Goal: Task Accomplishment & Management: Manage account settings

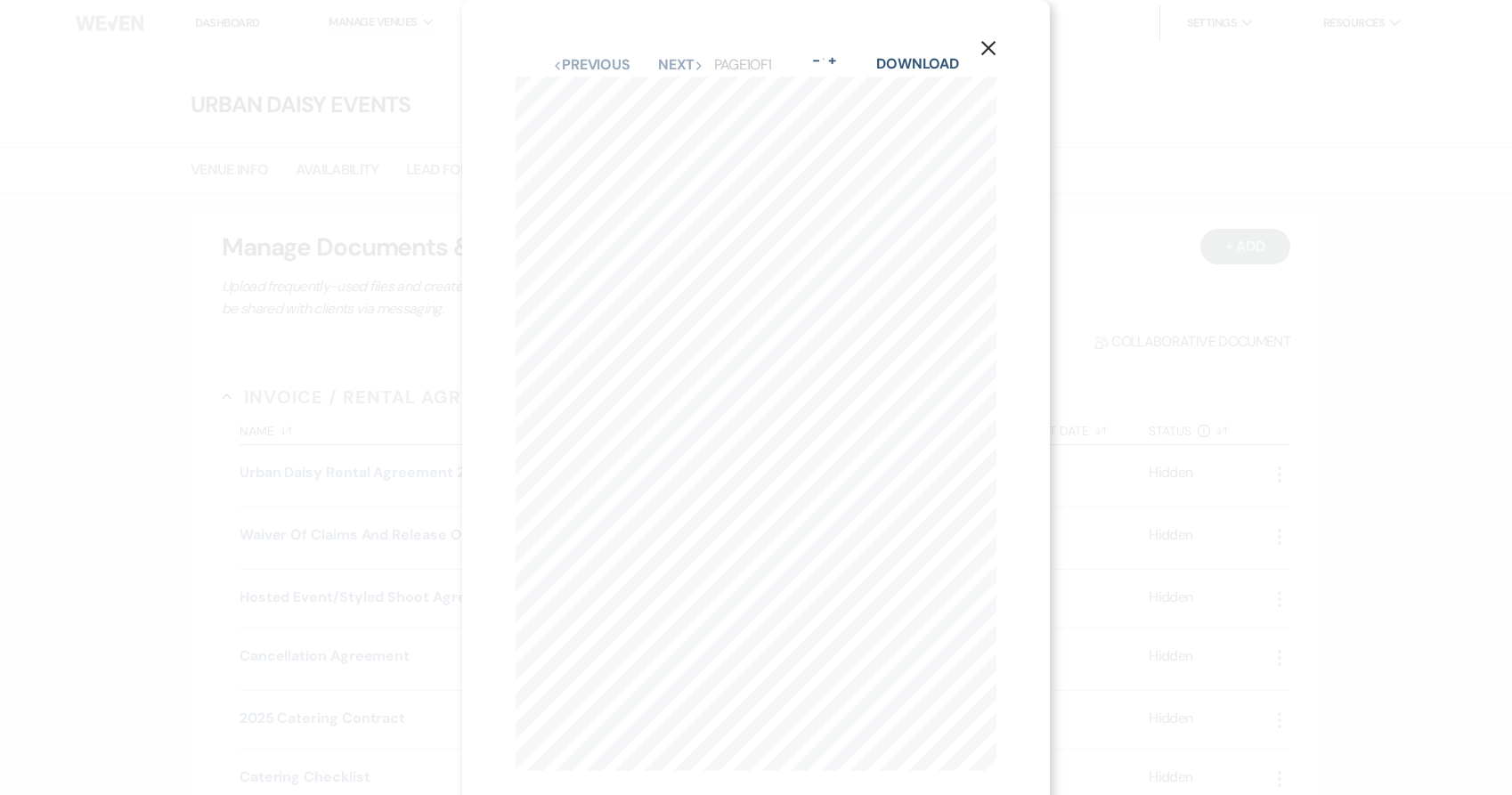
click at [241, 202] on div "X Previous Previous Next Next Page 1 of 1 - Zoom + Download amyknight amyknight…" at bounding box center [756, 398] width 1512 height 795
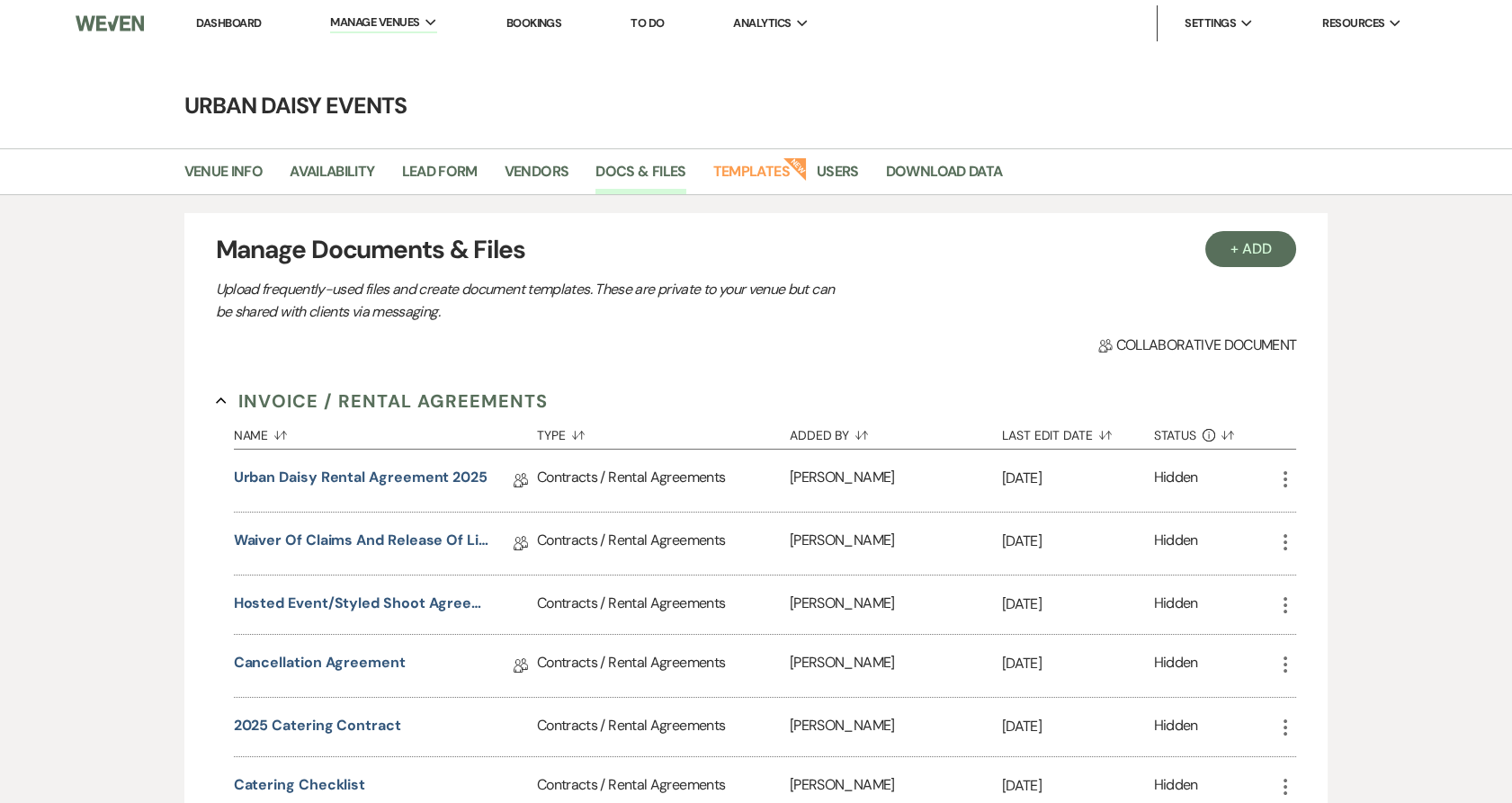
click at [210, 26] on link "Dashboard" at bounding box center [228, 23] width 65 height 15
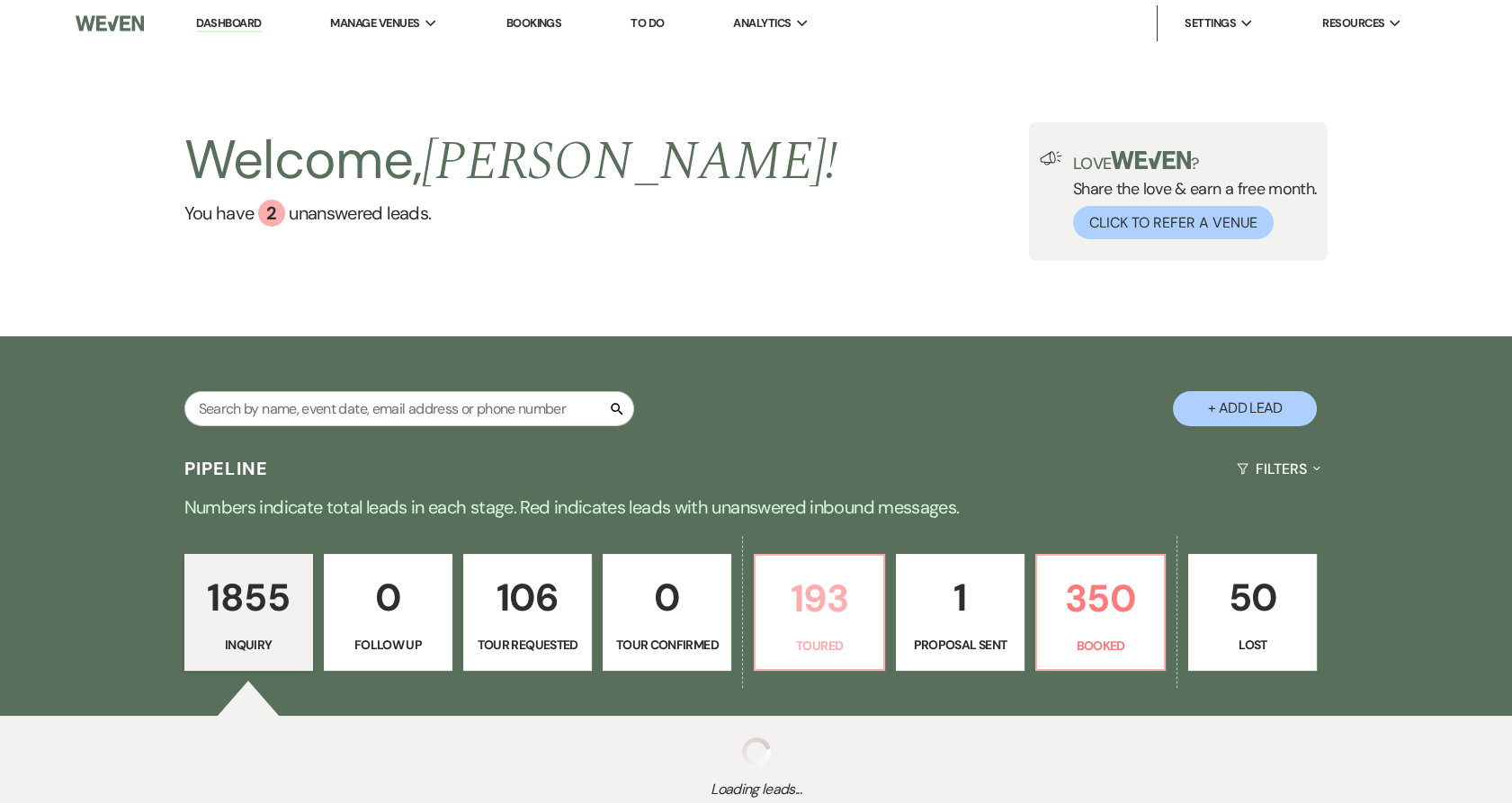
click at [845, 611] on p "193" at bounding box center [819, 599] width 105 height 60
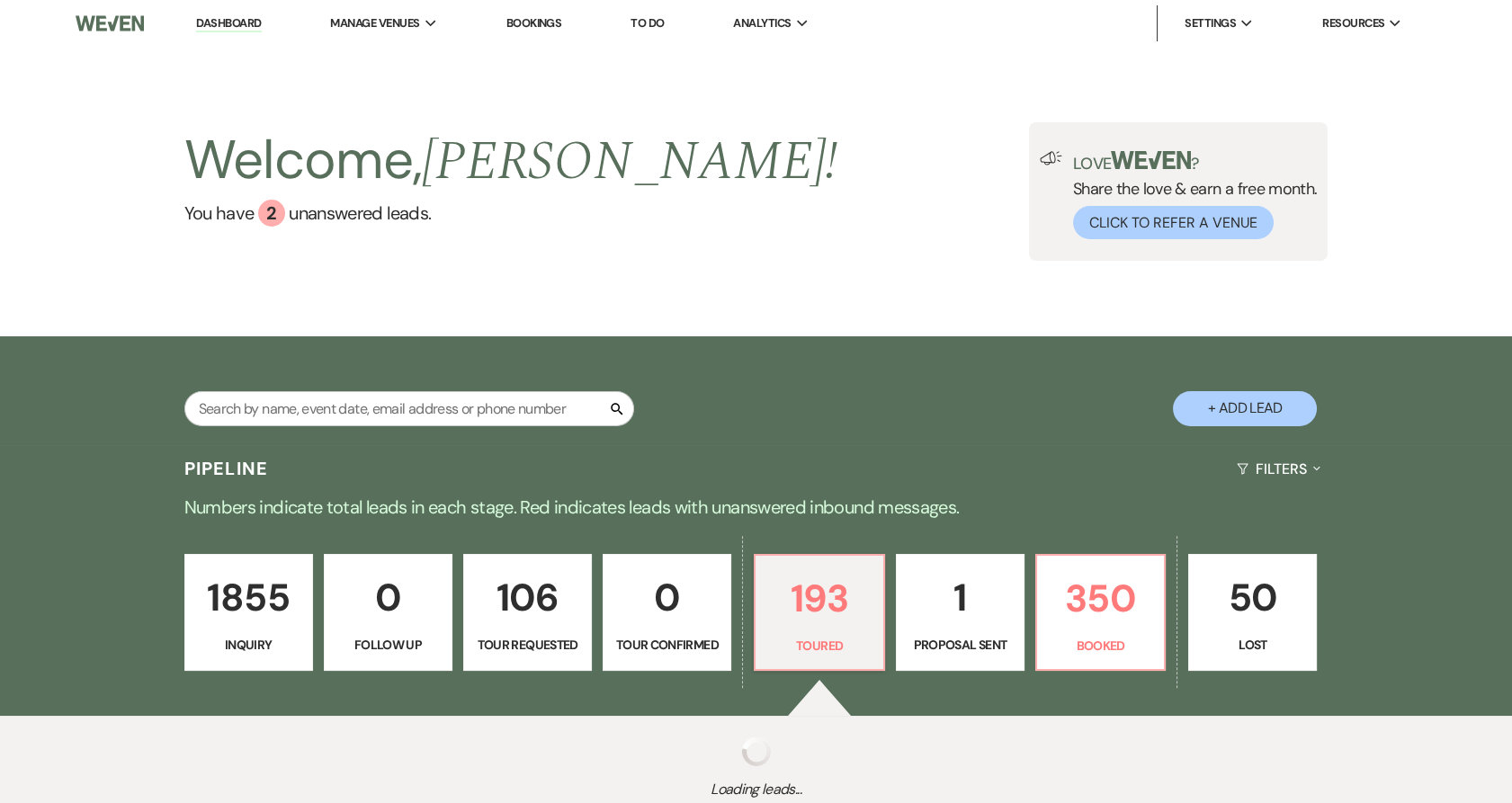
select select "5"
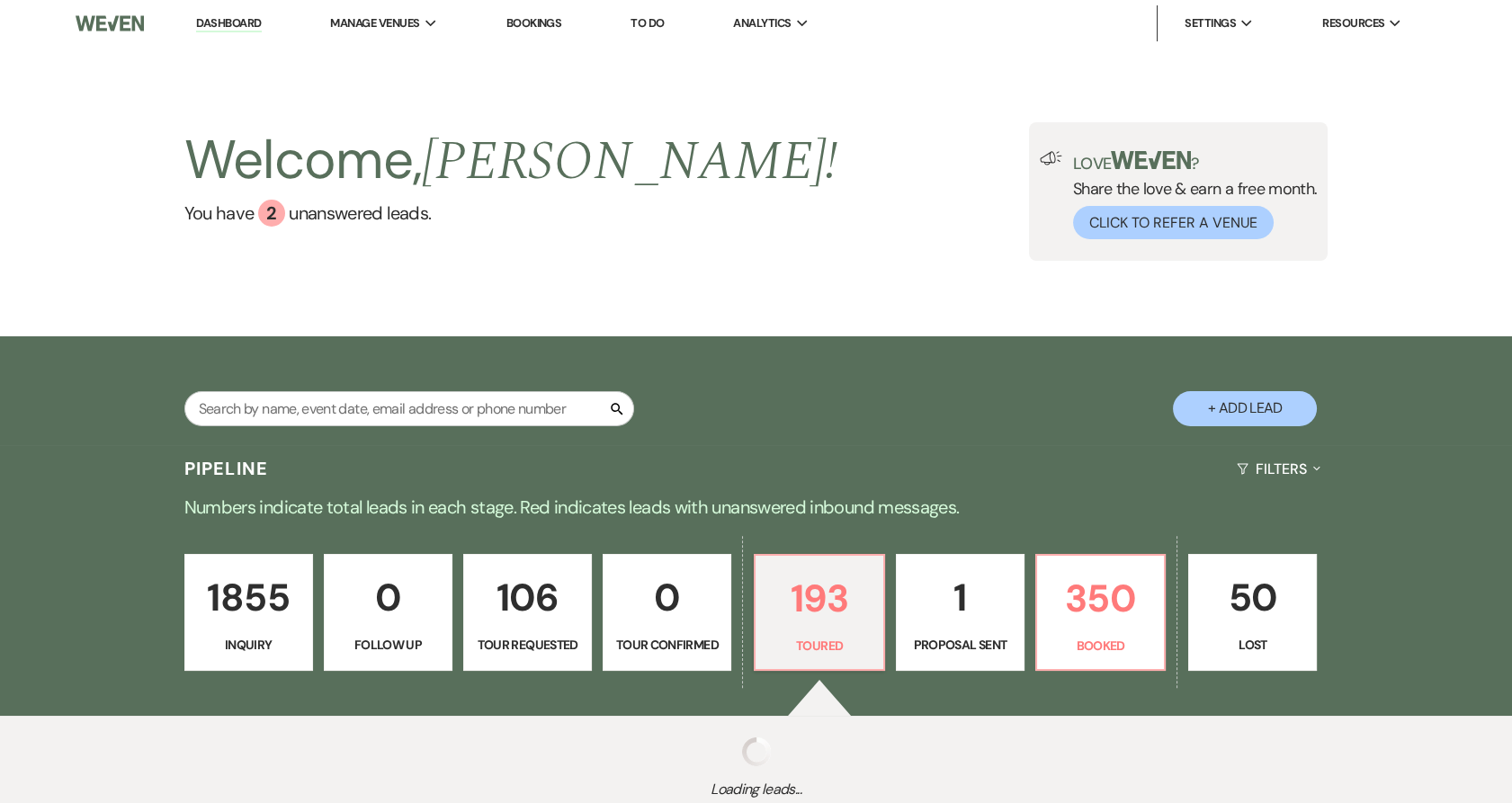
select select "5"
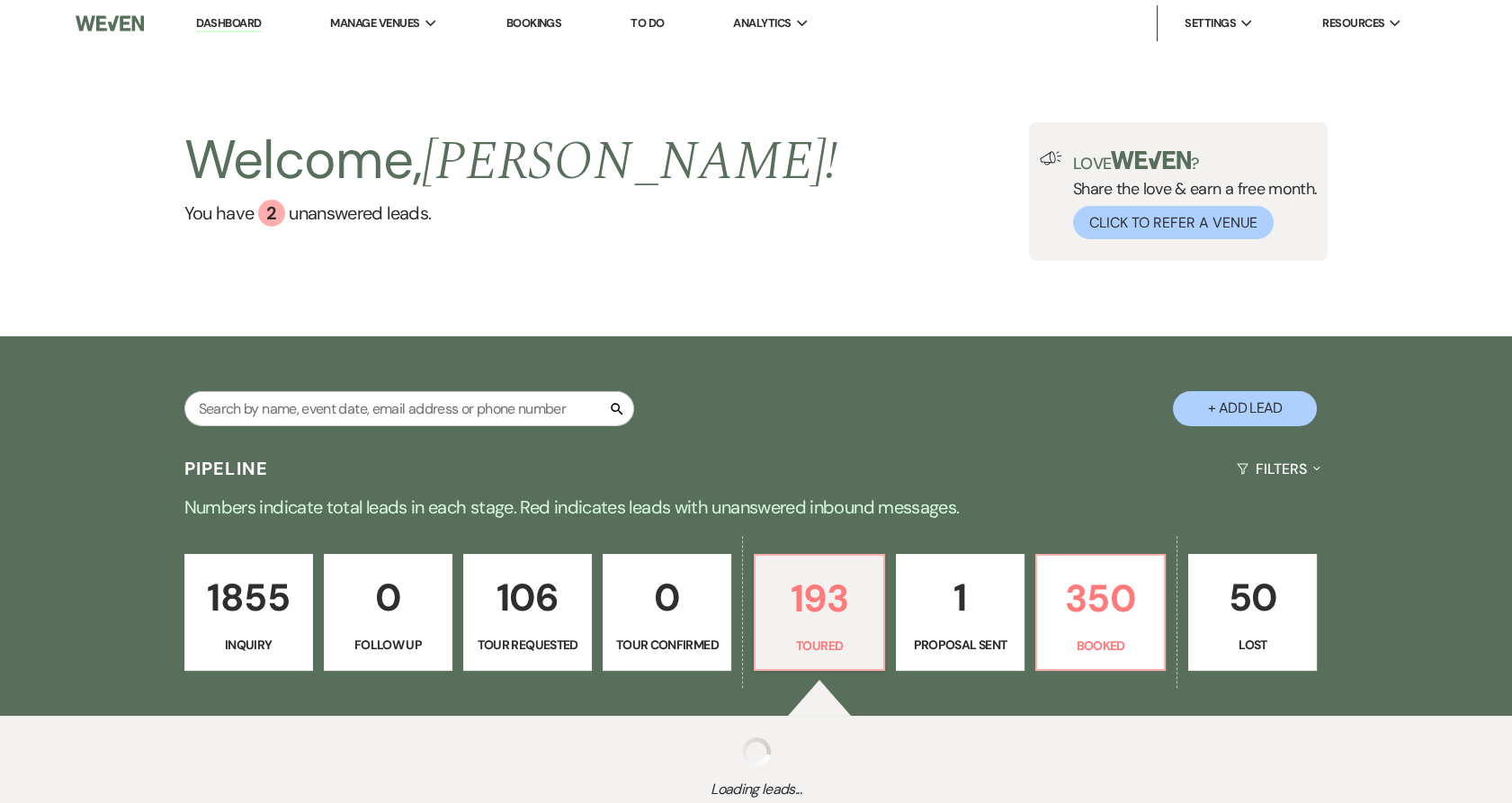
select select "5"
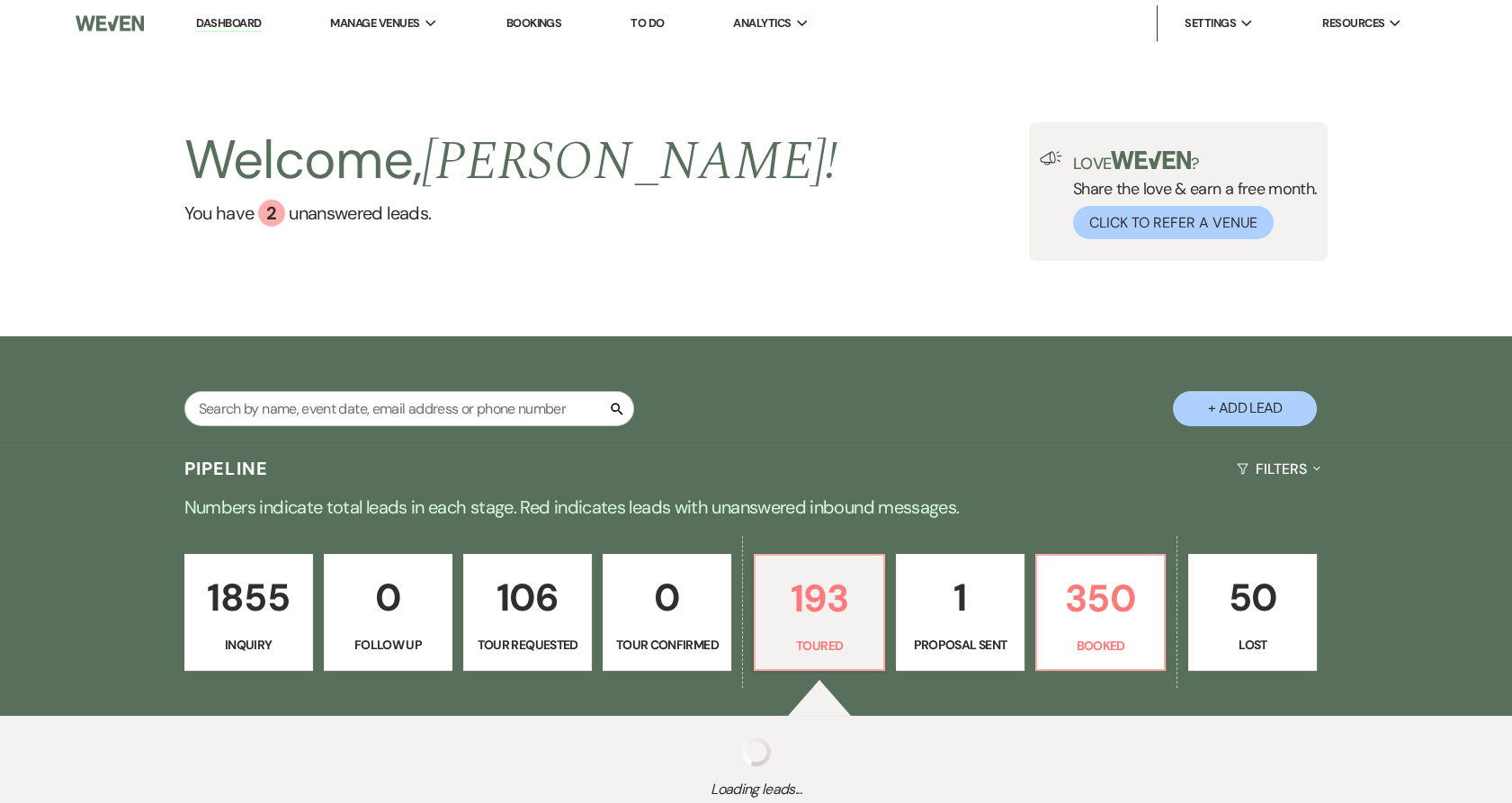
select select "5"
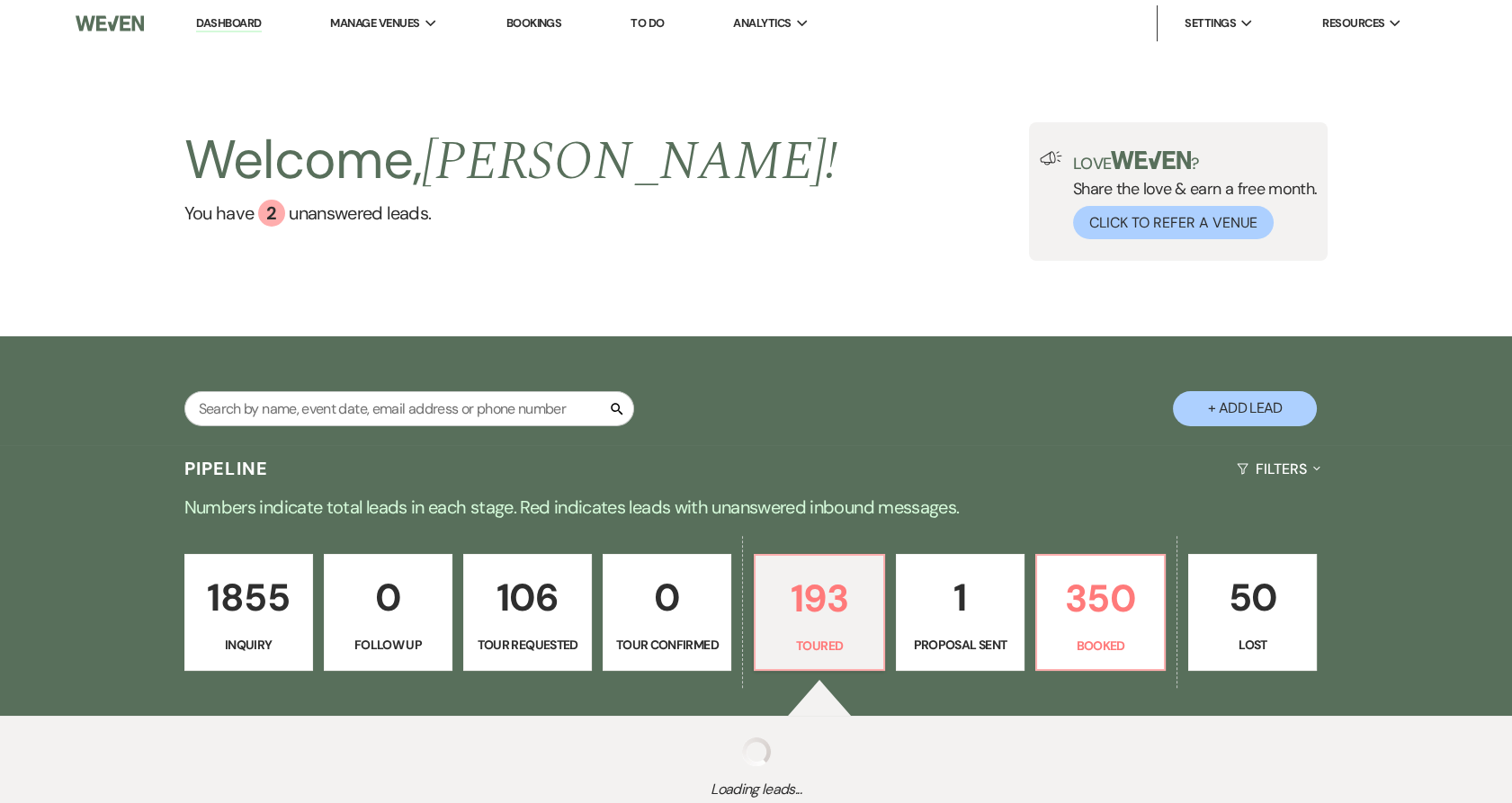
select select "5"
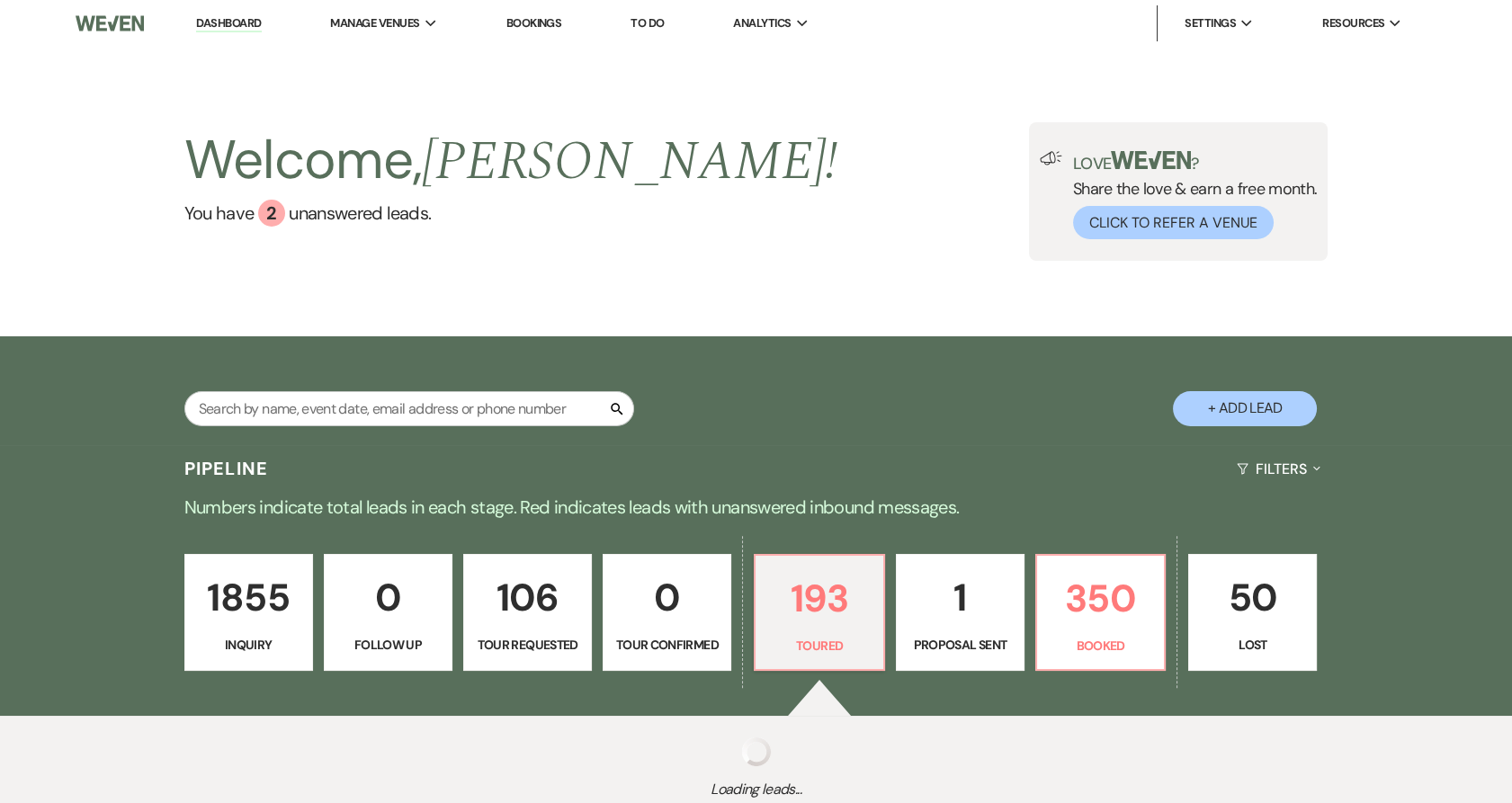
select select "5"
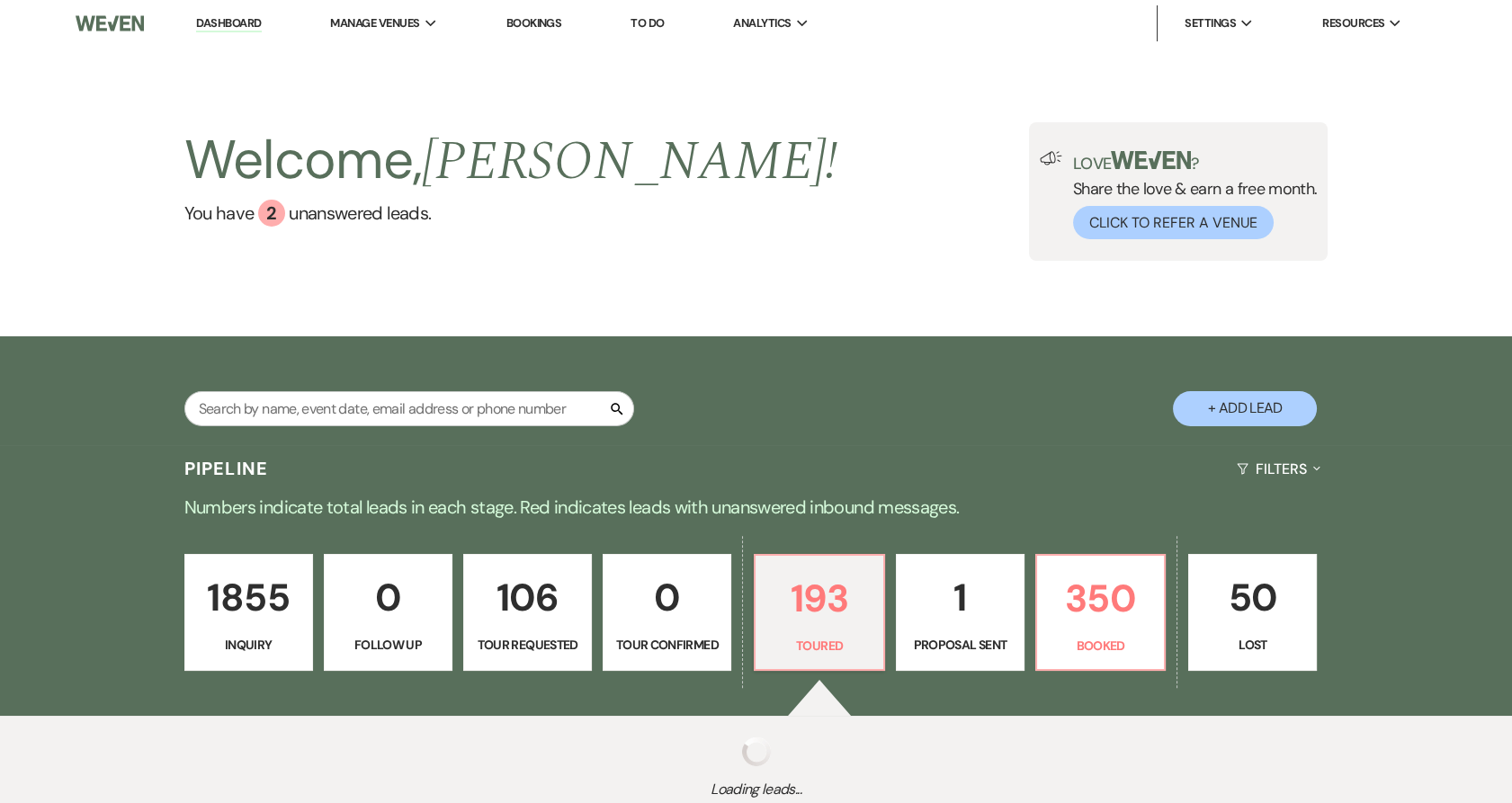
select select "5"
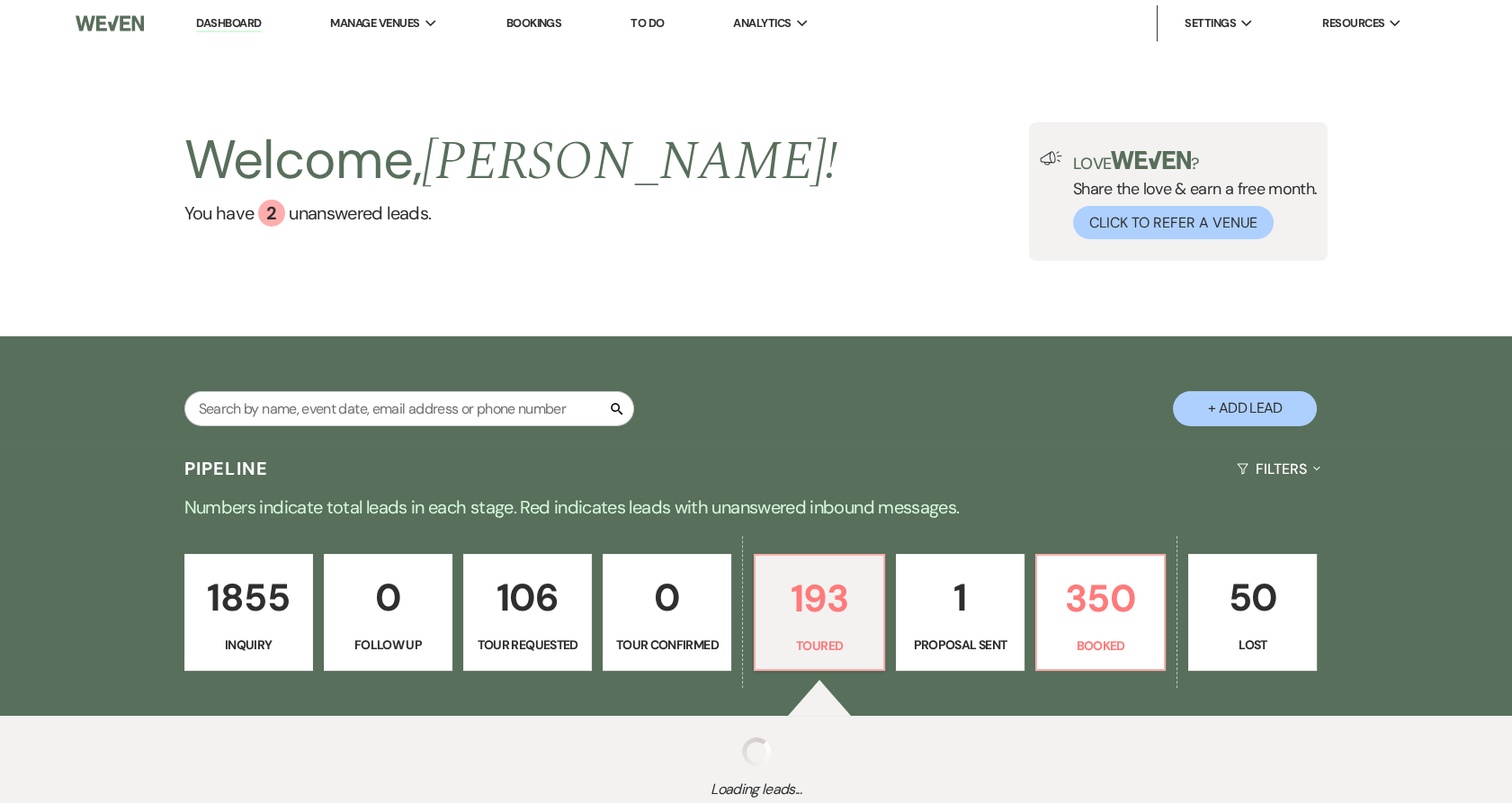
select select "5"
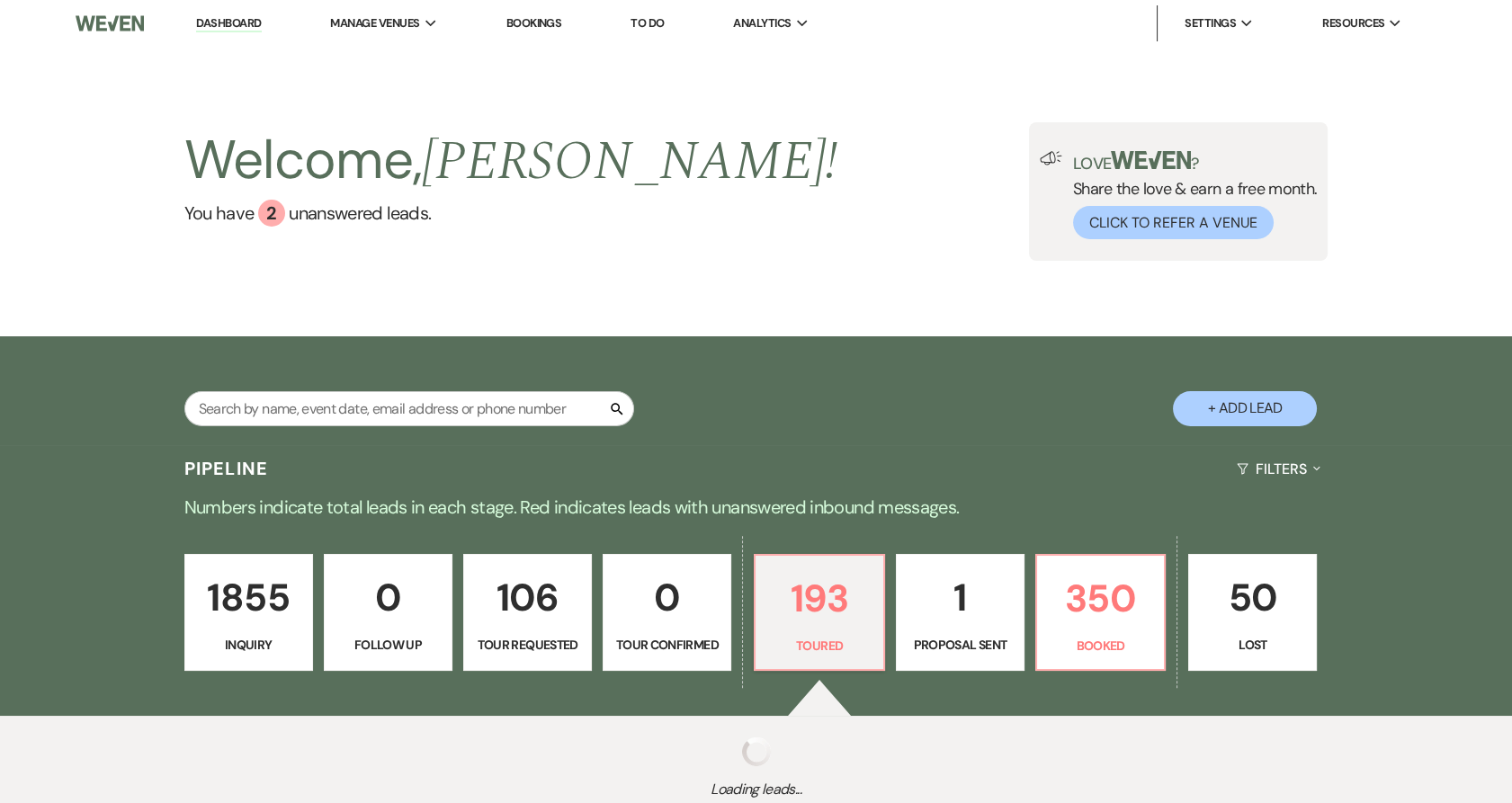
select select "5"
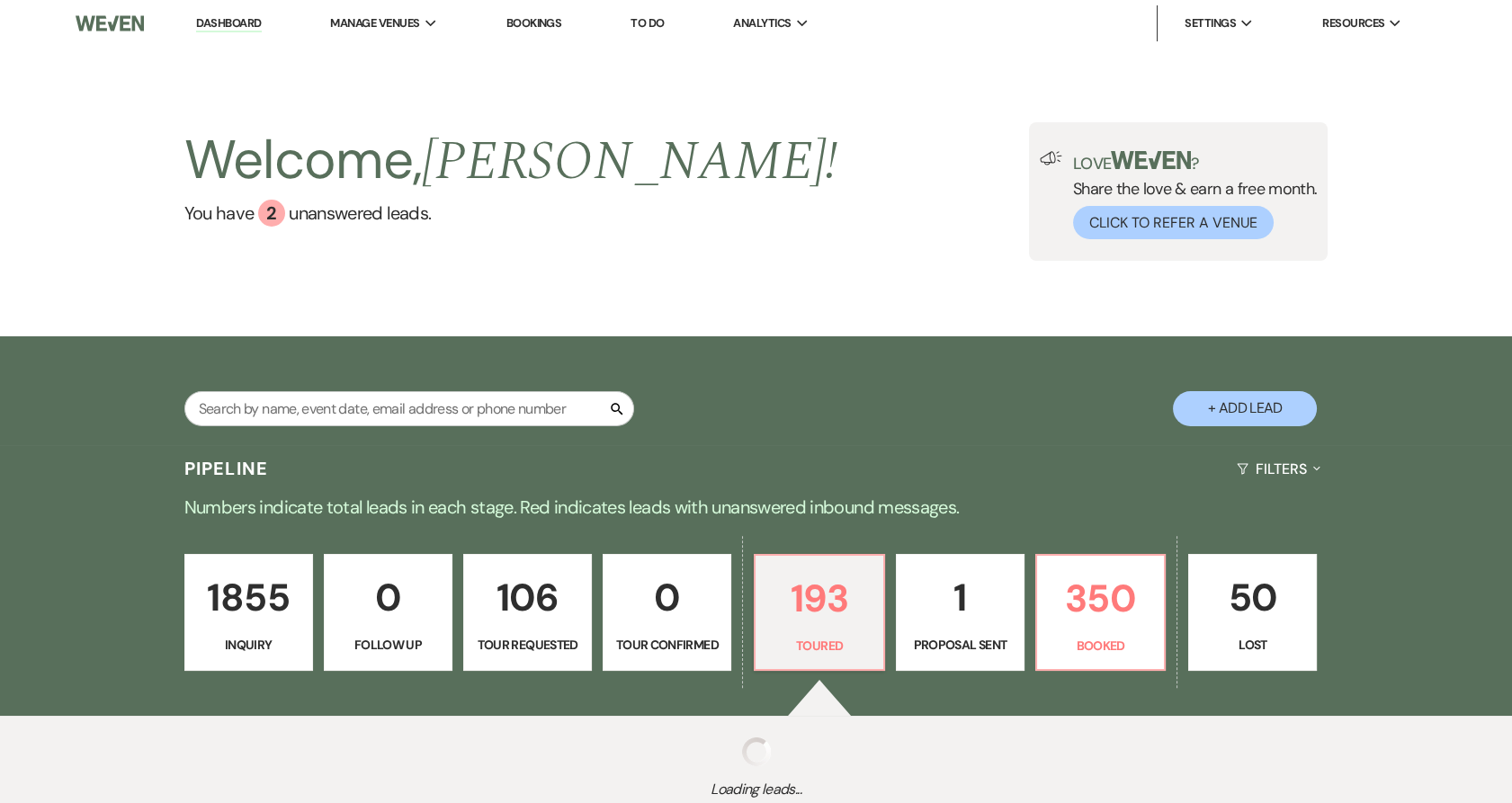
select select "5"
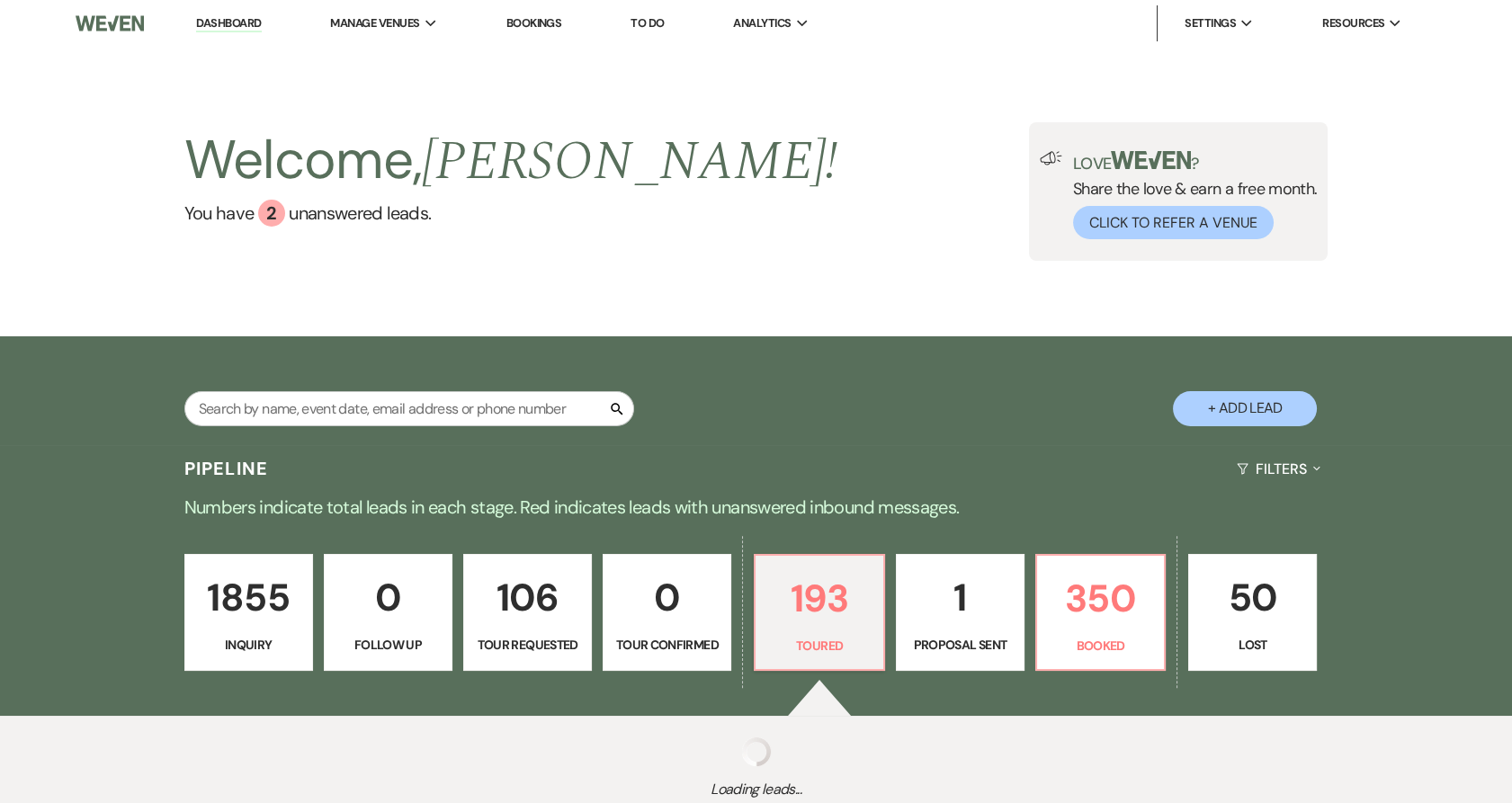
select select "5"
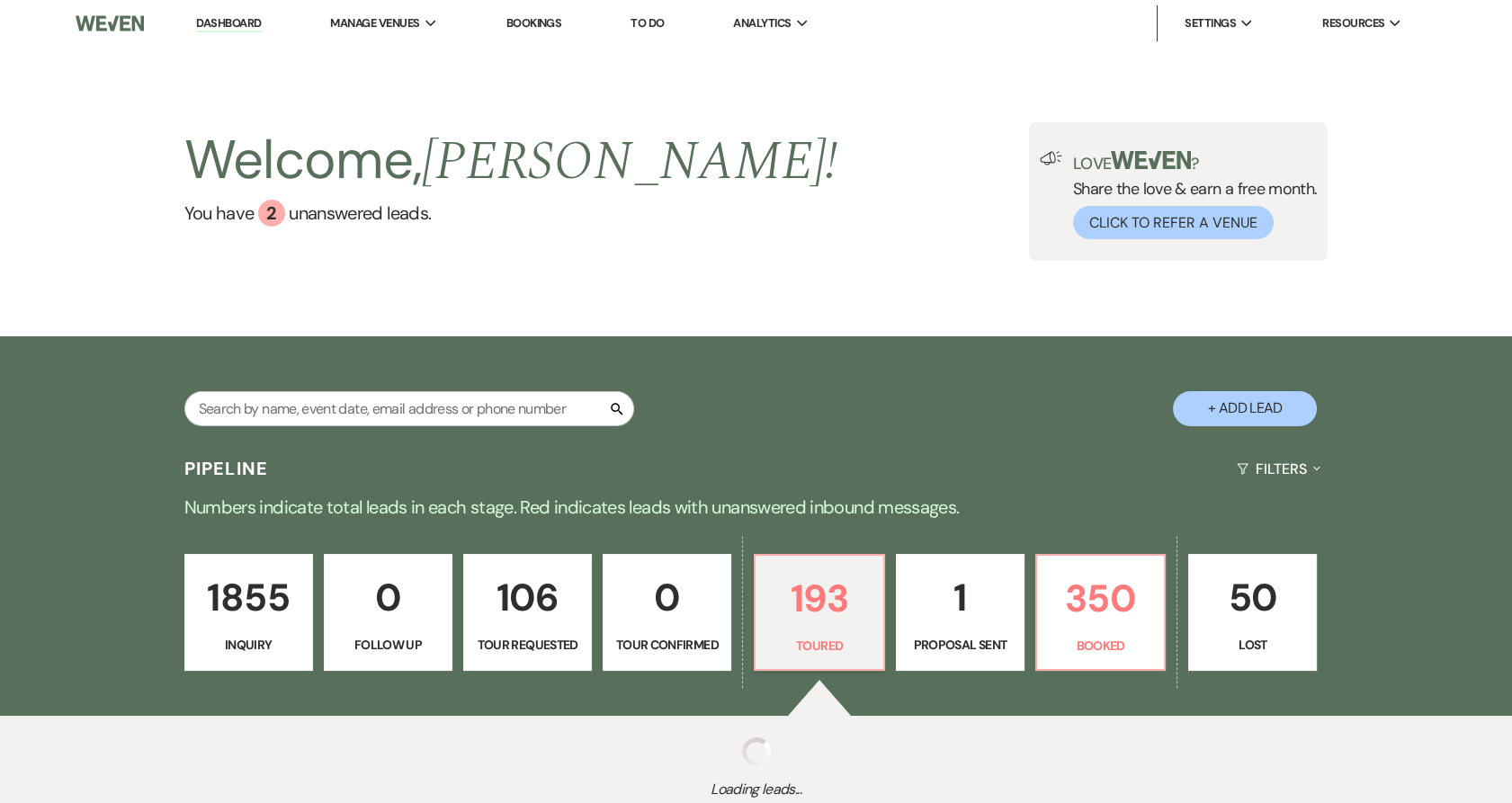
select select "5"
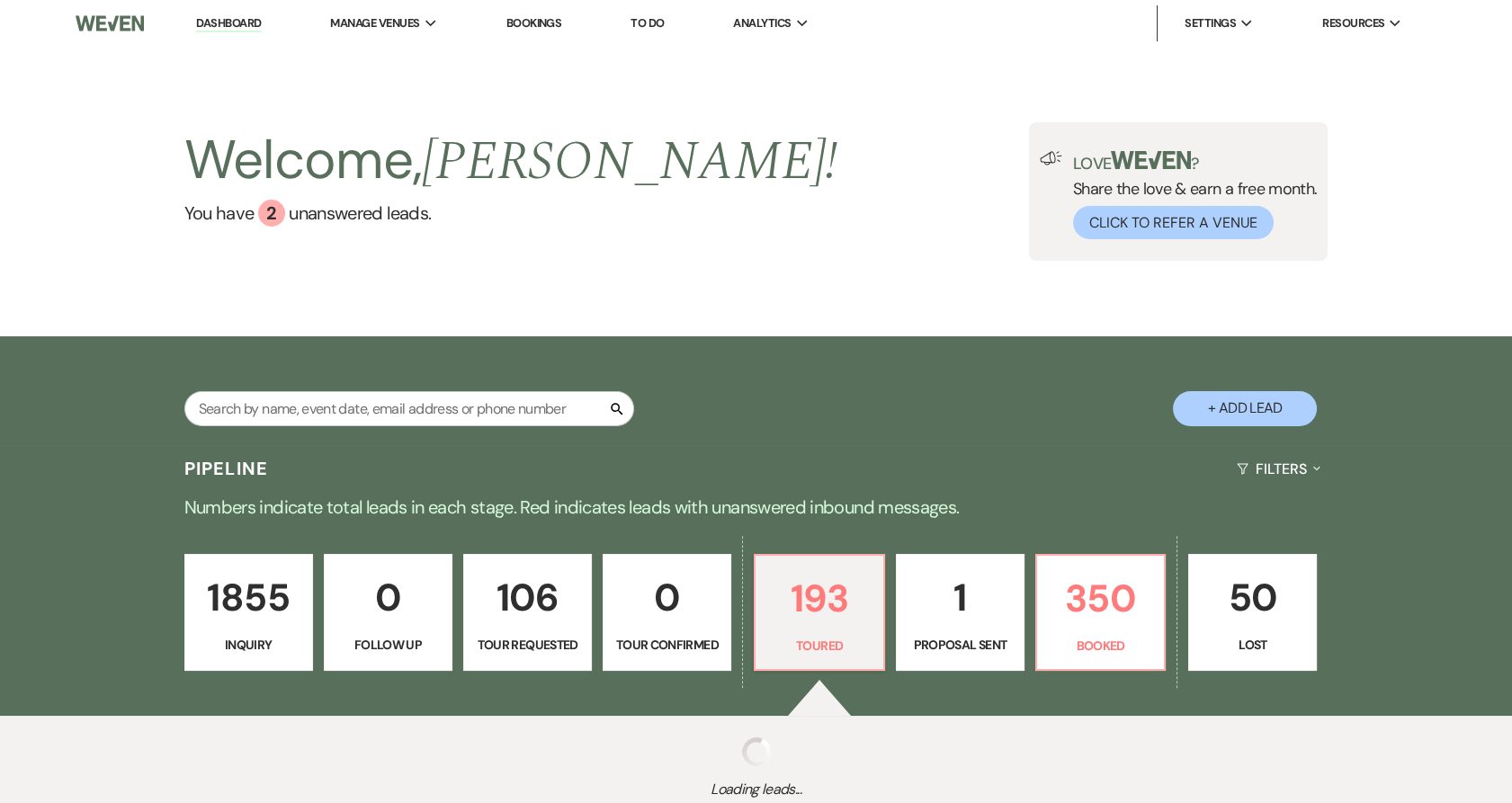
select select "5"
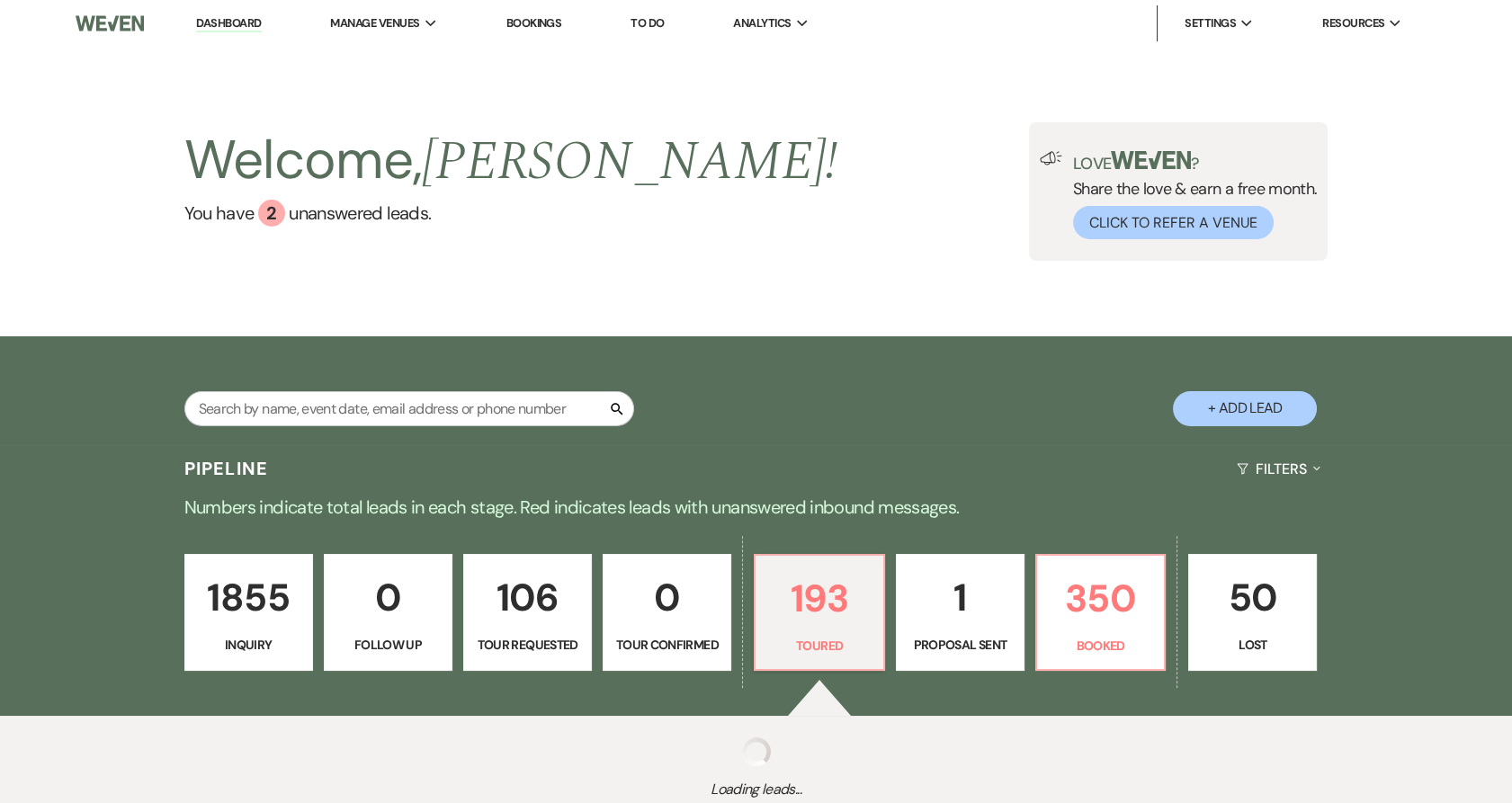
select select "5"
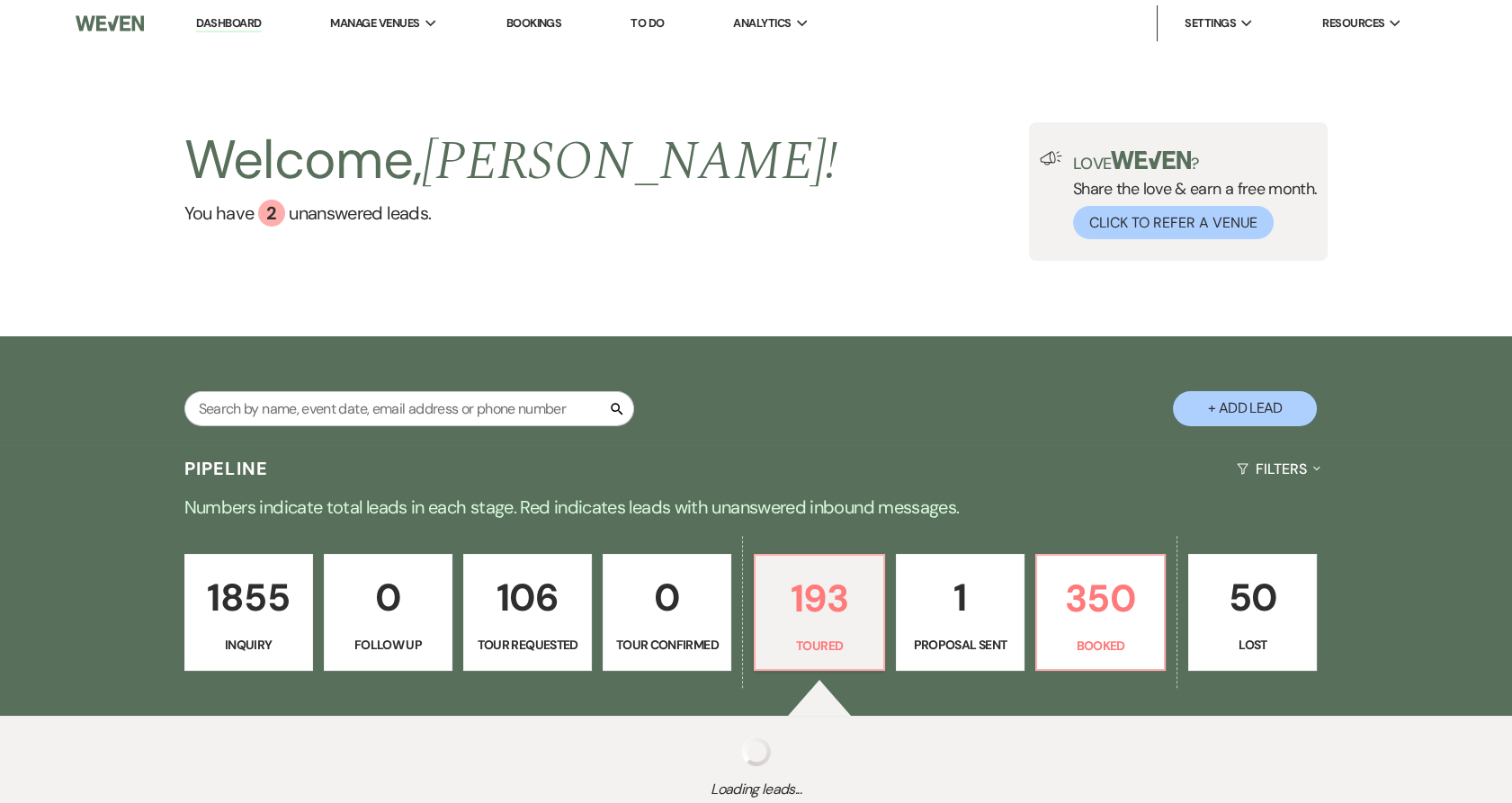
select select "5"
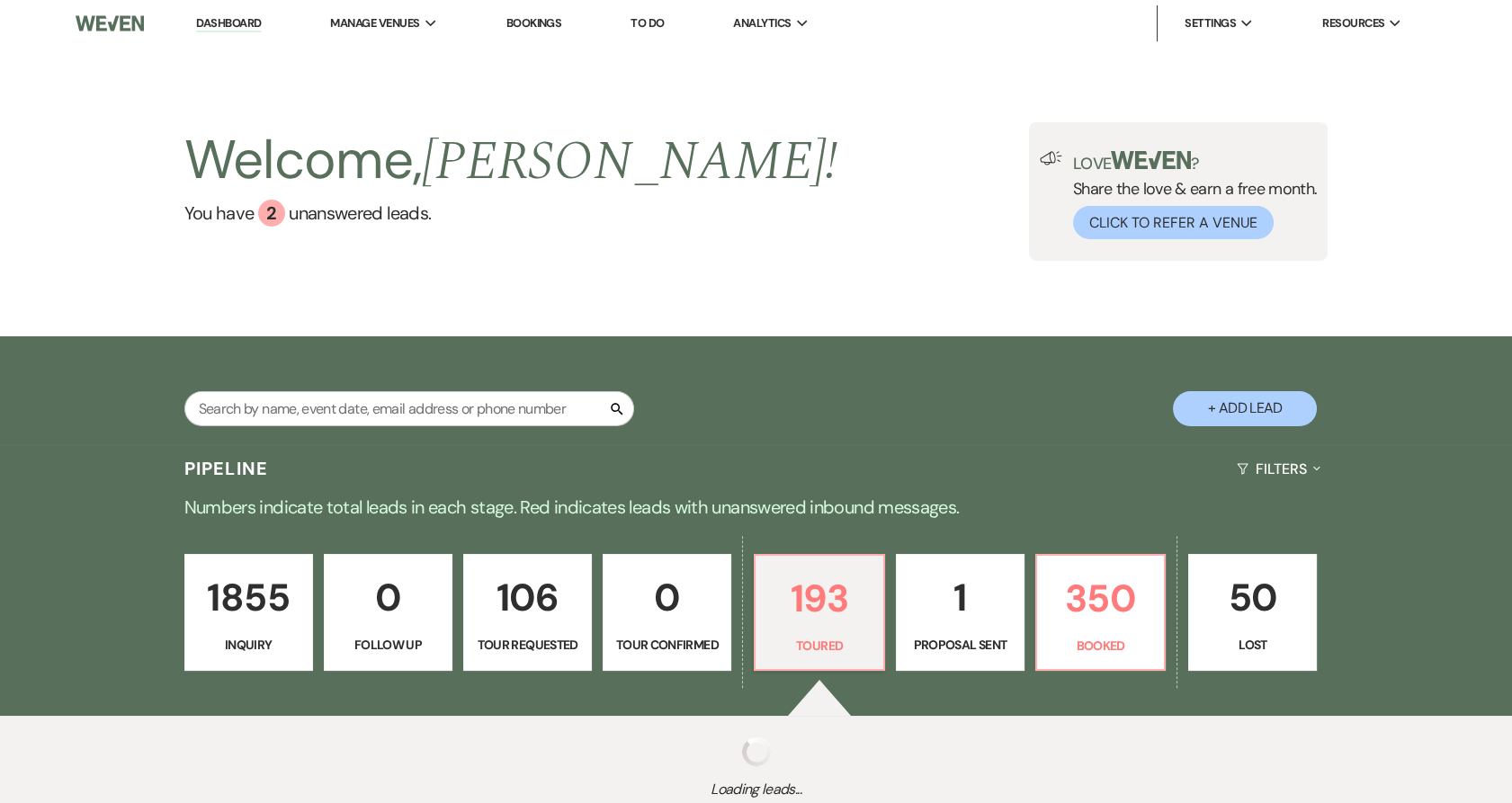
select select "5"
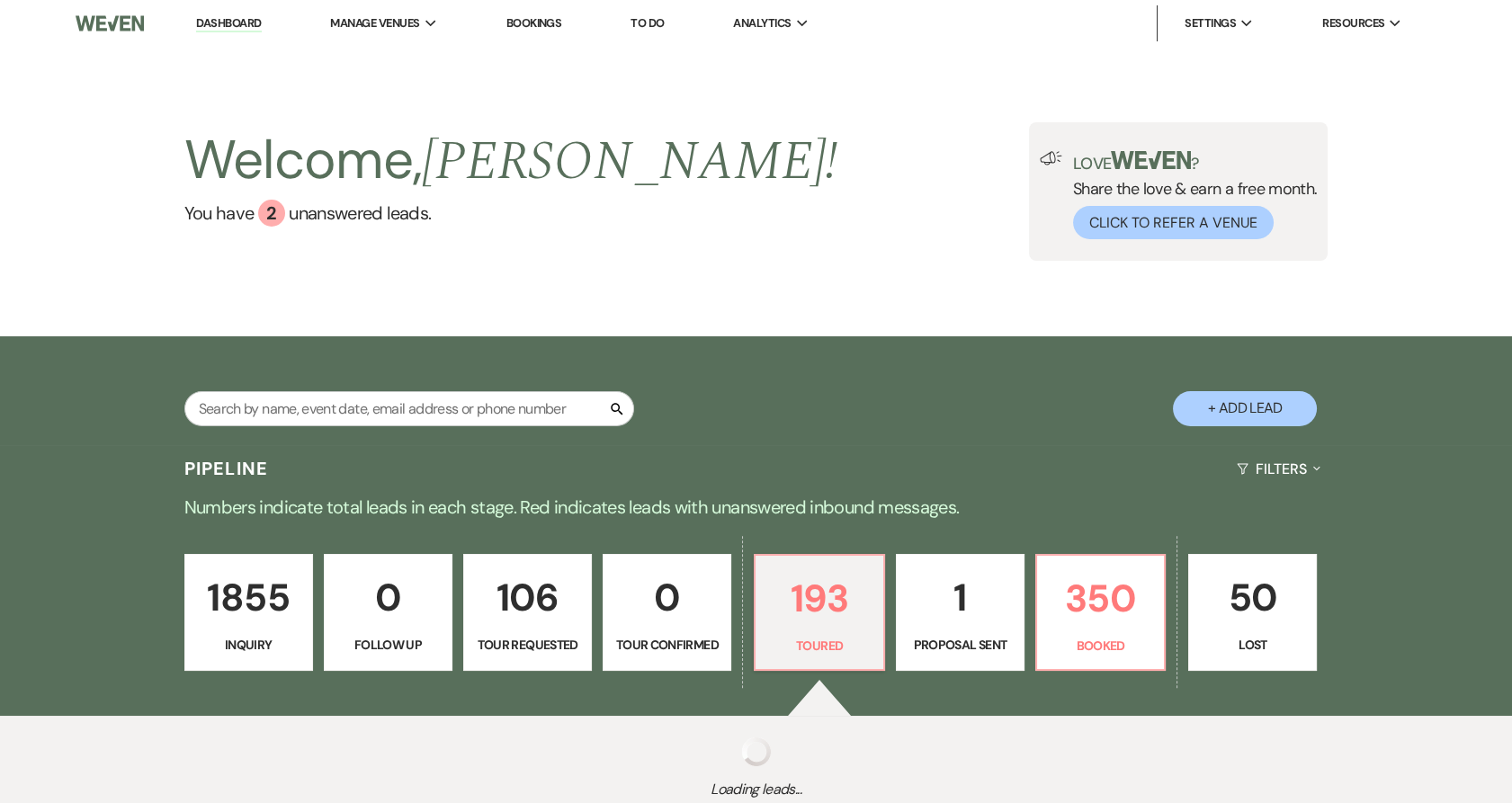
select select "5"
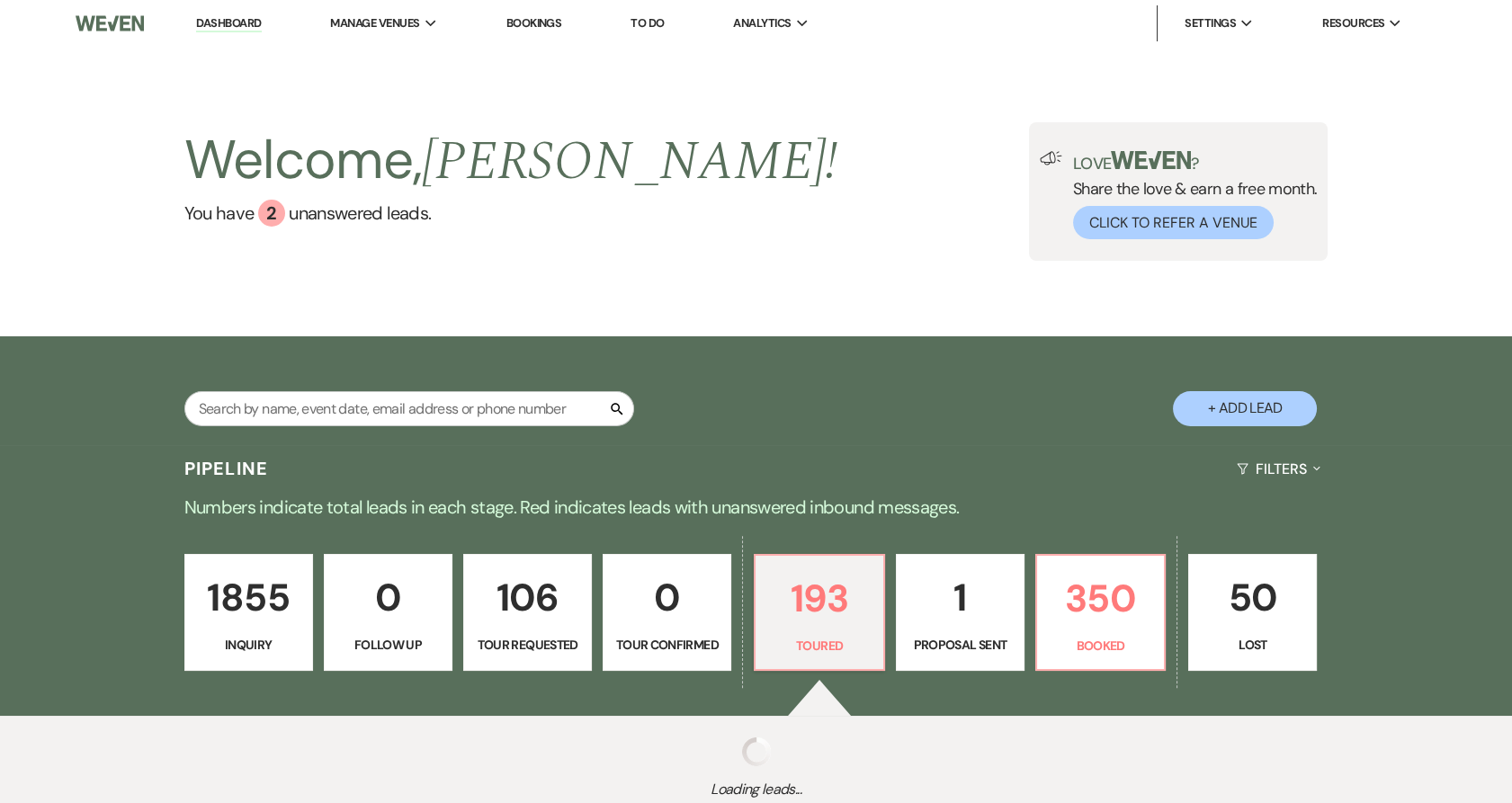
select select "5"
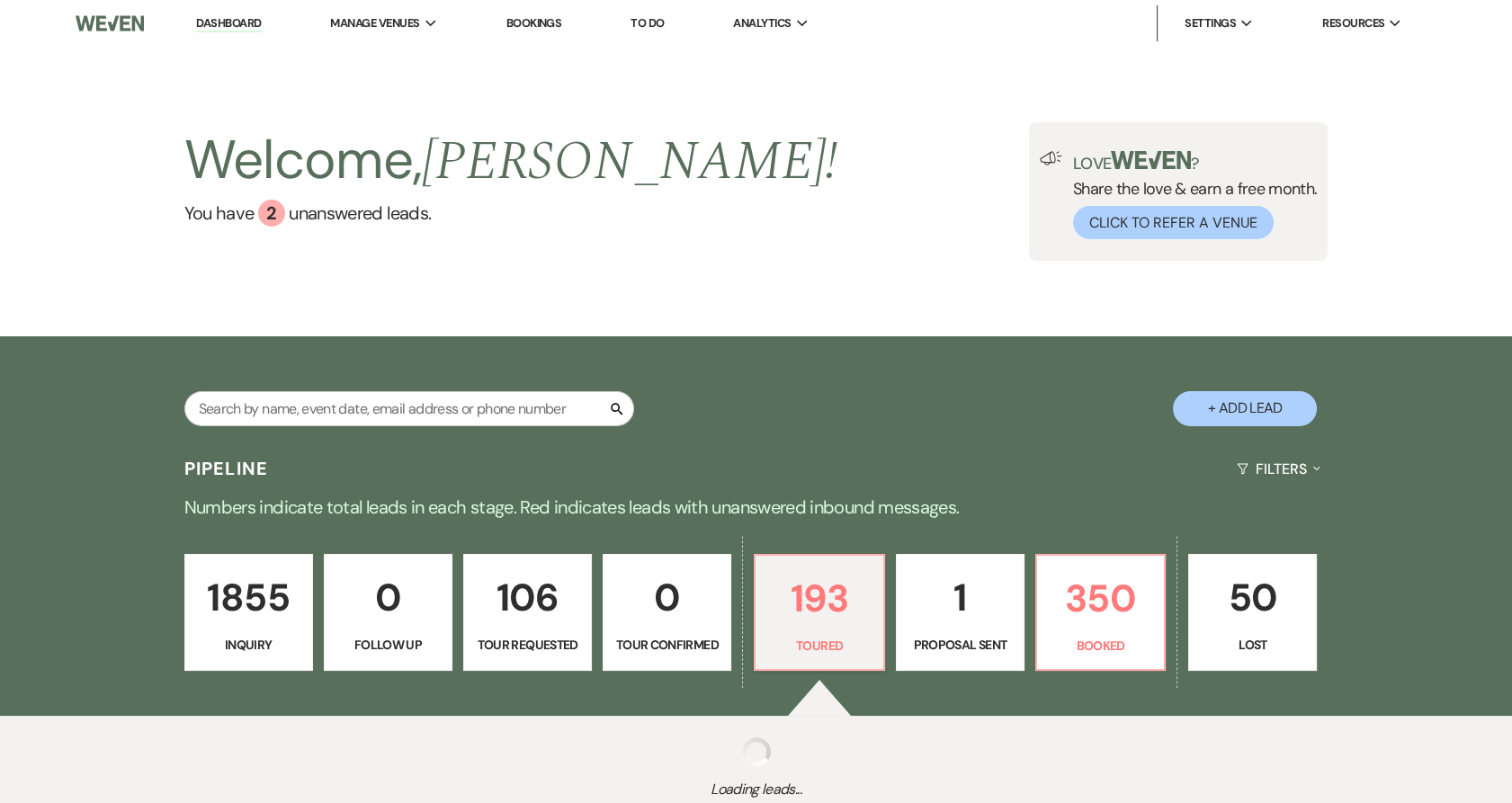
select select "5"
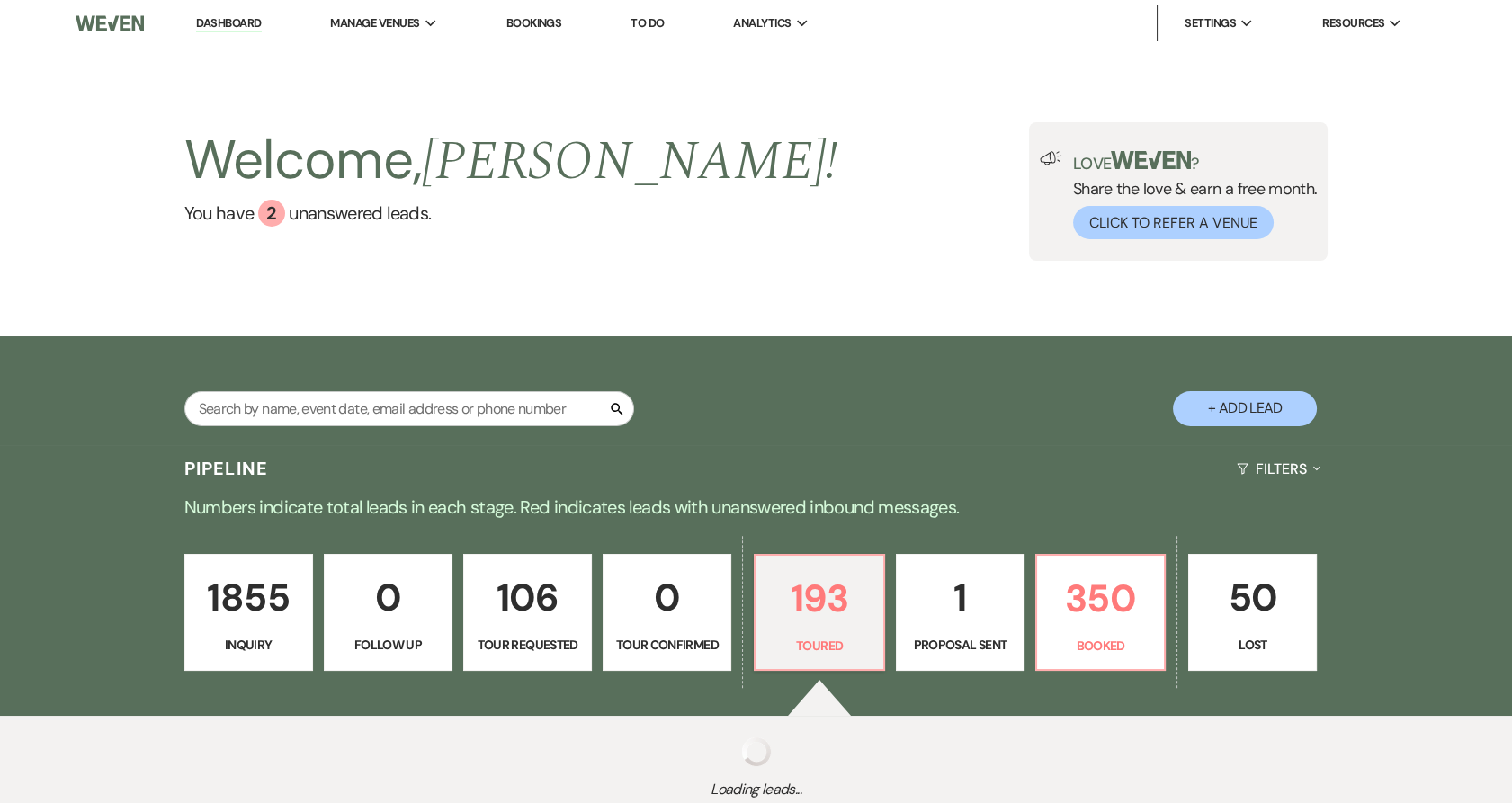
select select "5"
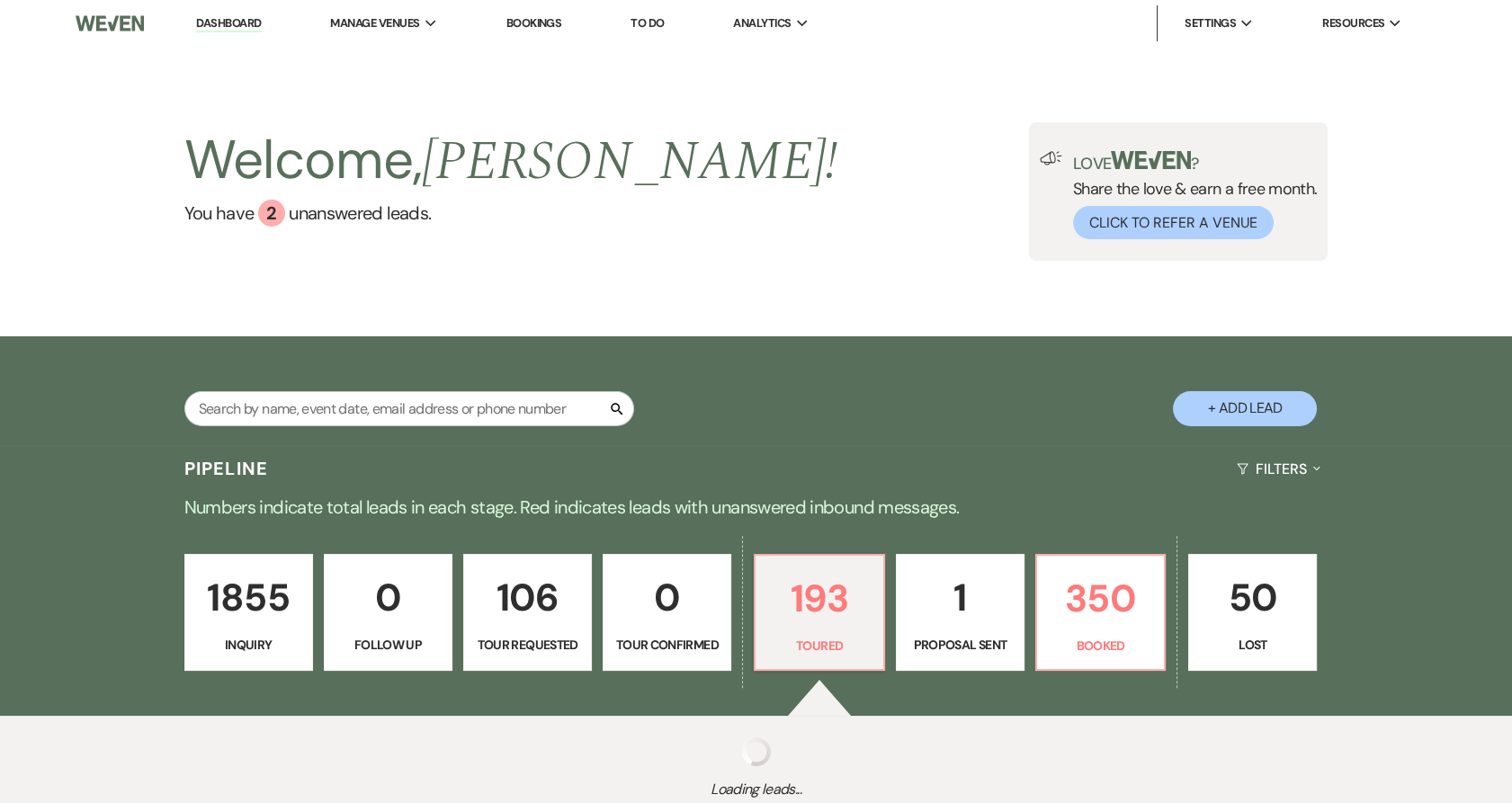
select select "5"
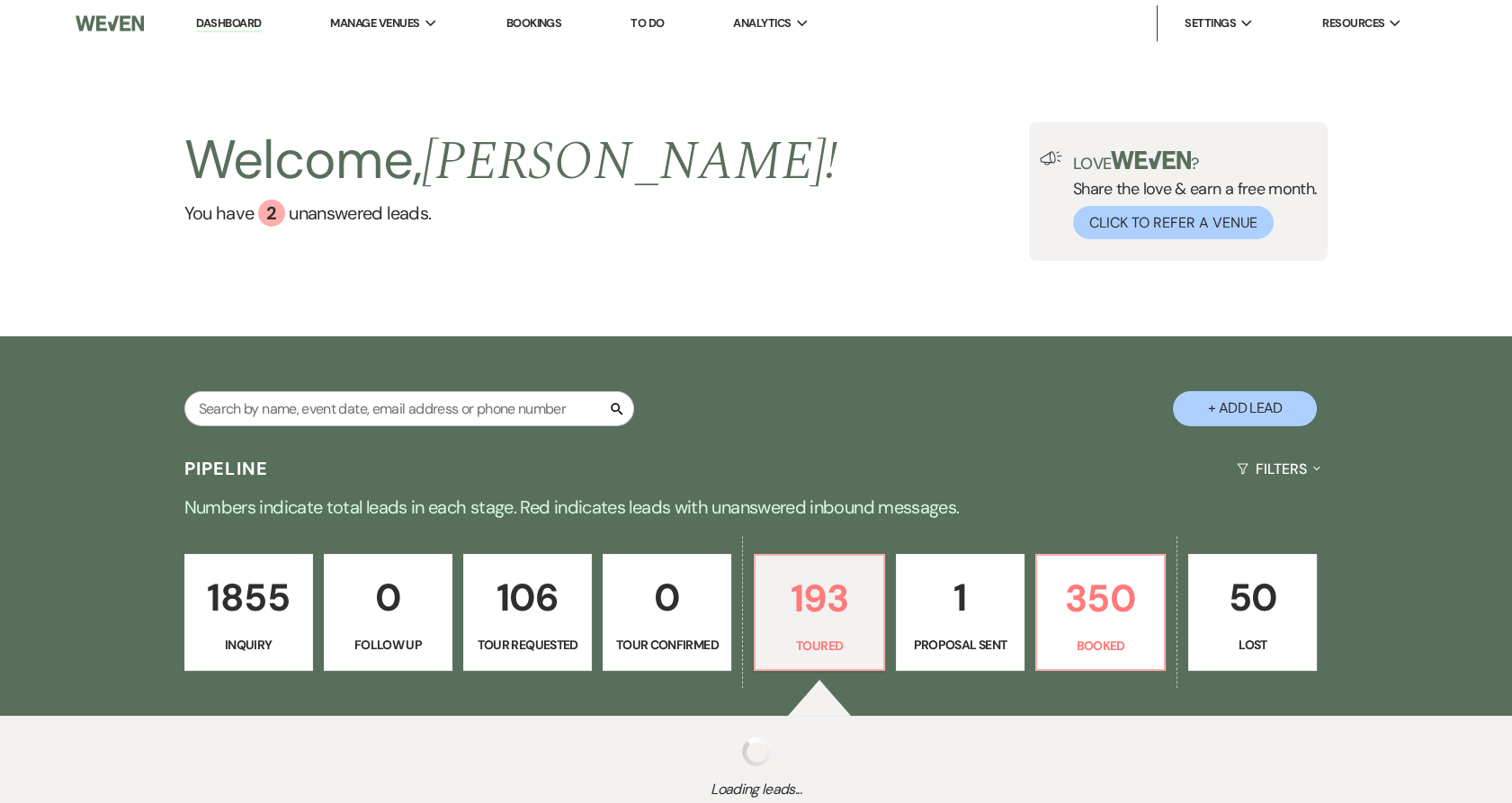
select select "5"
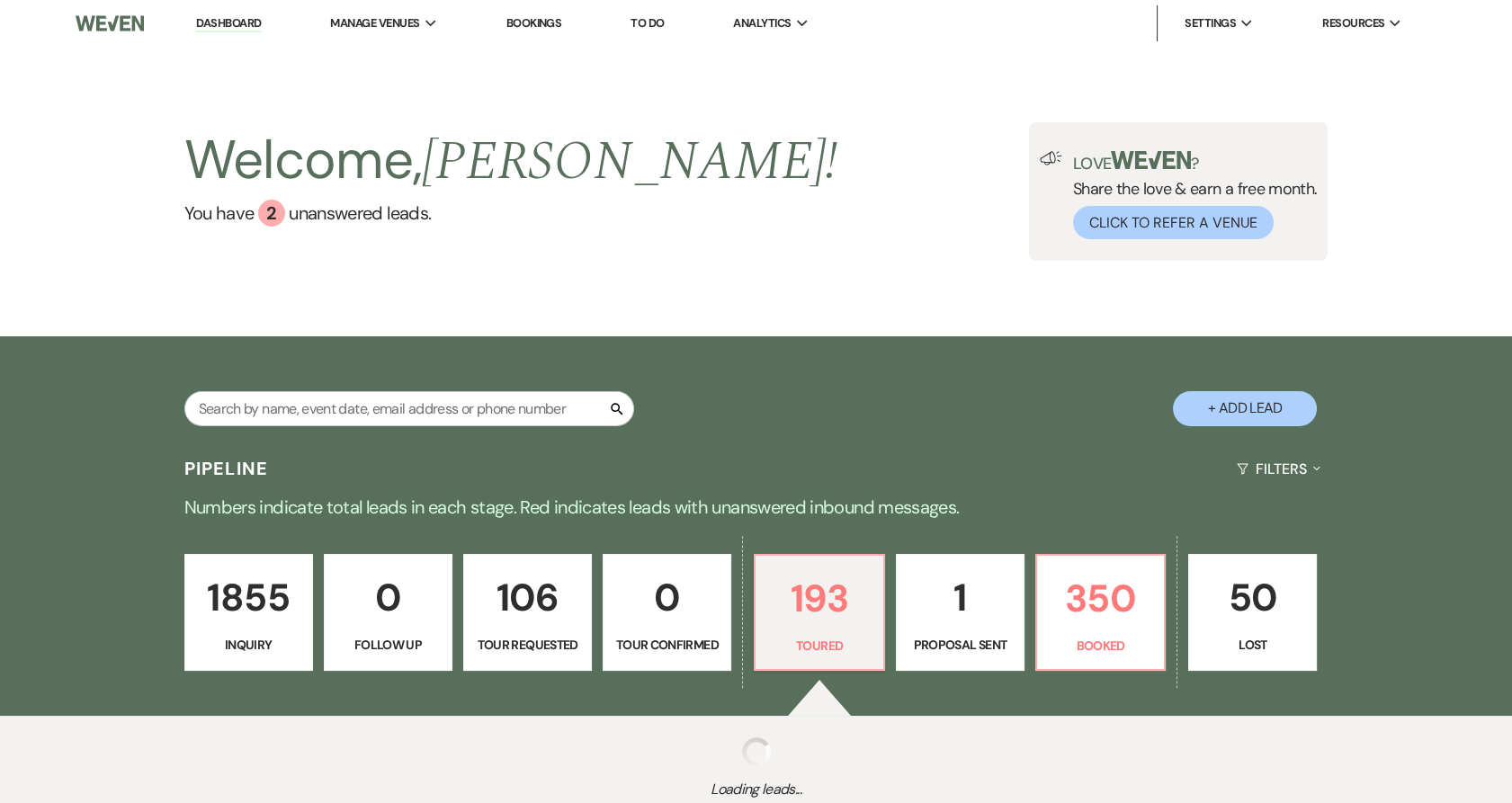
select select "5"
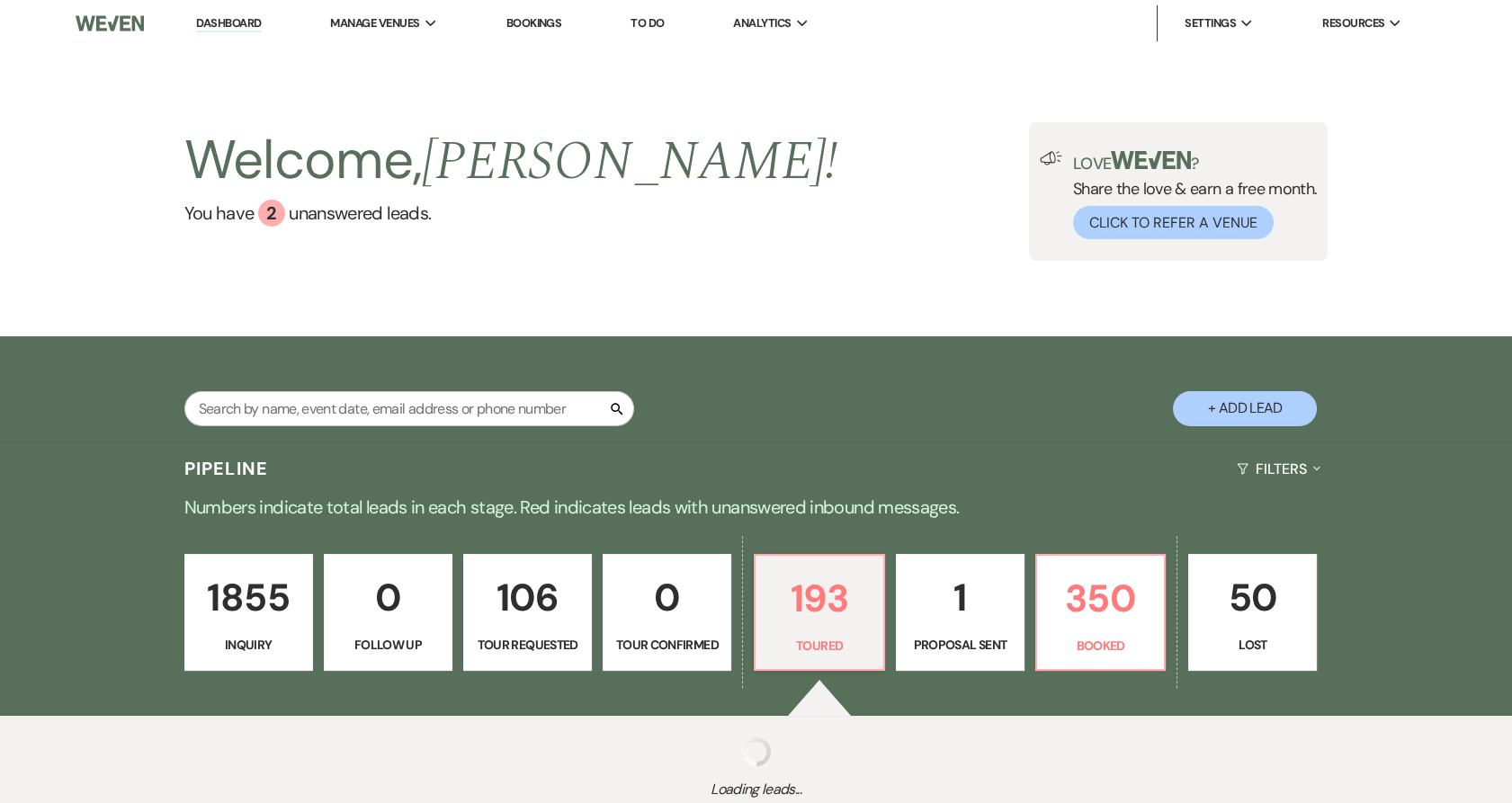
select select "5"
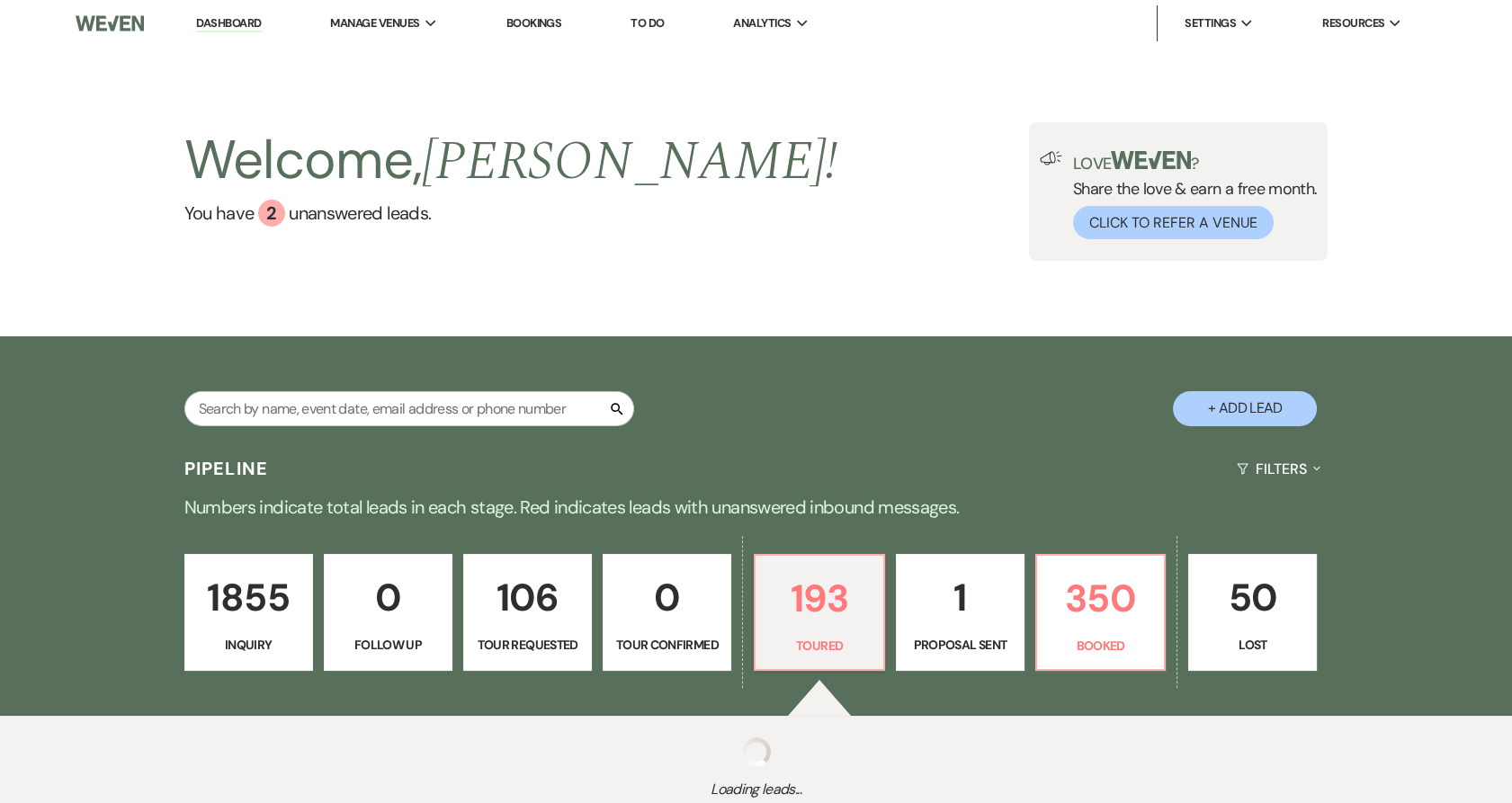
select select "5"
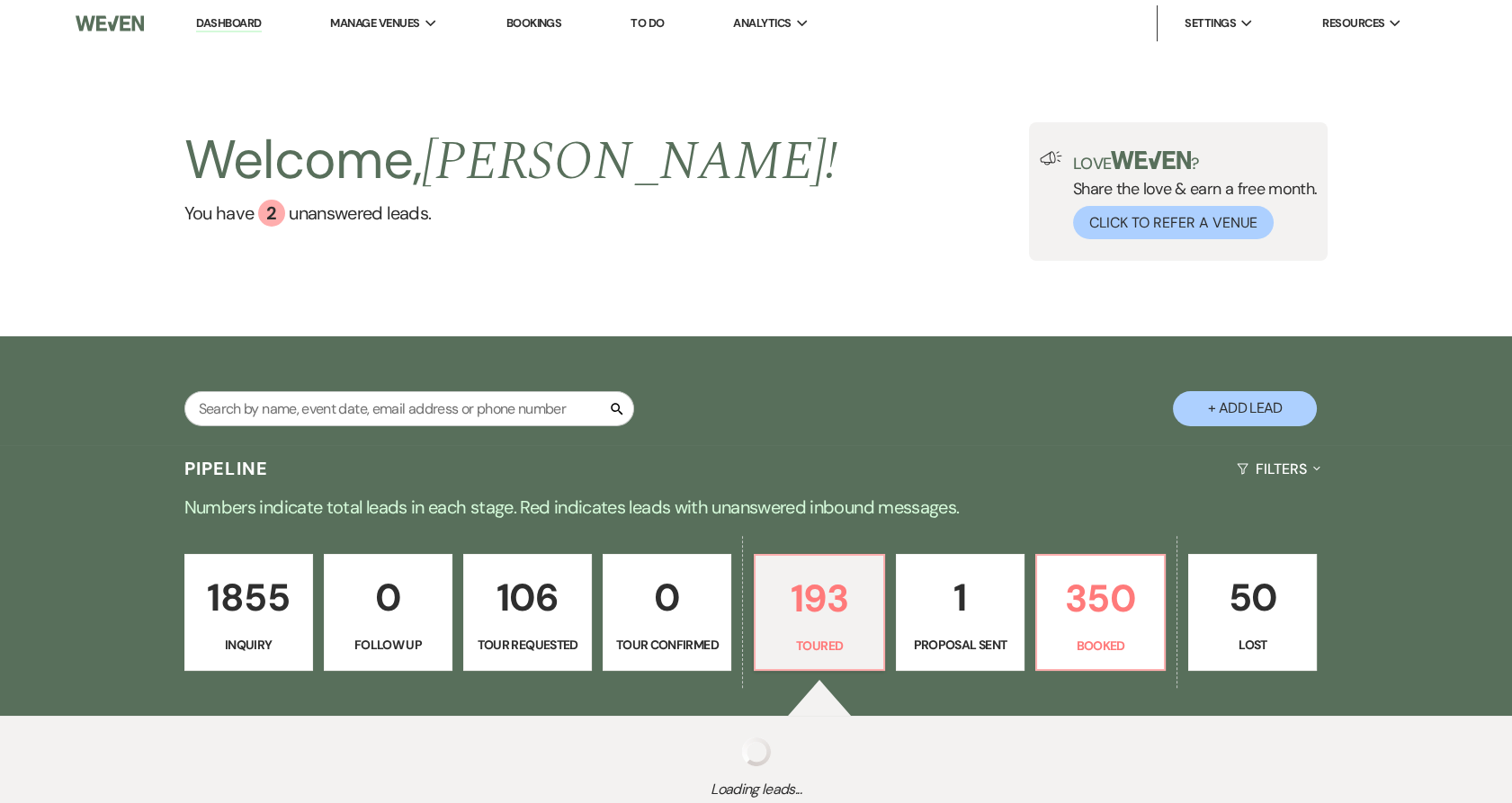
select select "5"
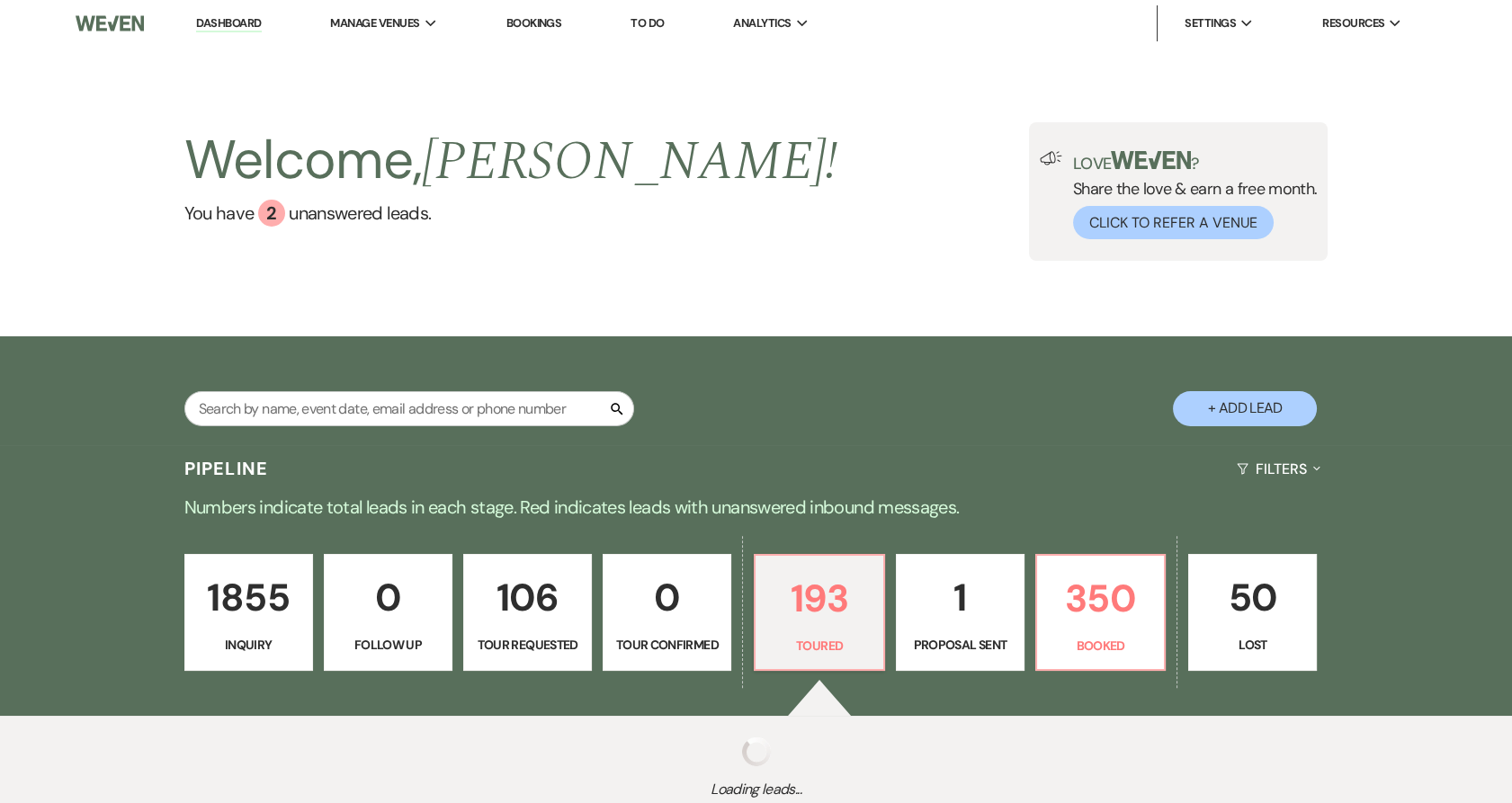
select select "5"
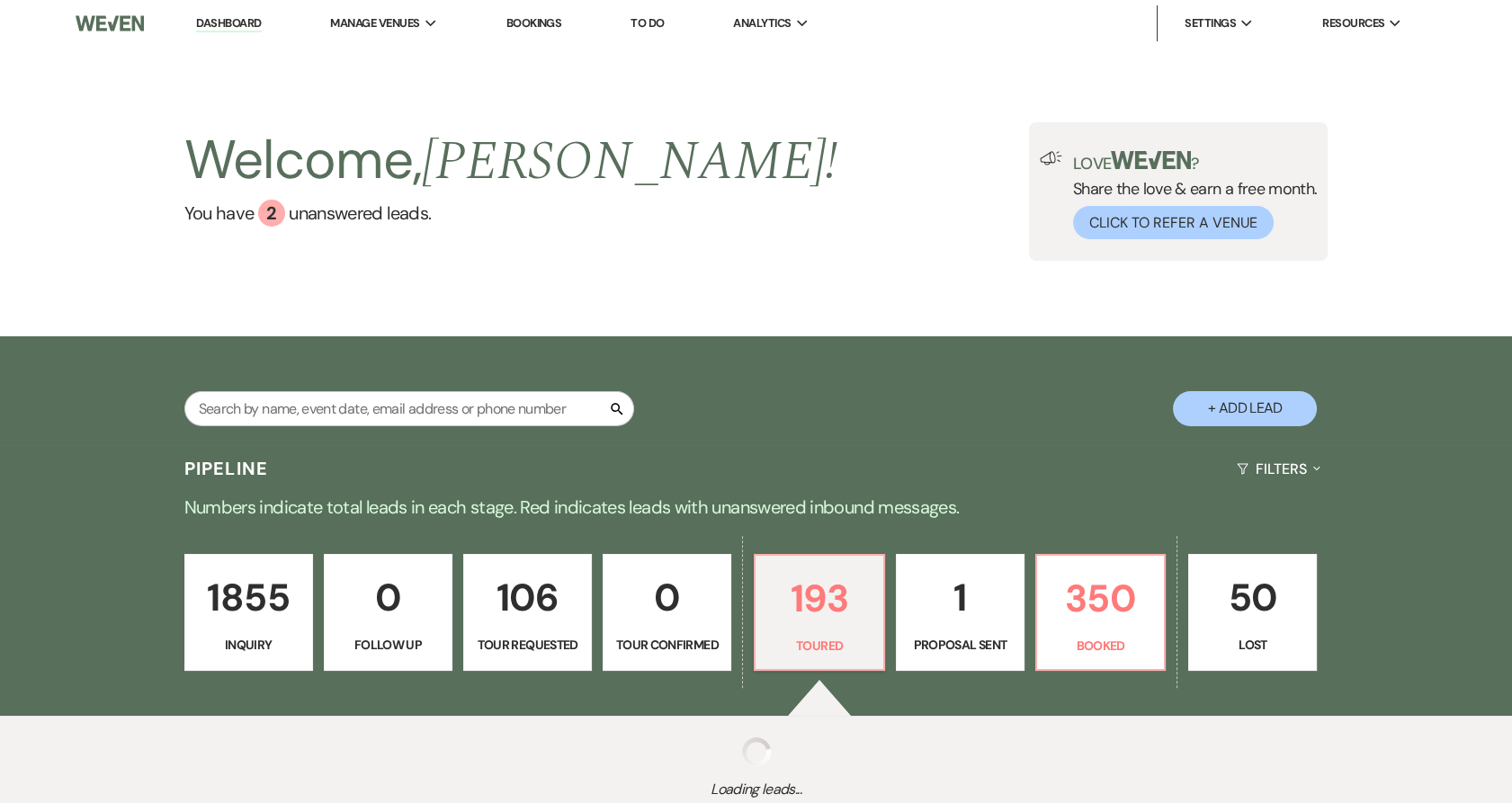
select select "5"
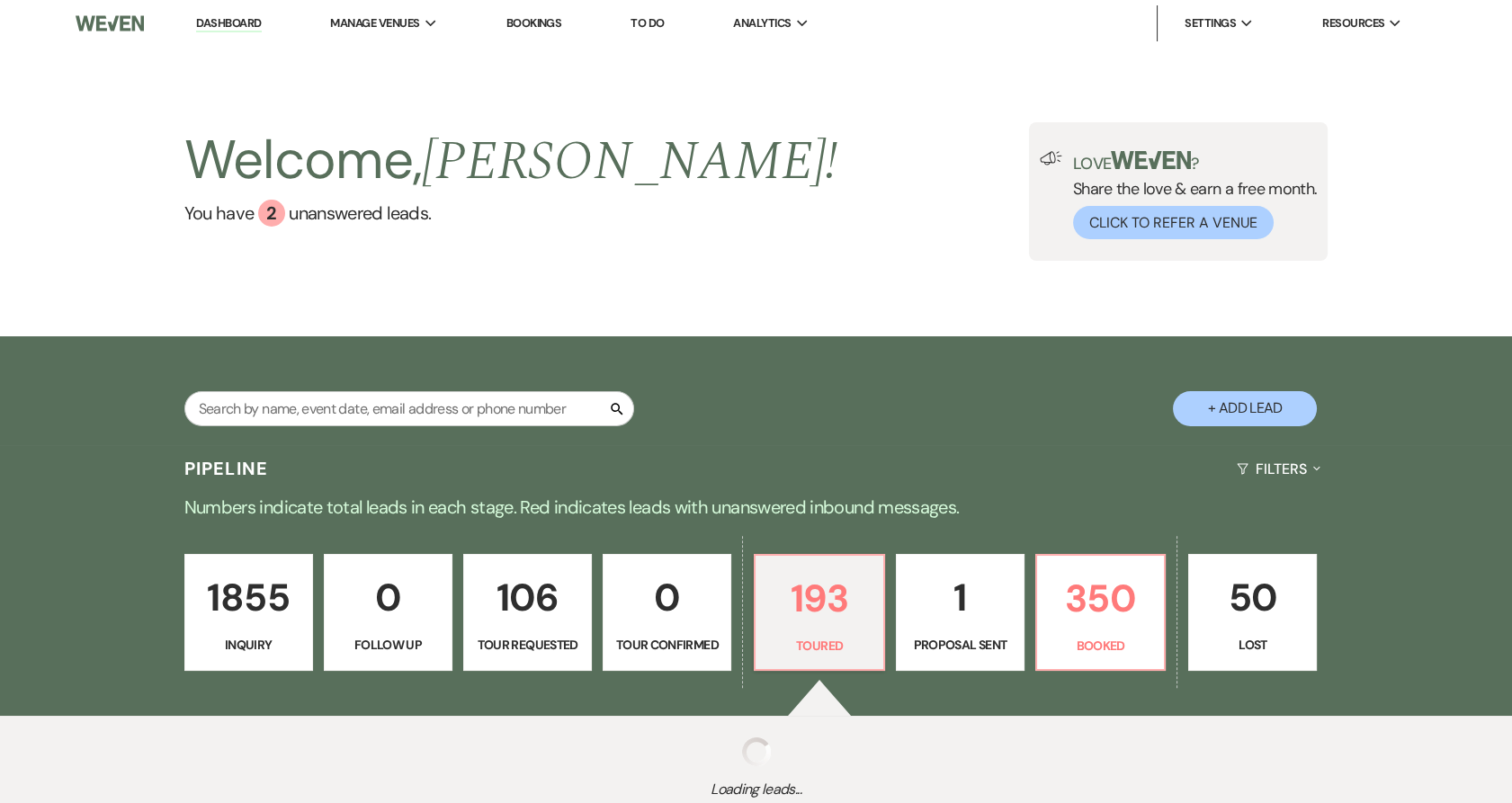
select select "5"
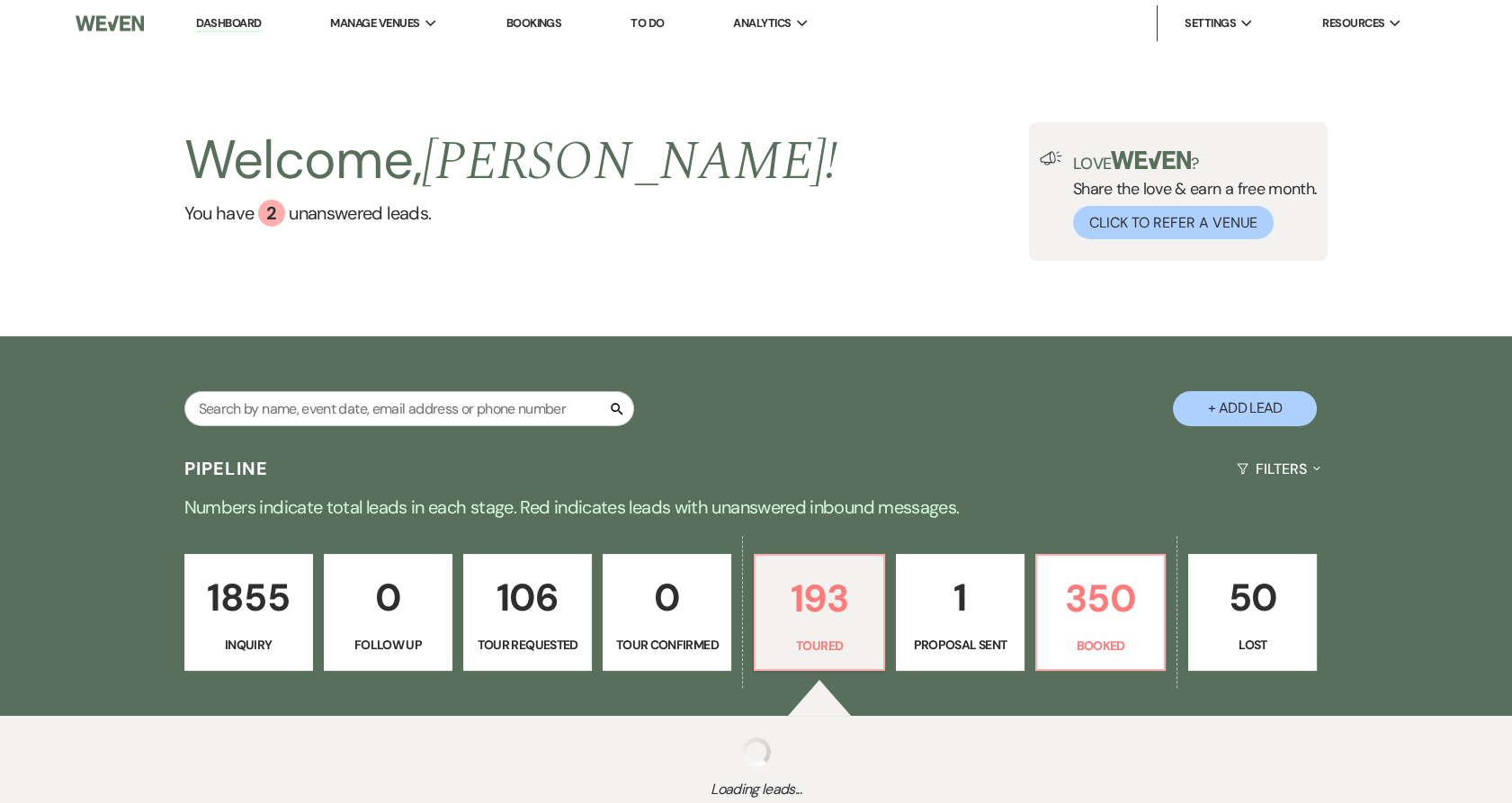
select select "5"
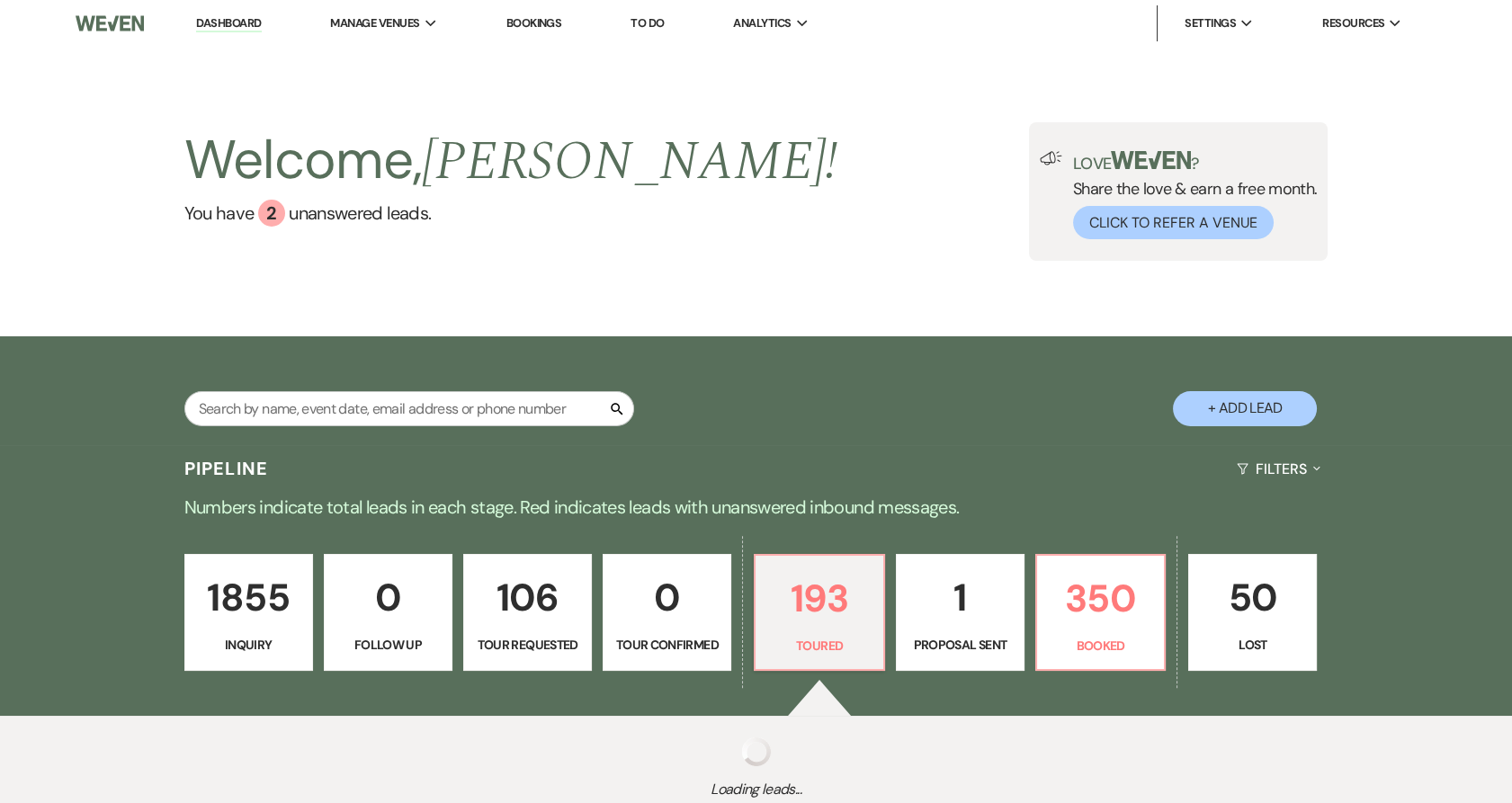
select select "5"
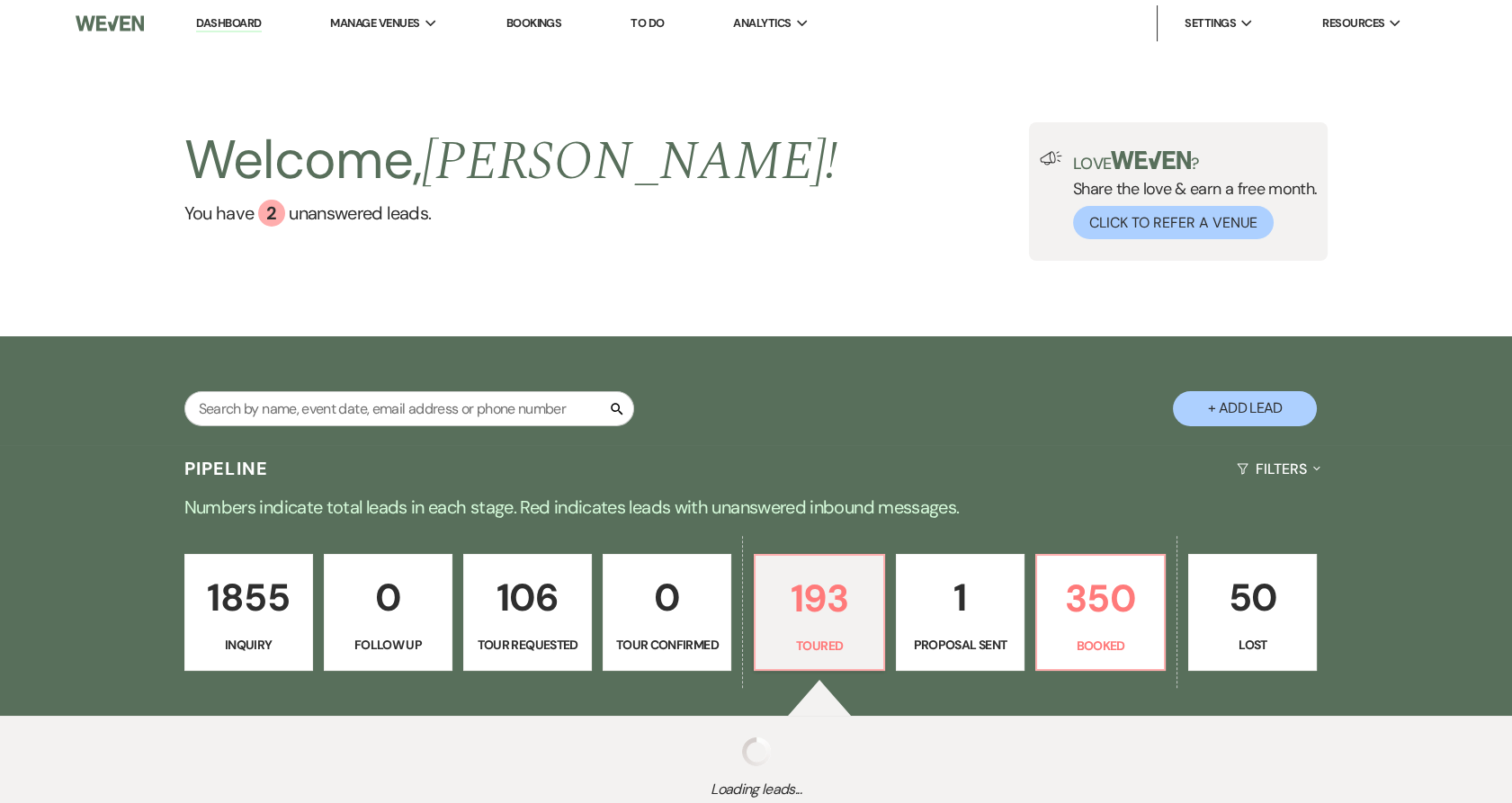
select select "5"
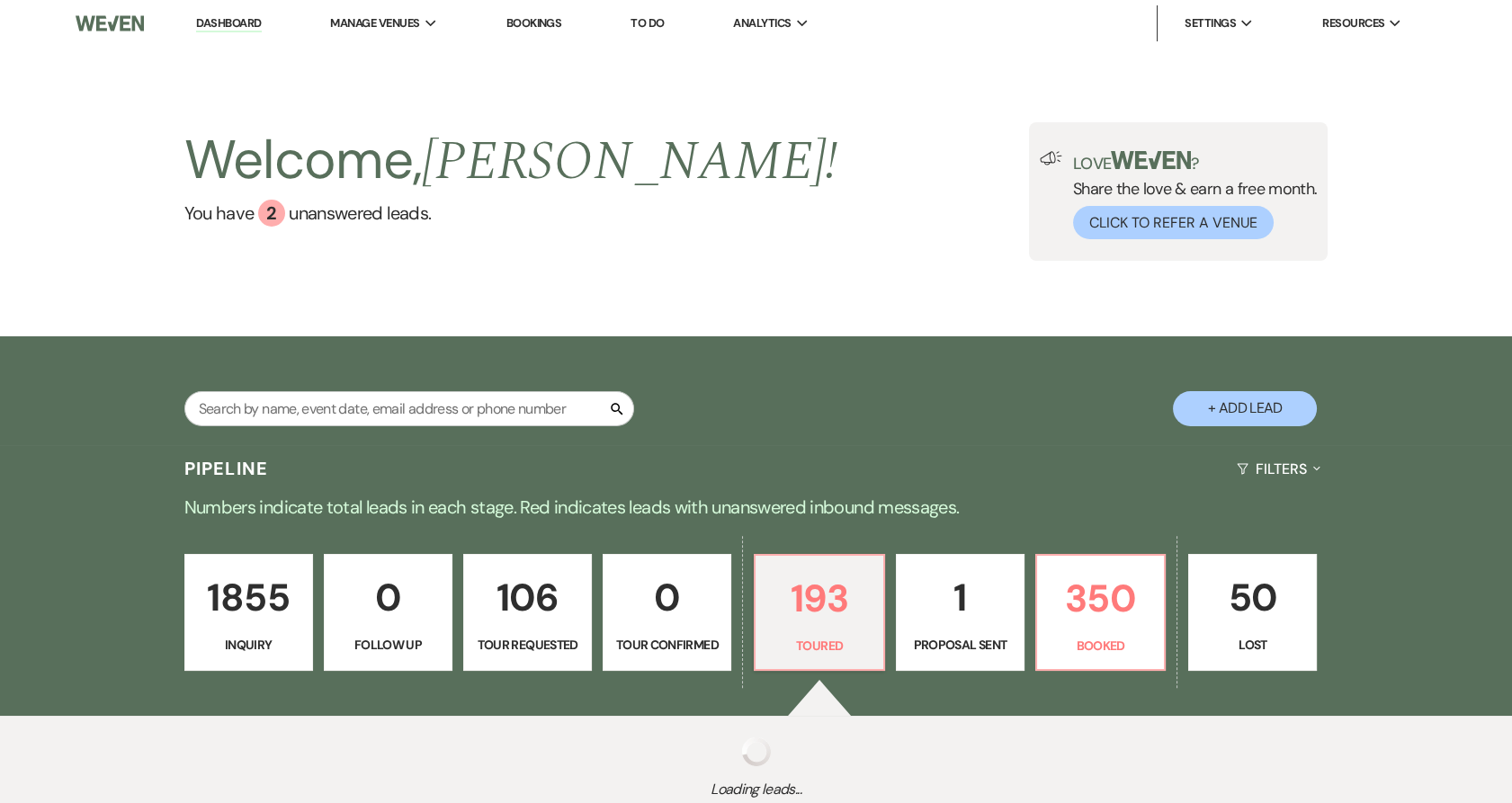
select select "5"
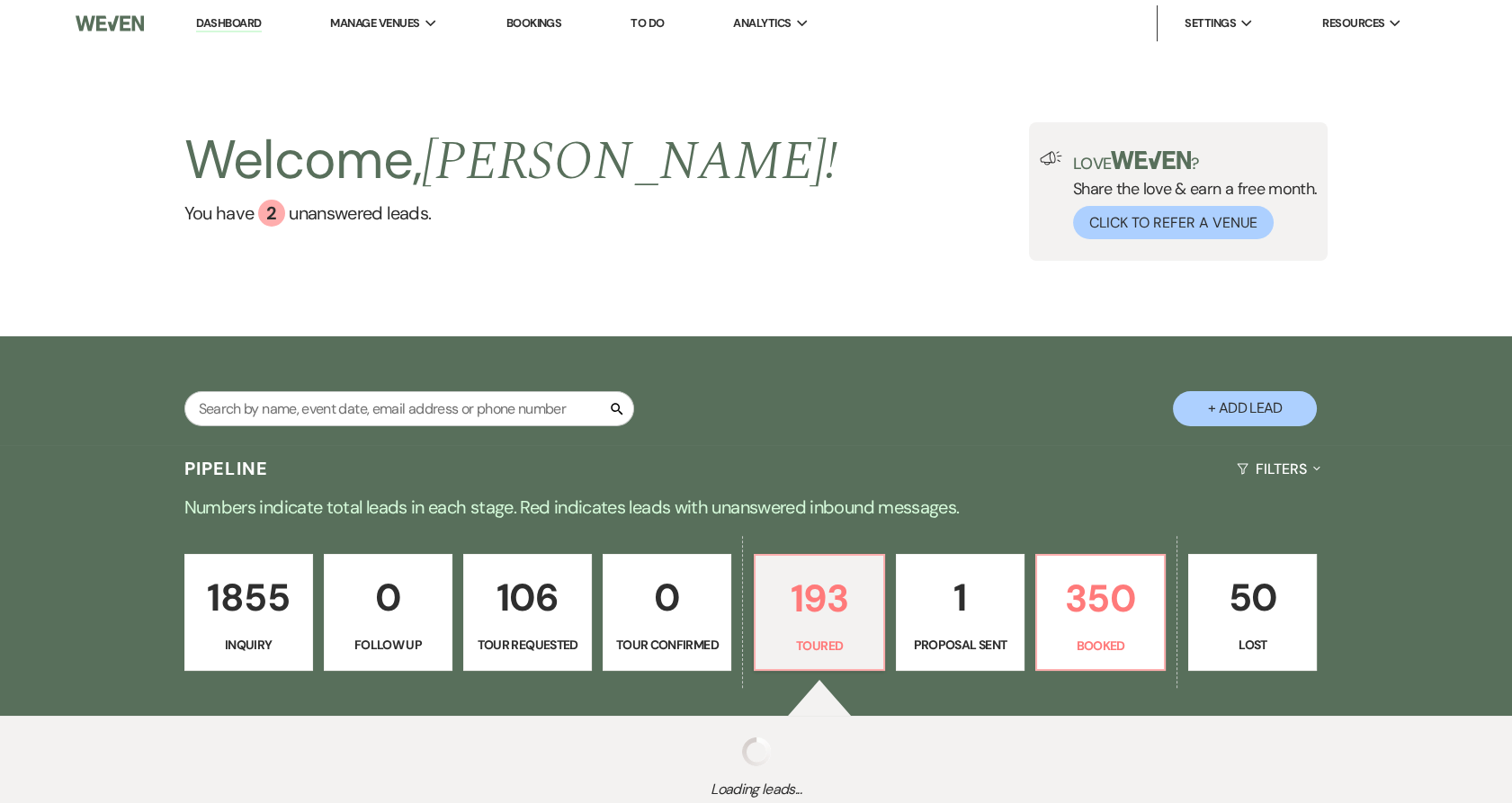
select select "5"
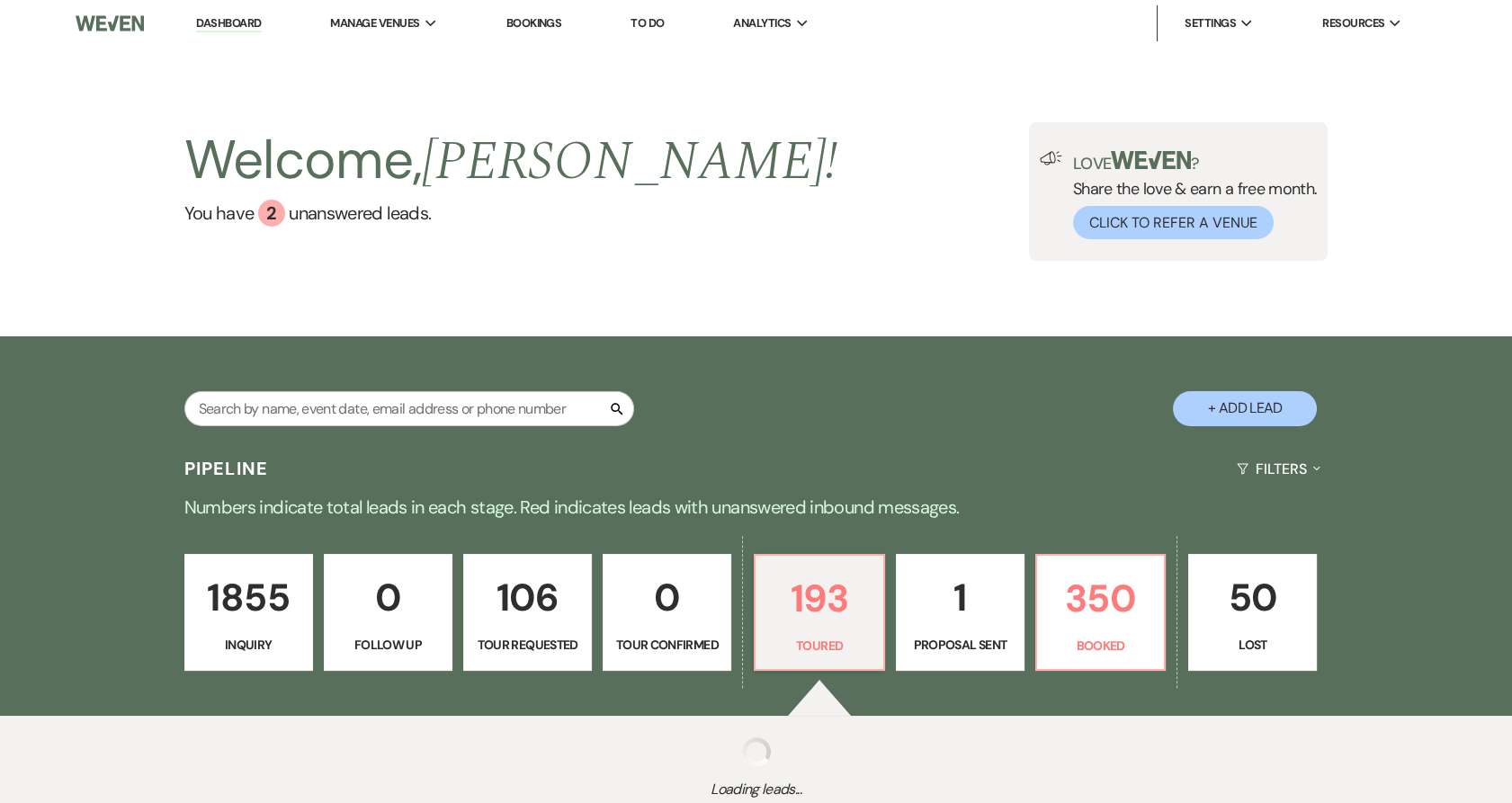
select select "5"
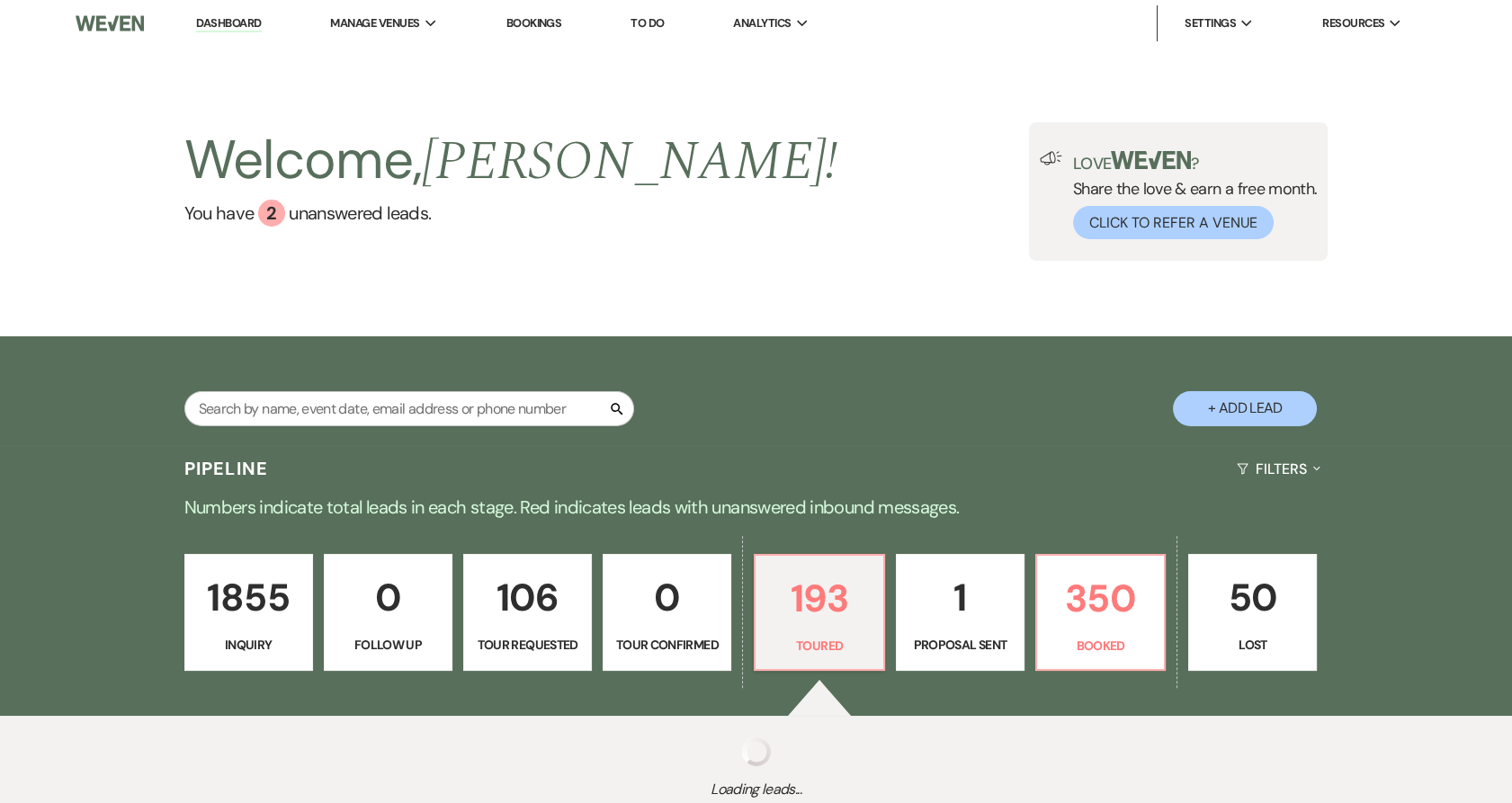
select select "5"
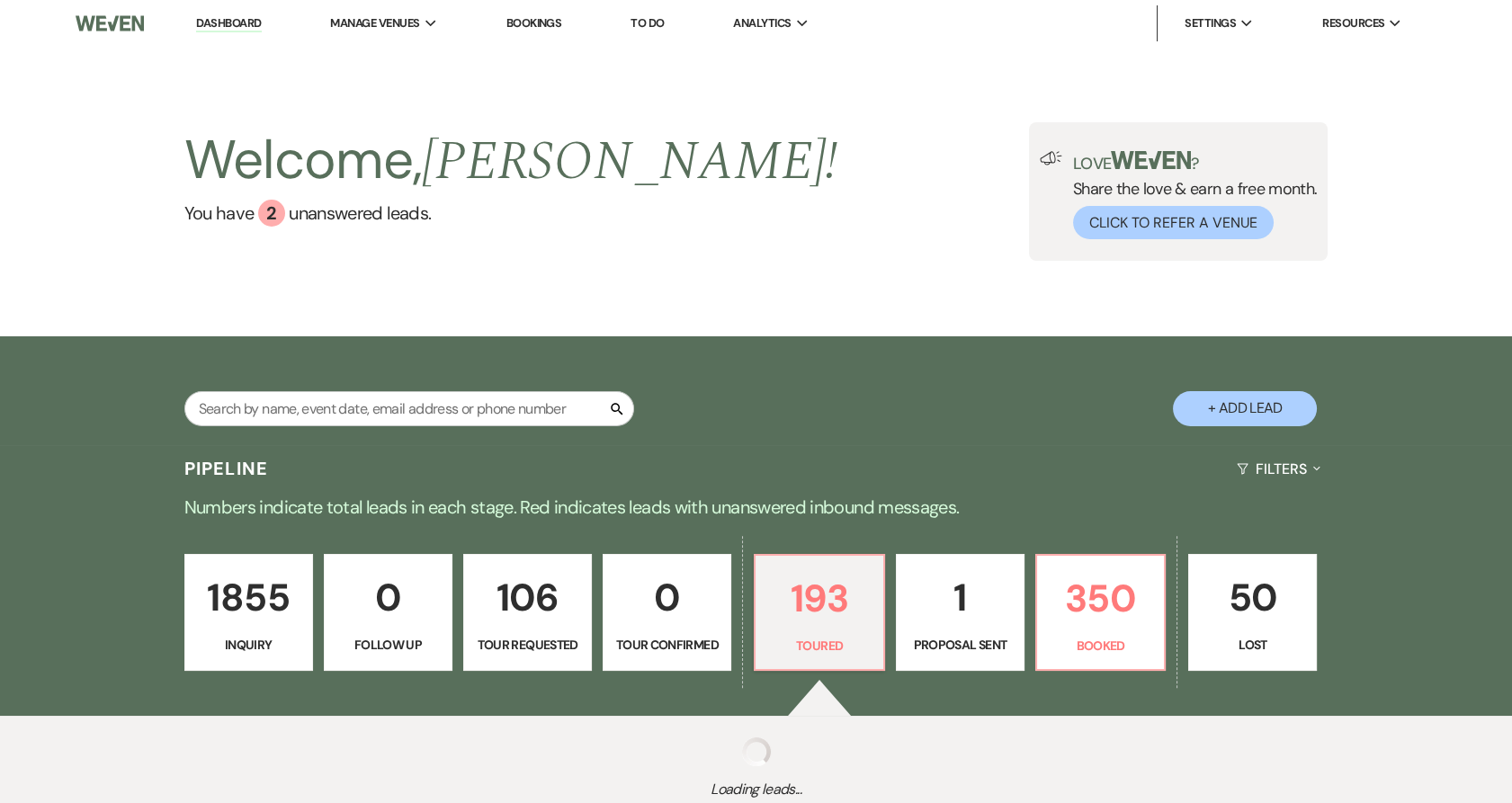
select select "5"
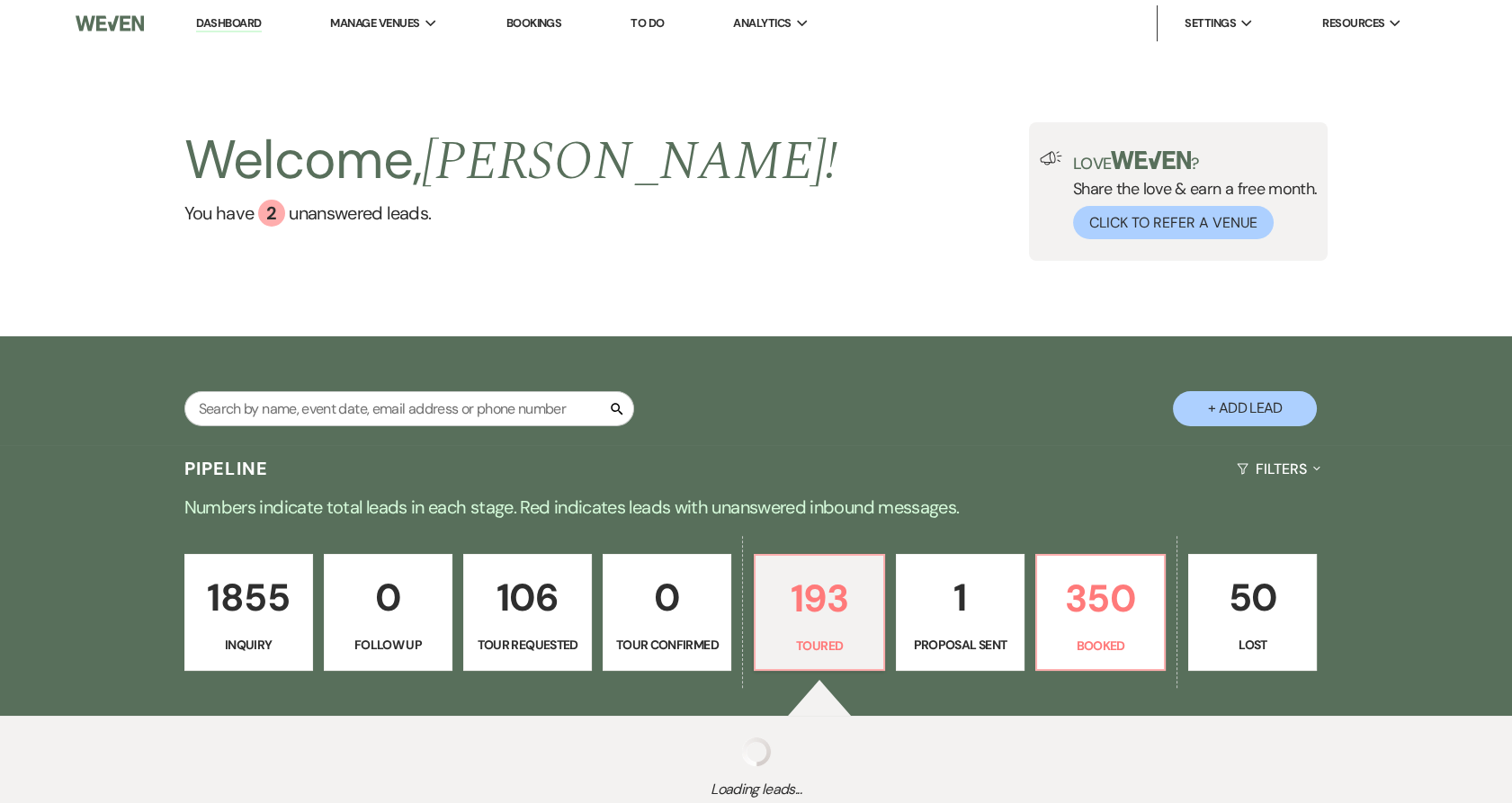
select select "5"
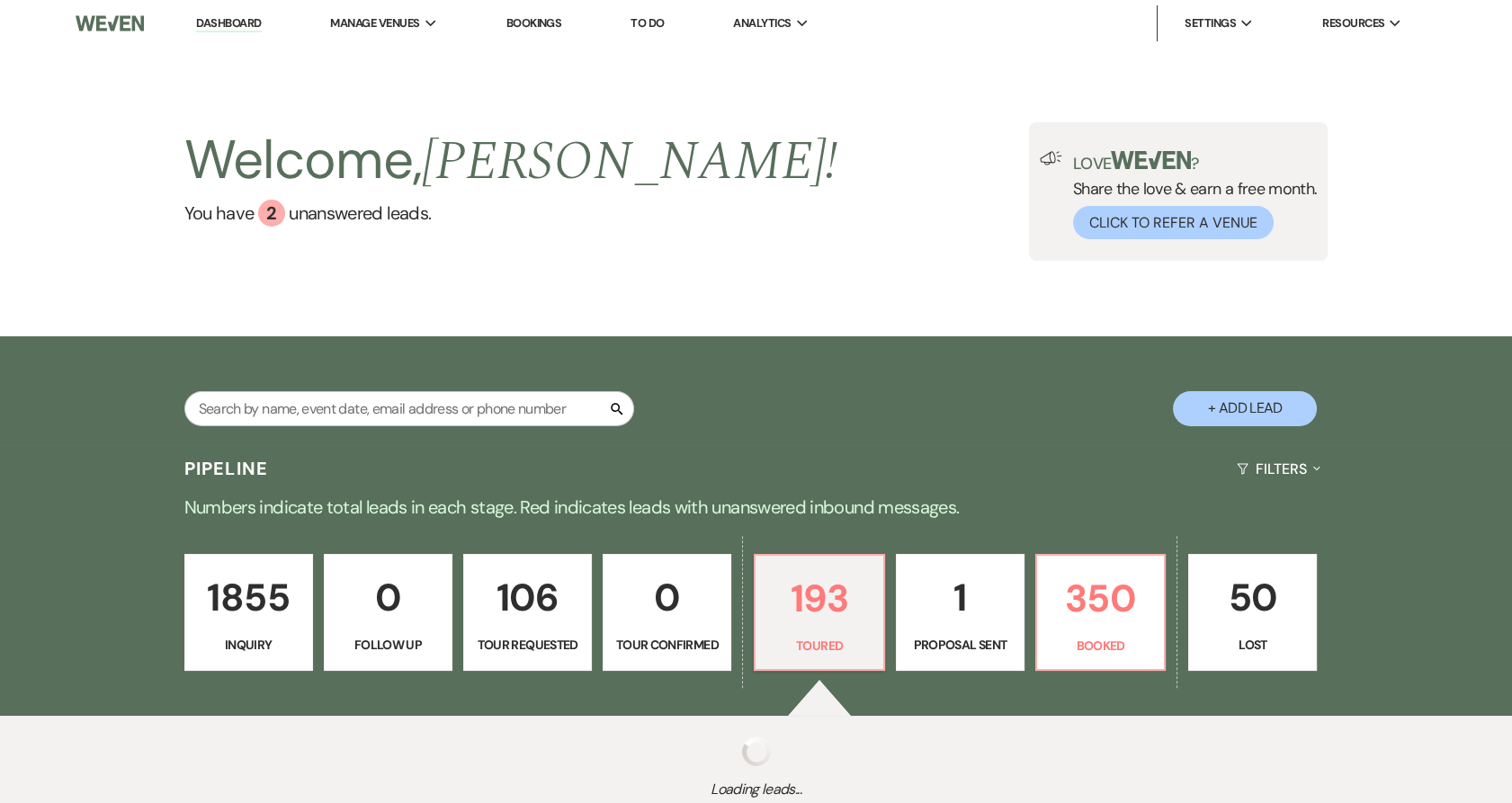
select select "5"
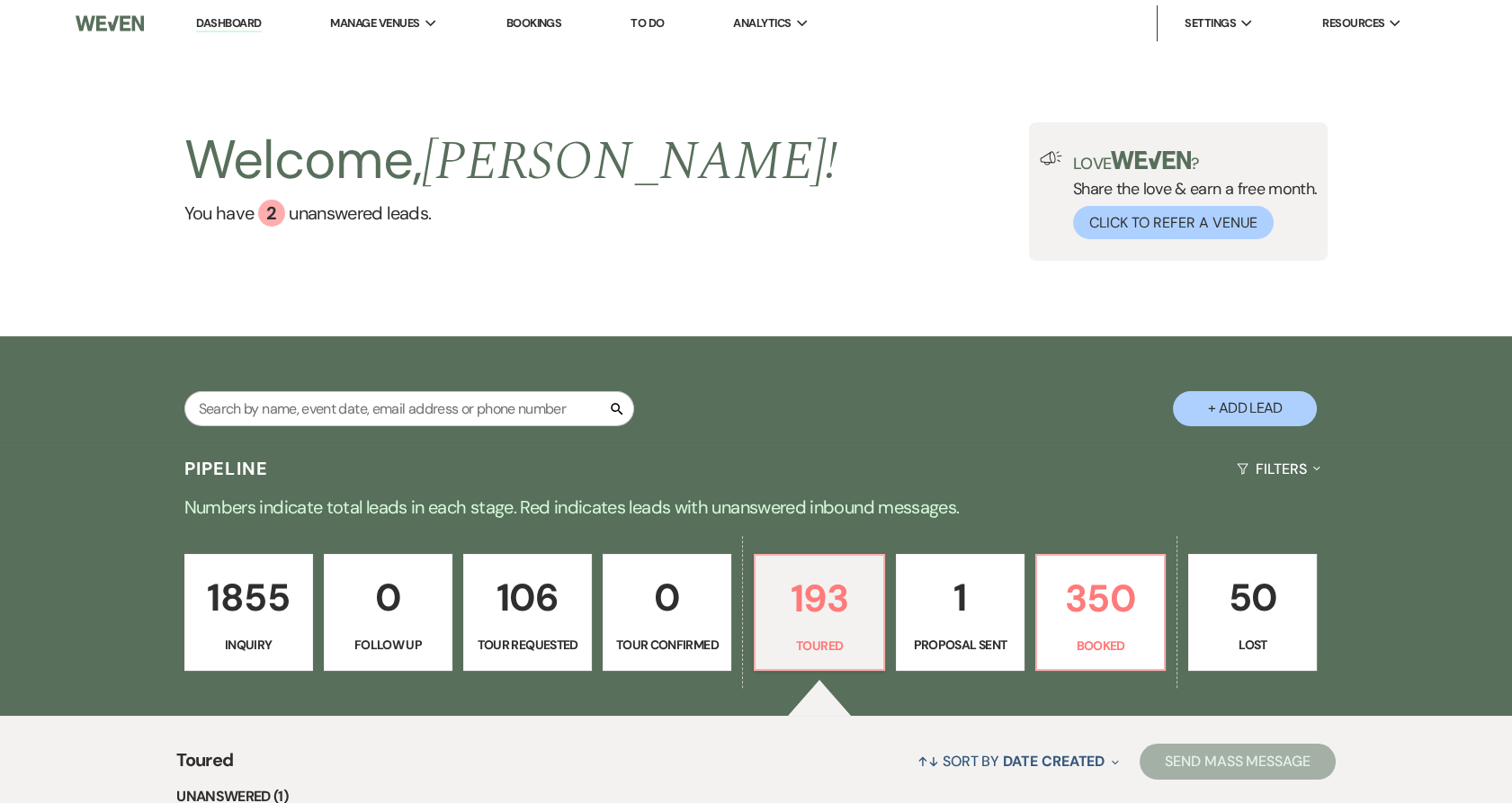
scroll to position [134, 0]
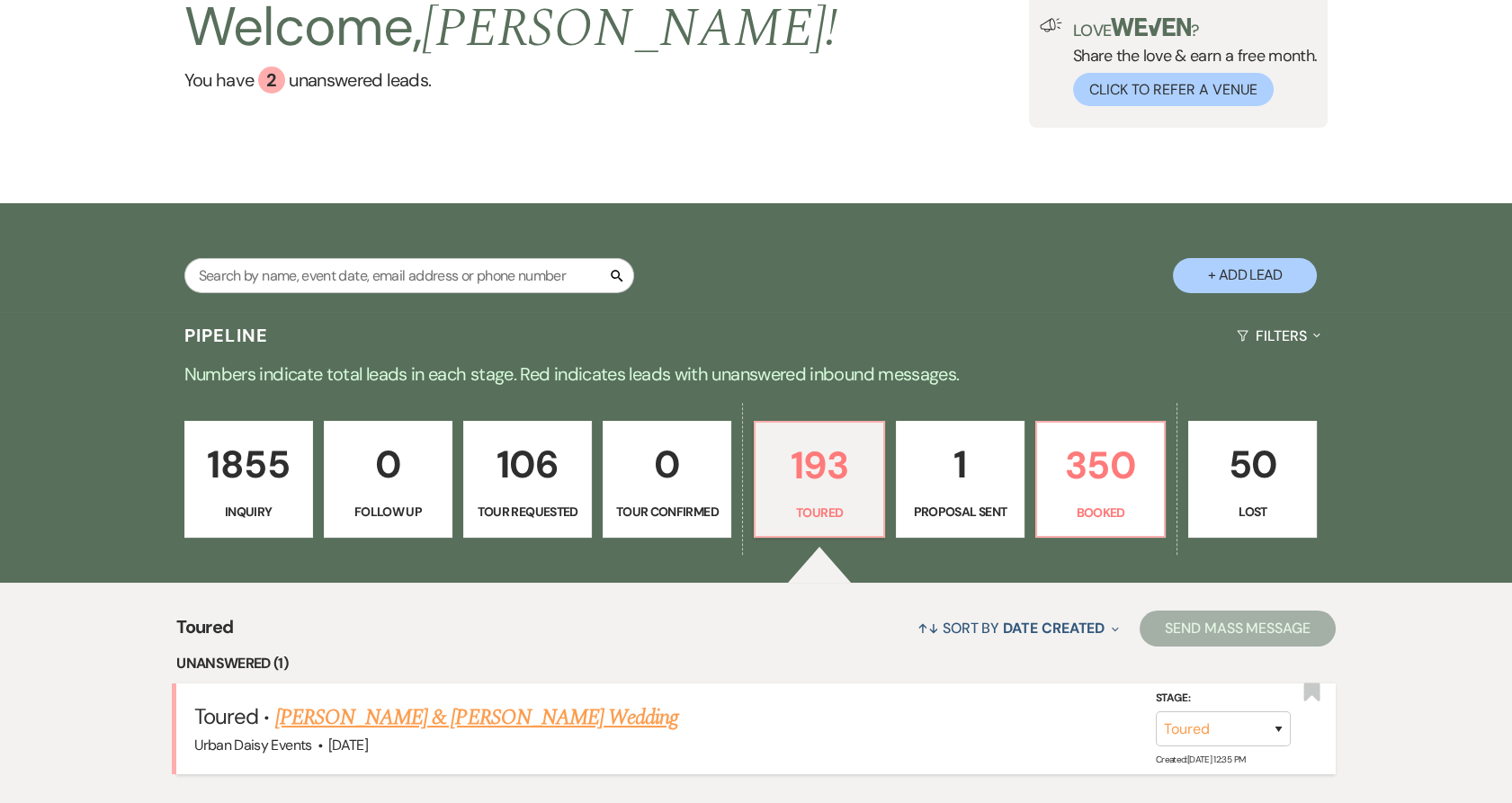
click at [456, 714] on link "Alexa Bennett & Taylor's Wedding" at bounding box center [477, 717] width 403 height 32
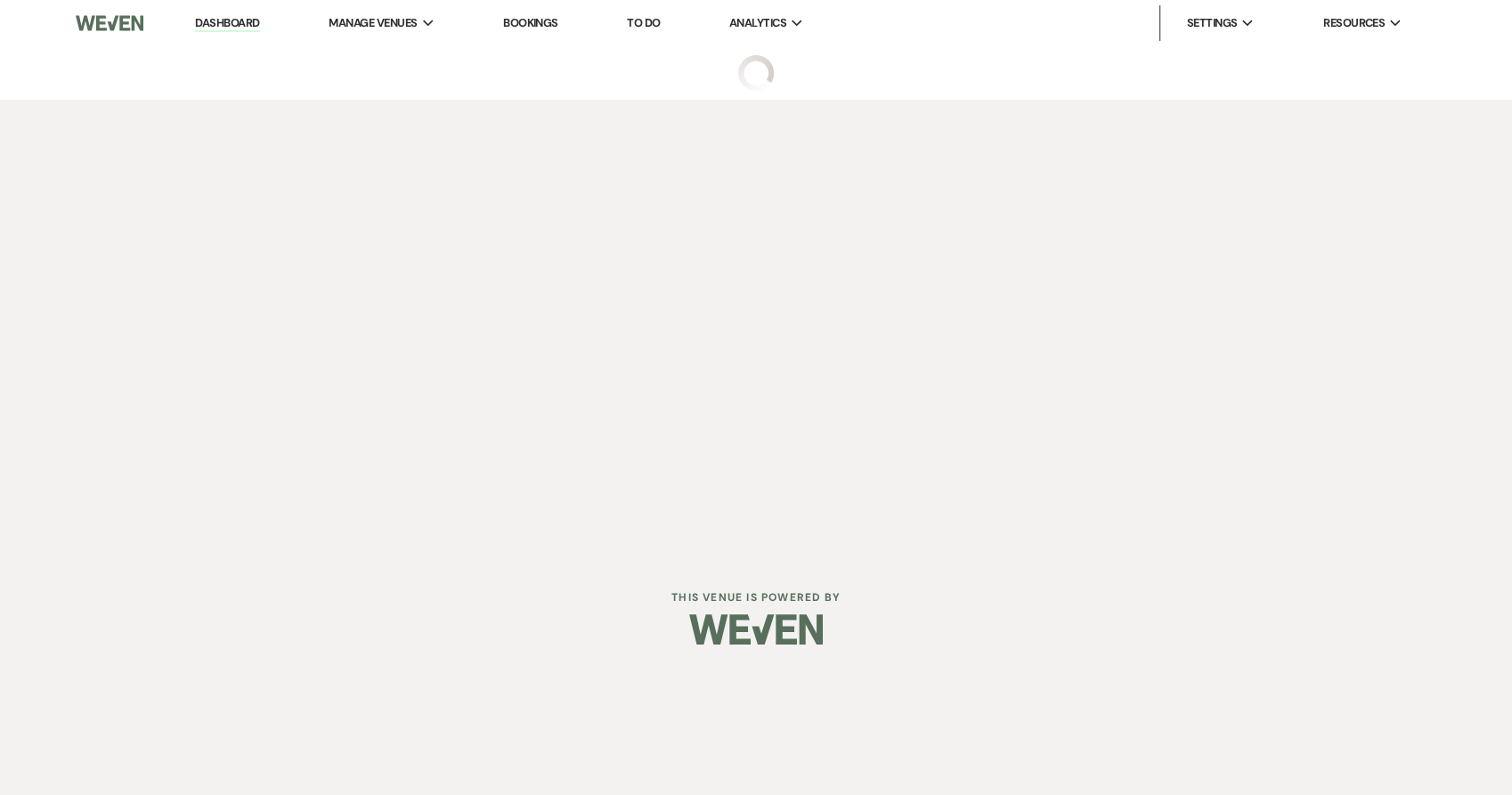
select select "5"
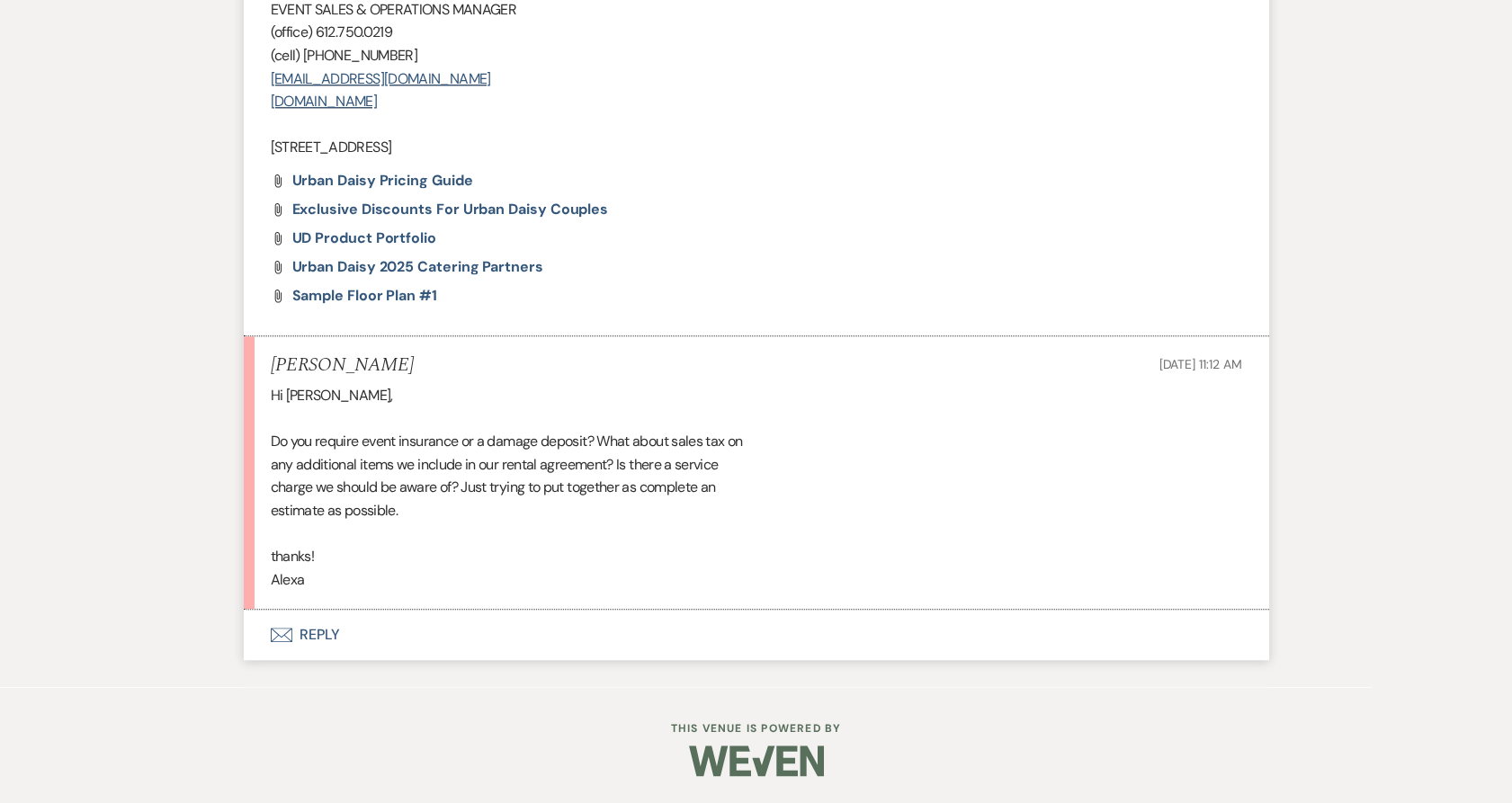
click at [280, 645] on button "Envelope Reply" at bounding box center [756, 636] width 1026 height 51
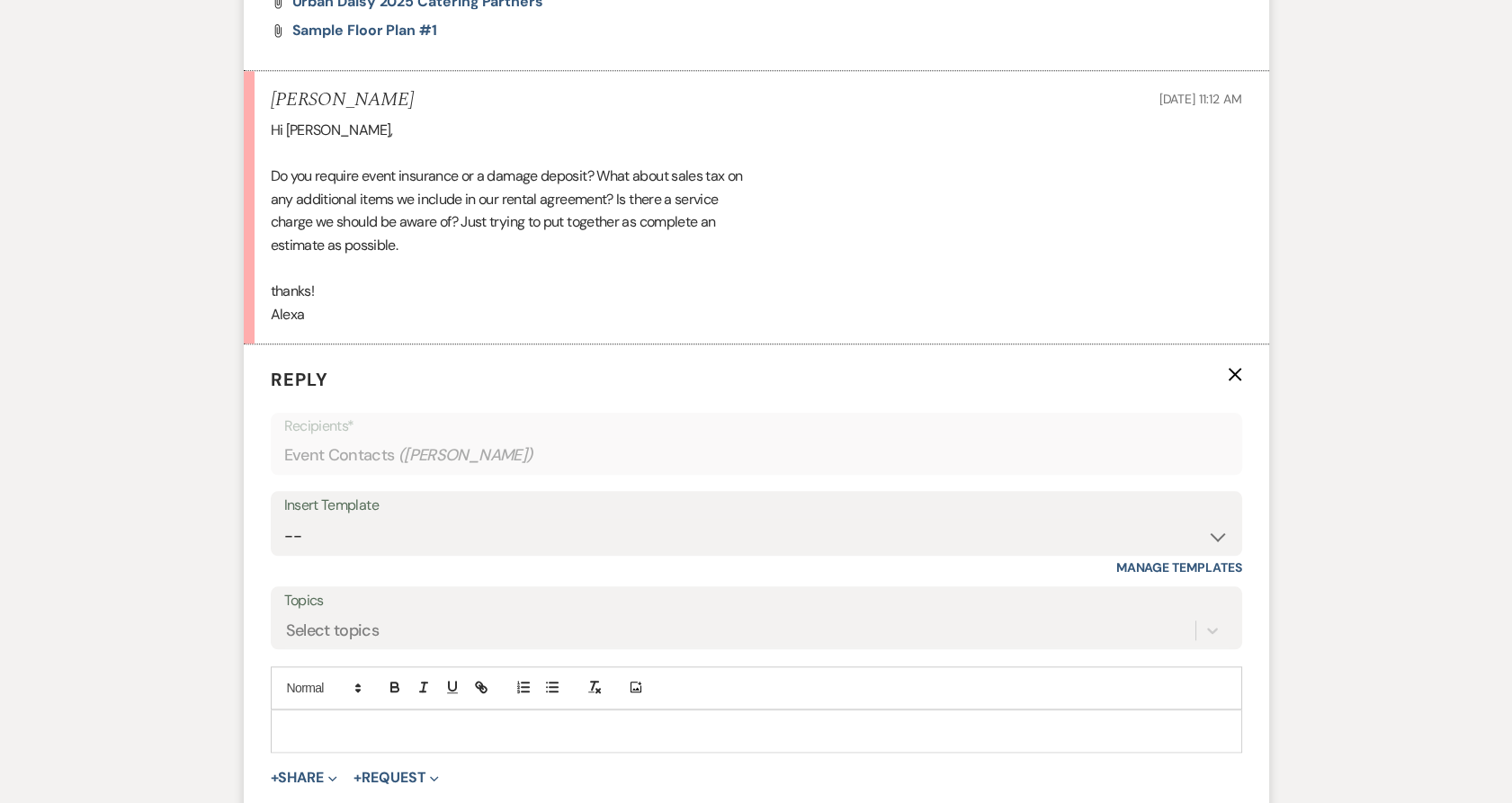
scroll to position [3899, 0]
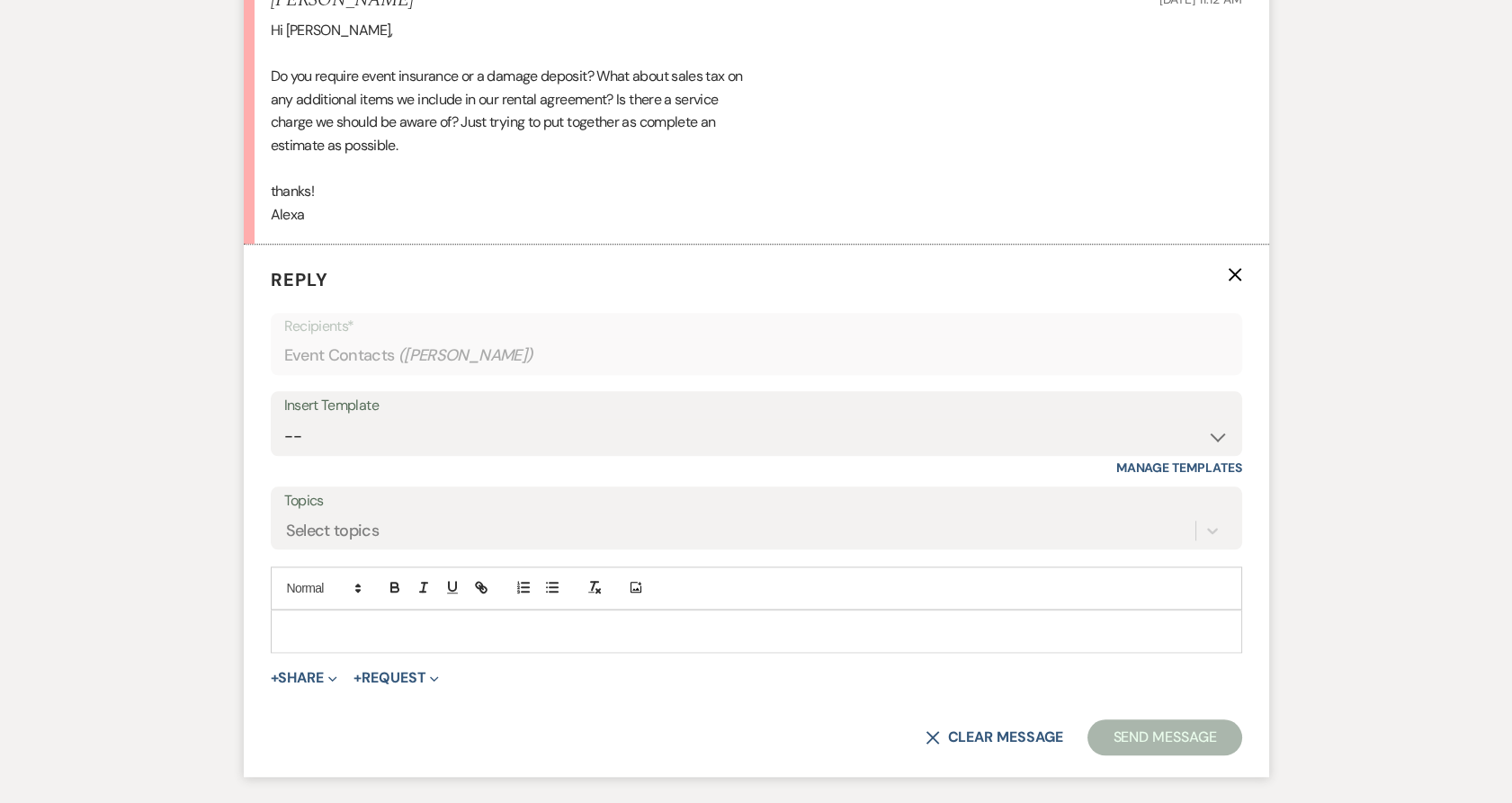
click at [339, 637] on div at bounding box center [757, 632] width 970 height 41
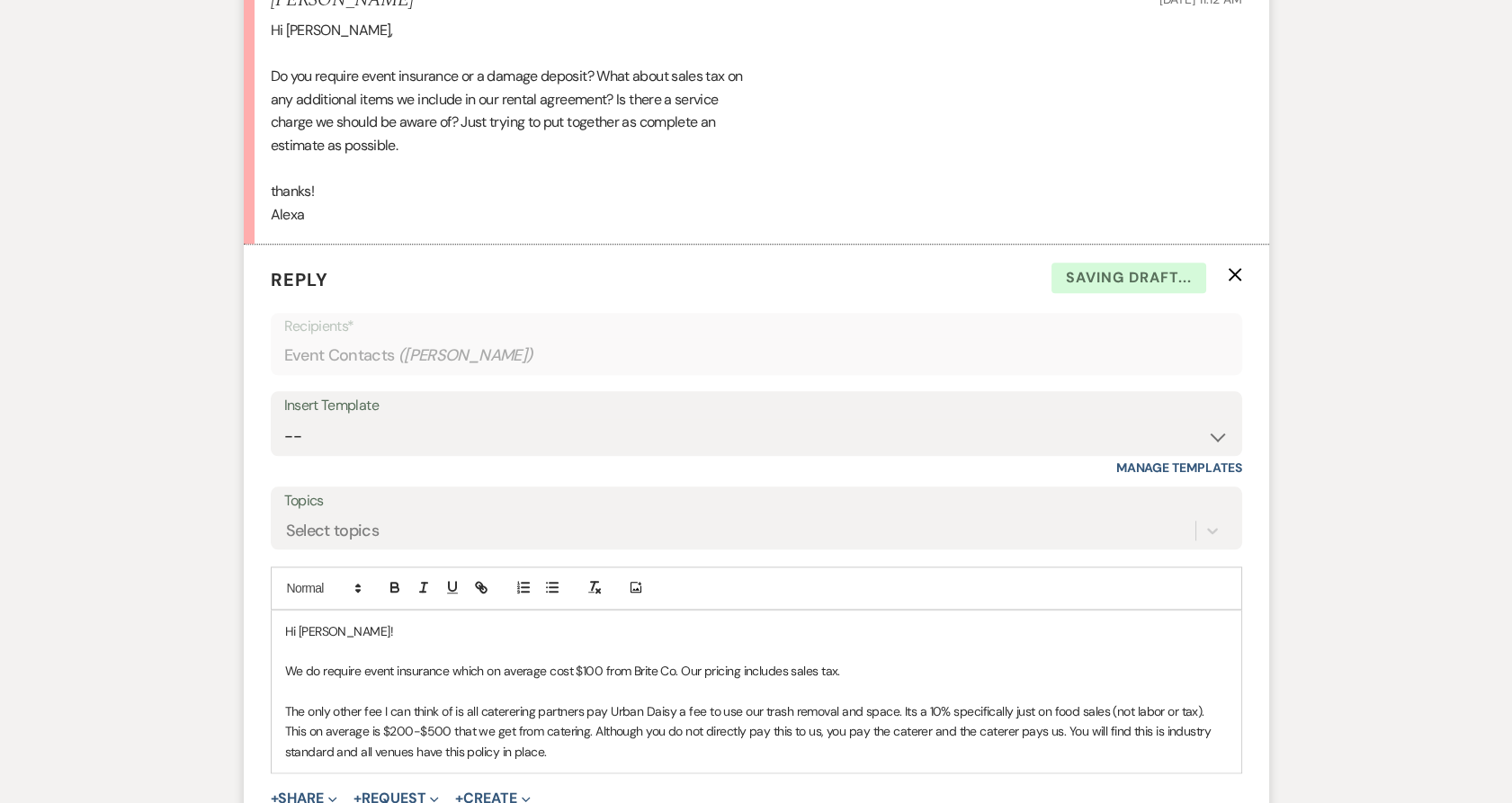
click at [855, 681] on p "We do require event insurance which on average cost $100 from Brite Co. Our pri…" at bounding box center [756, 670] width 943 height 20
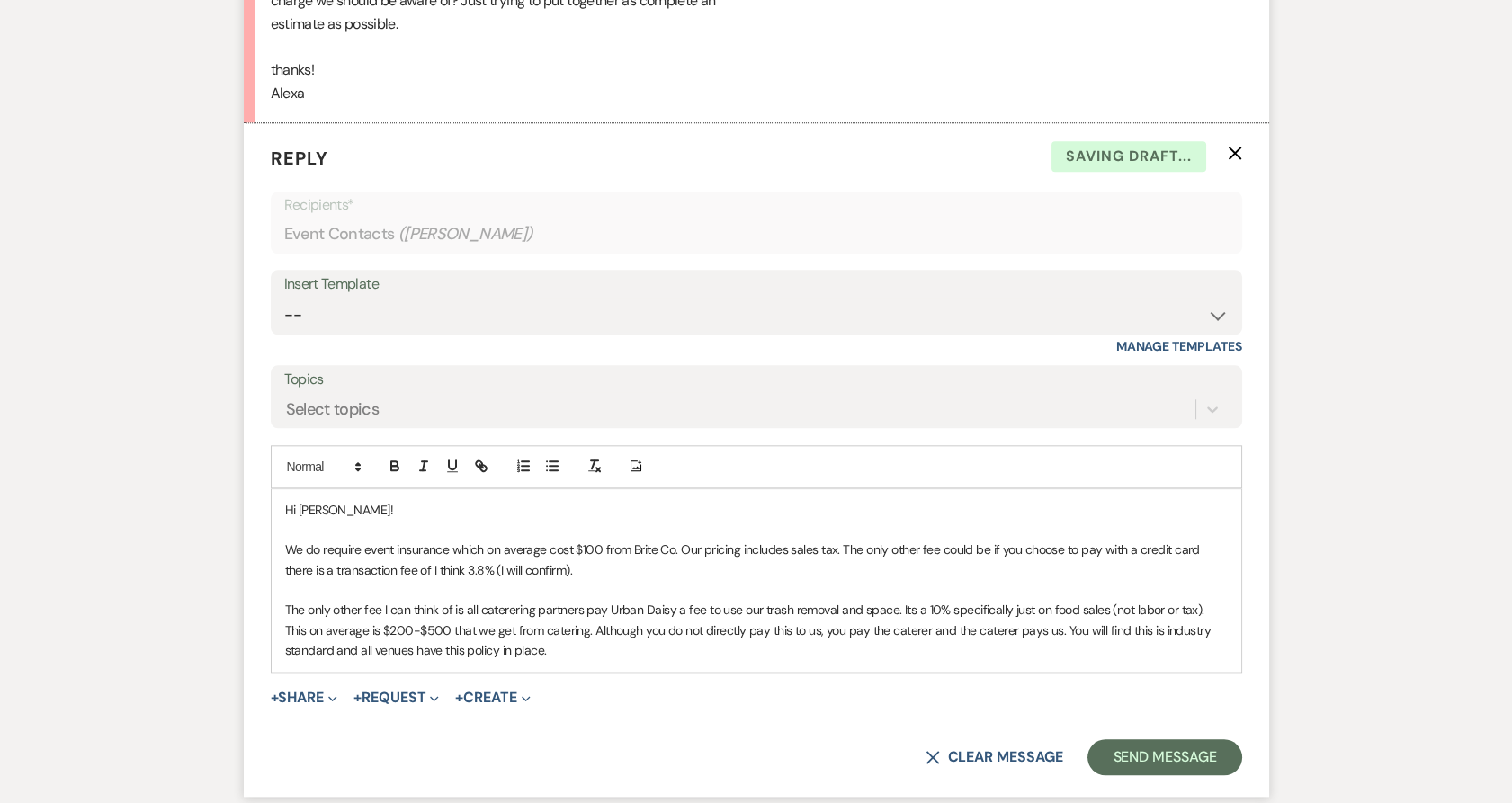
scroll to position [4199, 0]
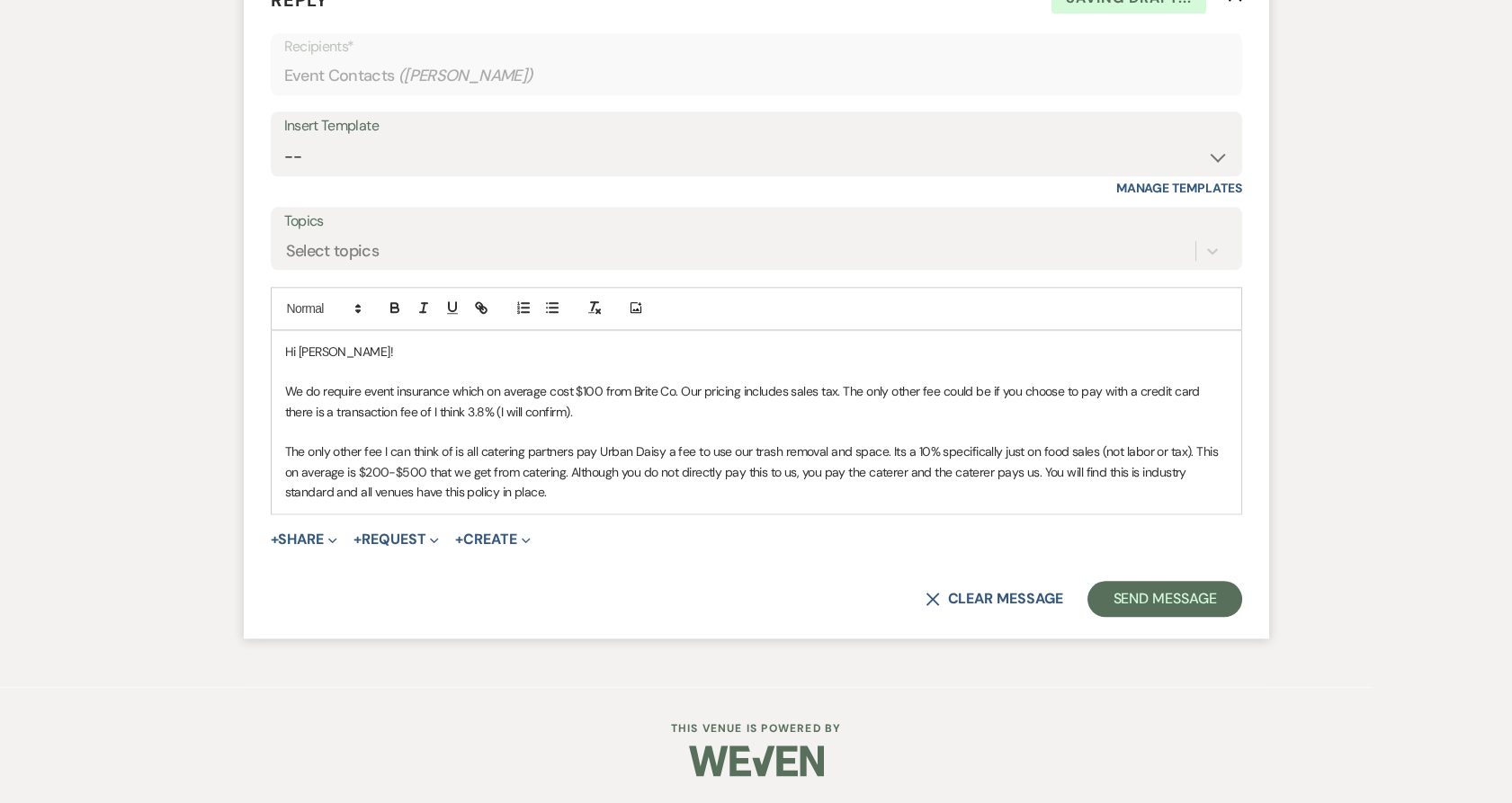
drag, startPoint x: 536, startPoint y: 498, endPoint x: 217, endPoint y: 445, distance: 323.4
copy p "The only other fee I can think of is all catering partners pay Urban Daisy a fe…"
click at [507, 487] on p "The only other fee I can think of is all catering partners pay Urban Daisy a fe…" at bounding box center [756, 472] width 943 height 60
click at [548, 478] on p "The only other fee I can think of is all catering partners pay Urban Daisy a fe…" at bounding box center [756, 472] width 943 height 60
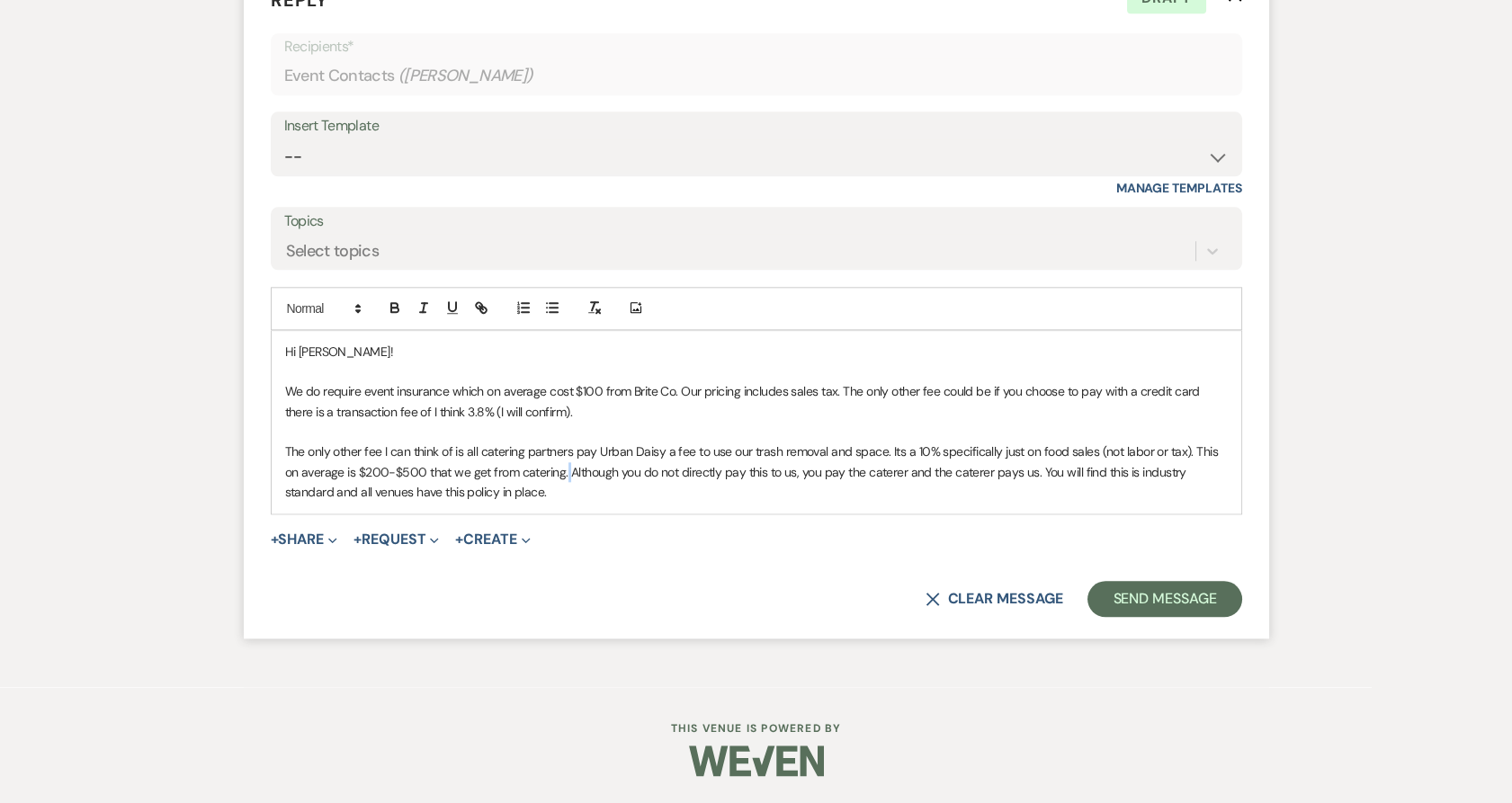
click at [553, 478] on p "The only other fee I can think of is all catering partners pay Urban Daisy a fe…" at bounding box center [756, 472] width 943 height 60
click at [551, 474] on p "The only other fee I can think of is all catering partners pay Urban Daisy a fe…" at bounding box center [756, 472] width 943 height 60
drag, startPoint x: 551, startPoint y: 474, endPoint x: 577, endPoint y: 508, distance: 42.8
click at [577, 508] on div "Hi Alexa! We do require event insurance which on average cost $100 from Brite C…" at bounding box center [757, 422] width 970 height 182
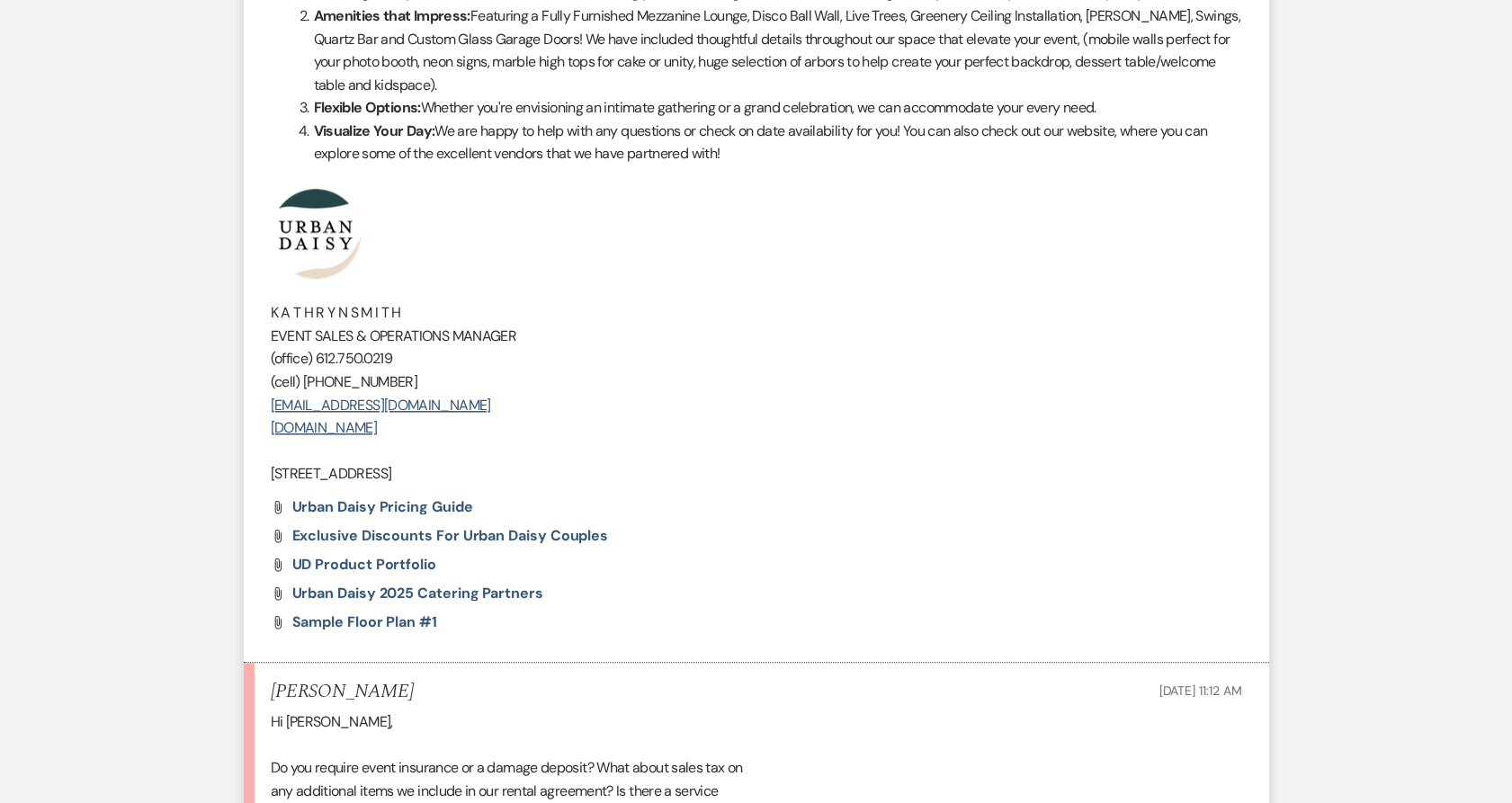
scroll to position [3200, 0]
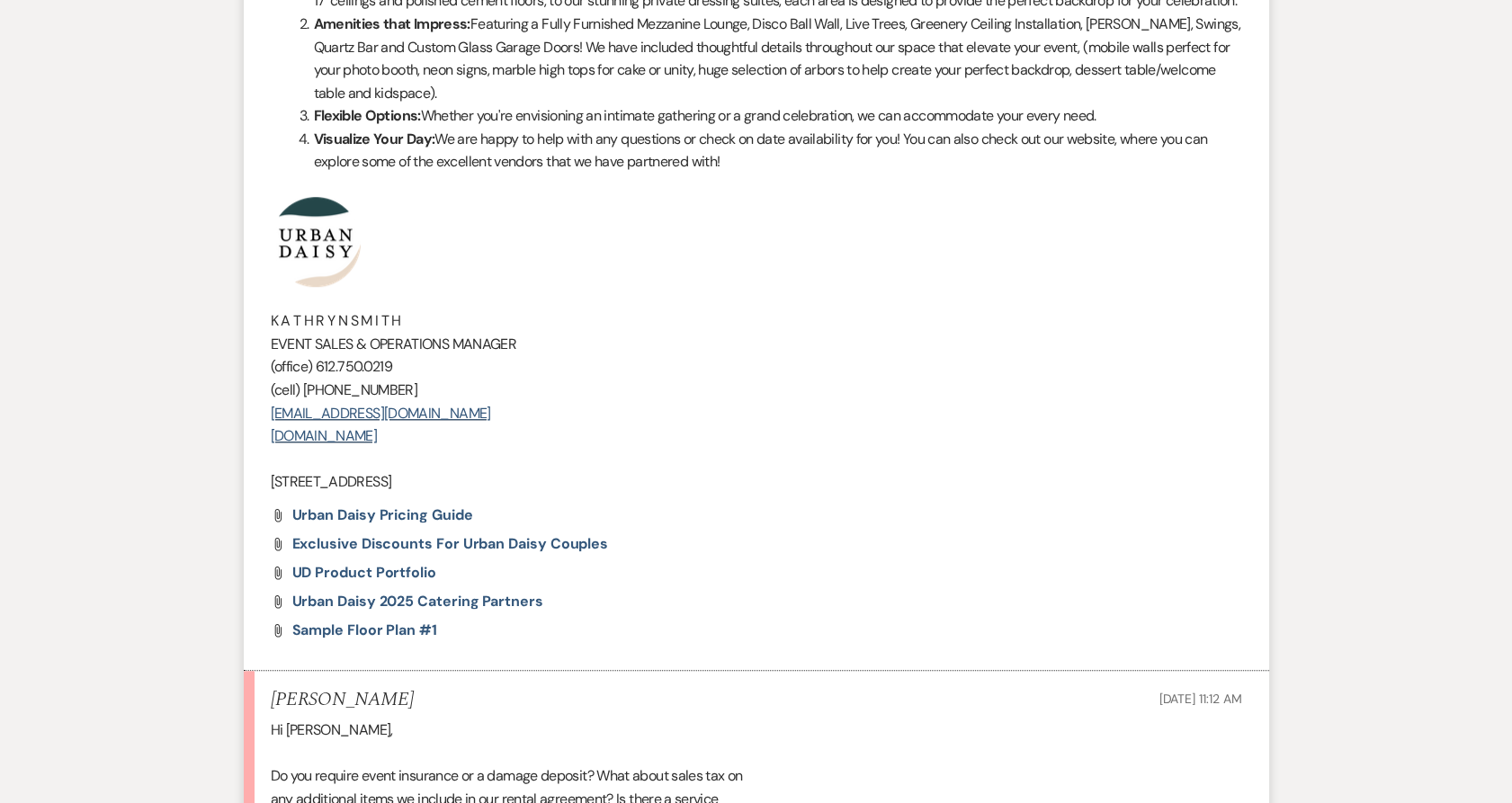
drag, startPoint x: 527, startPoint y: 496, endPoint x: 228, endPoint y: 240, distance: 393.6
copy div "K A T H R Y N S M I T H EVENT SALES & OPERATIONS MANAGER (office) 612.750.0219 …"
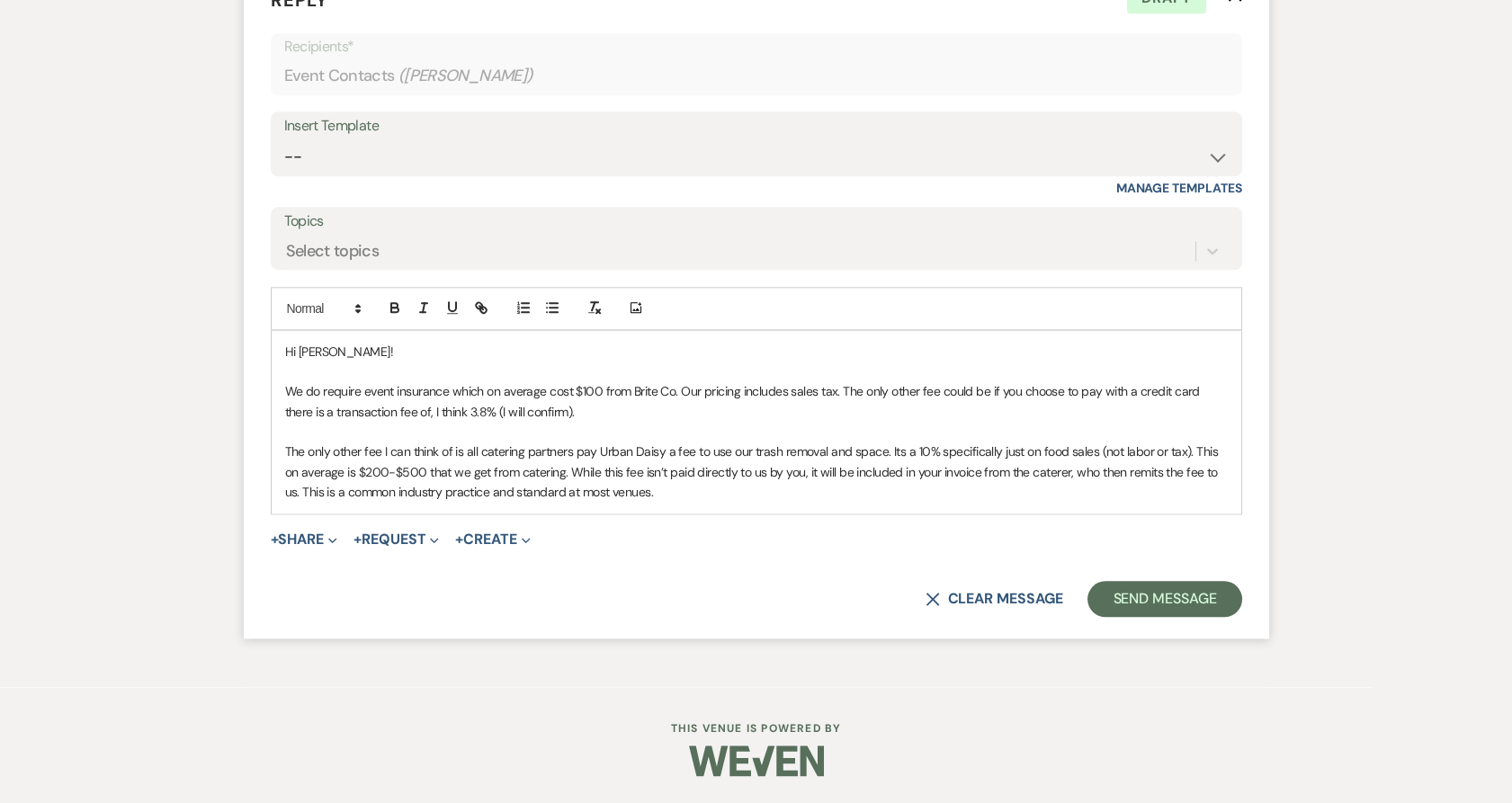
scroll to position [4201, 0]
click at [714, 502] on p "The only other fee I can think of is all catering partners pay Urban Daisy a fe…" at bounding box center [756, 472] width 943 height 60
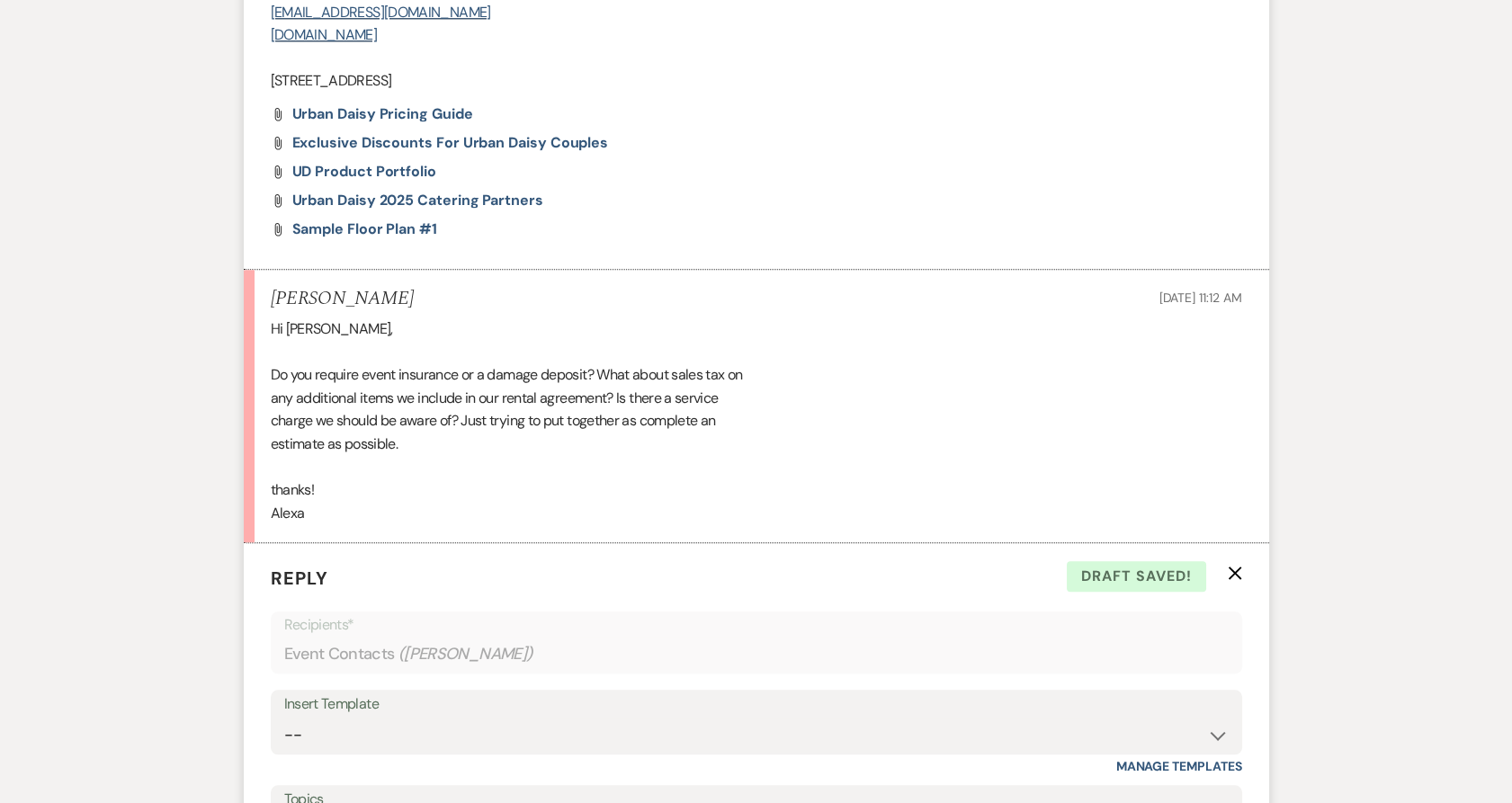
scroll to position [4101, 0]
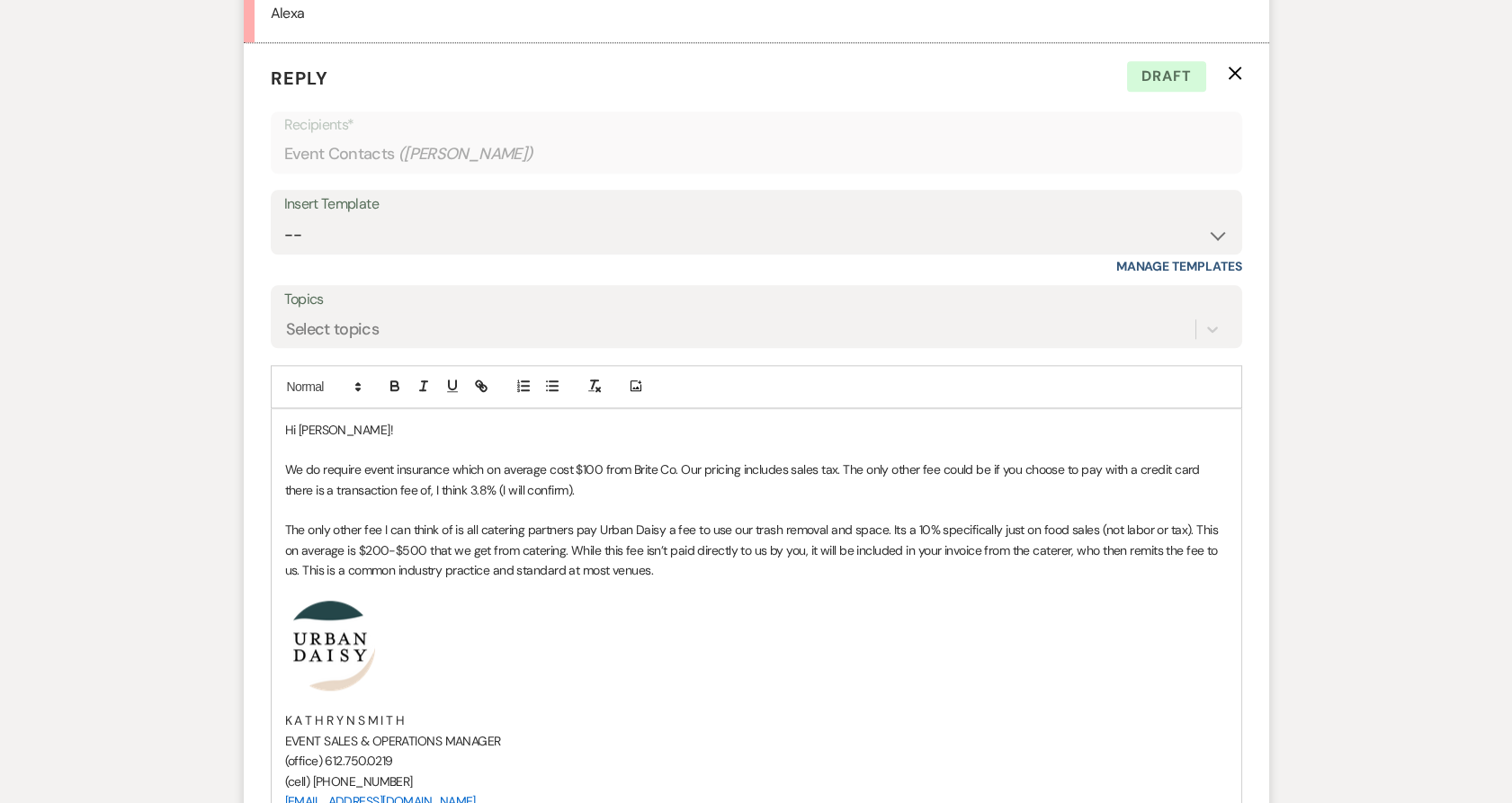
click at [575, 500] on p "We do require event insurance which on average cost $100 from Brite Co. Our pri…" at bounding box center [756, 480] width 943 height 40
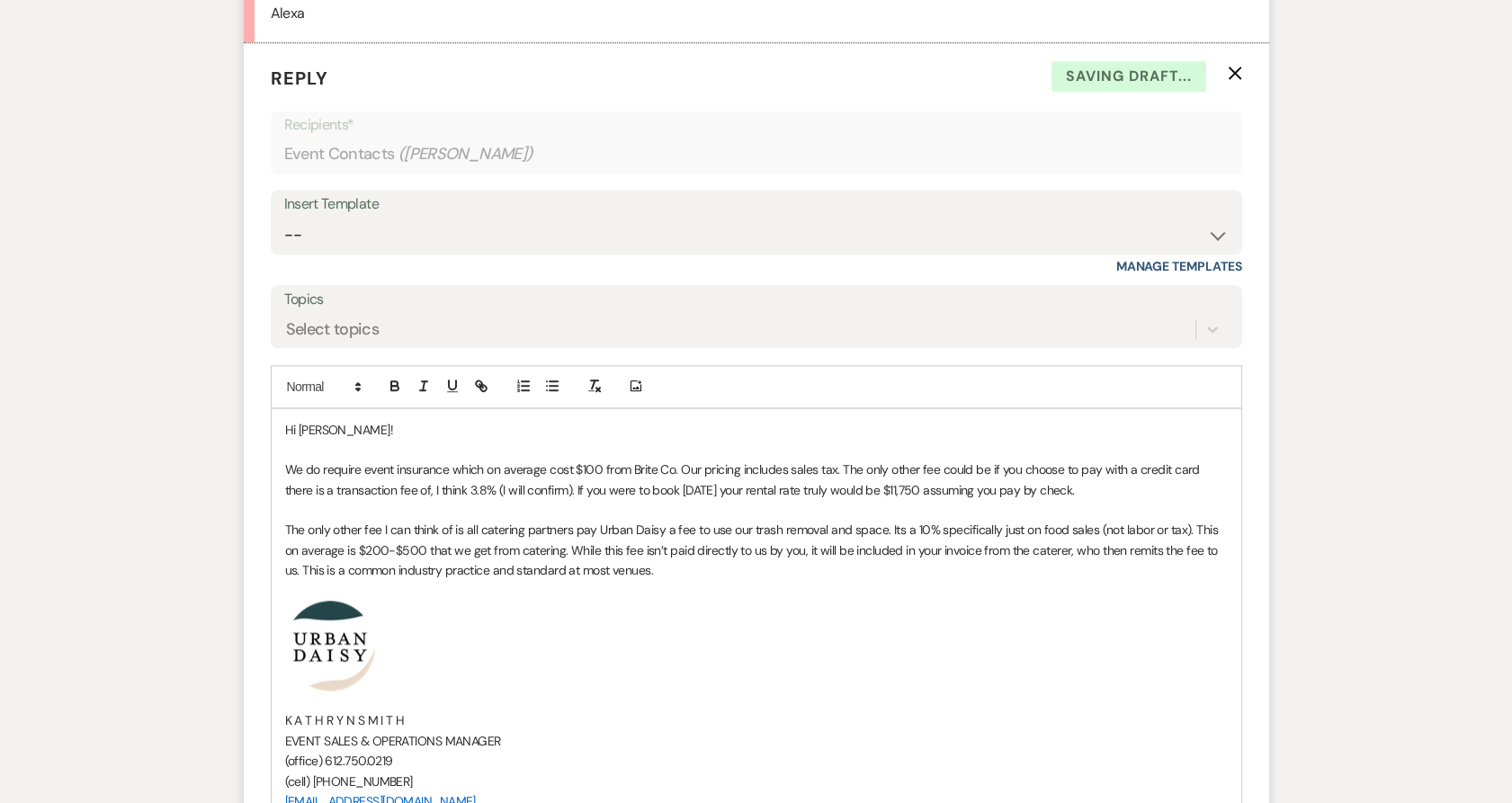
click at [806, 580] on p "The only other fee I can think of is all catering partners pay Urban Daisy a fe…" at bounding box center [756, 550] width 943 height 60
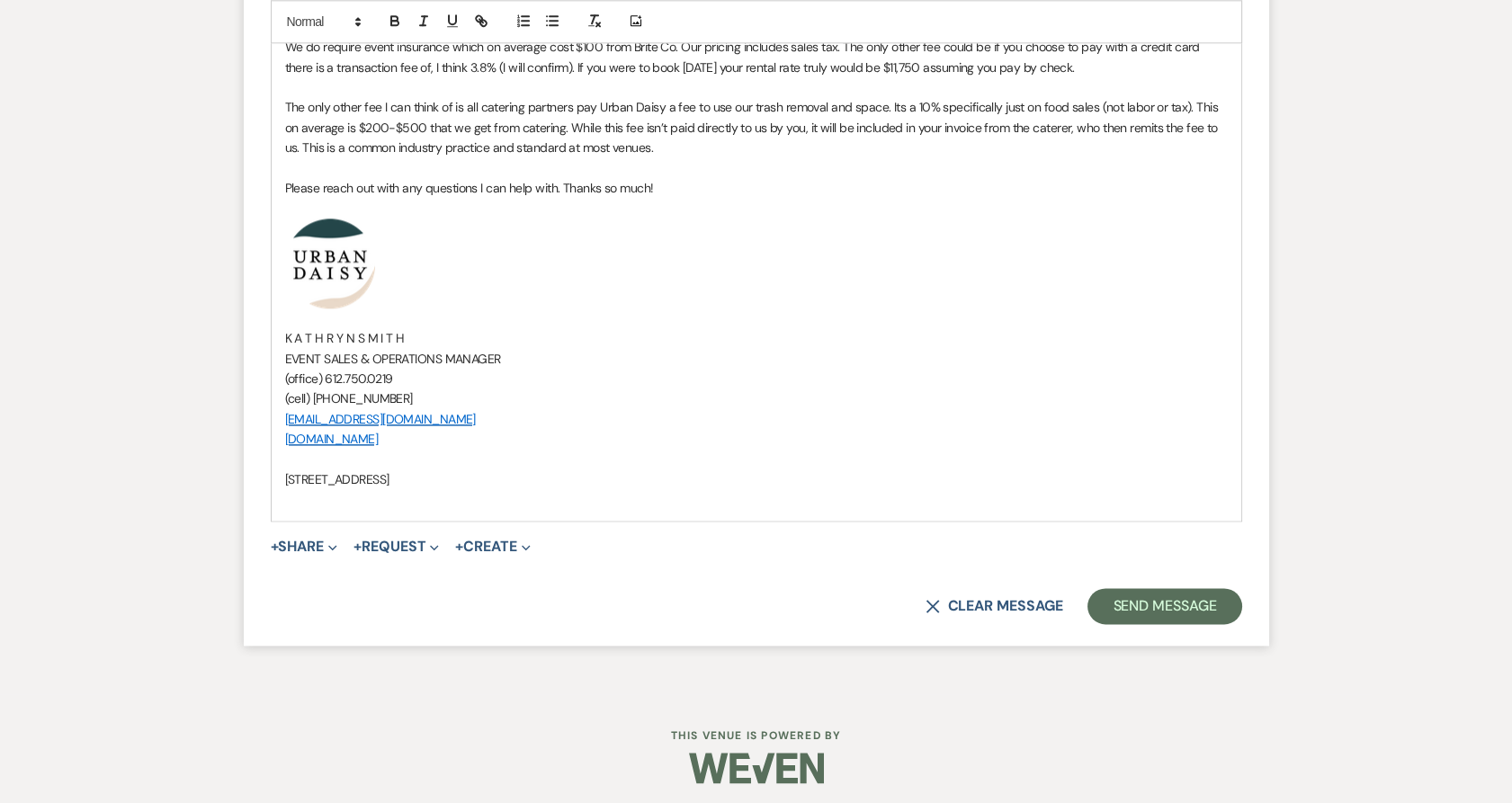
scroll to position [4553, 0]
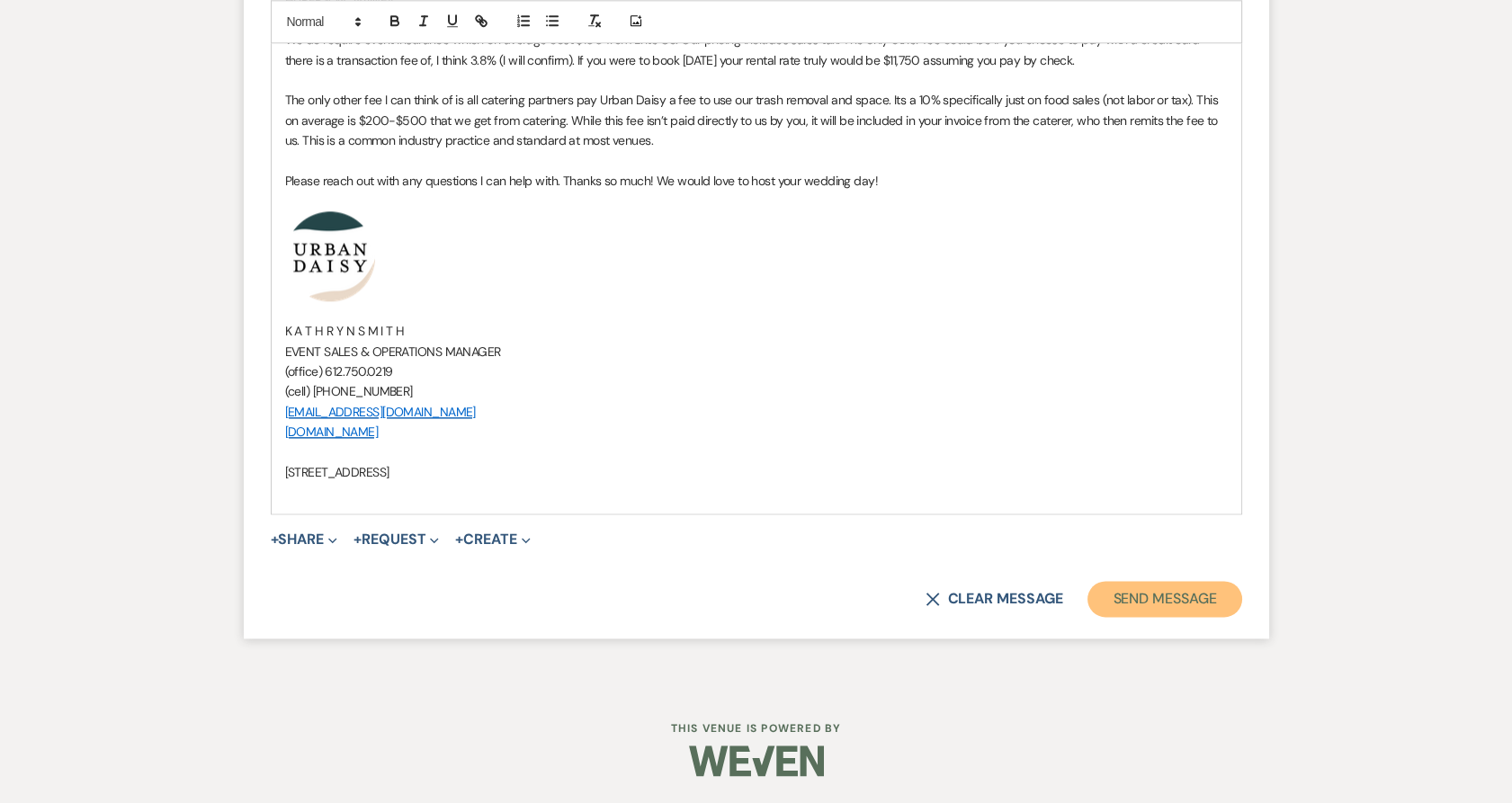
click at [1180, 586] on button "Send Message" at bounding box center [1165, 599] width 154 height 36
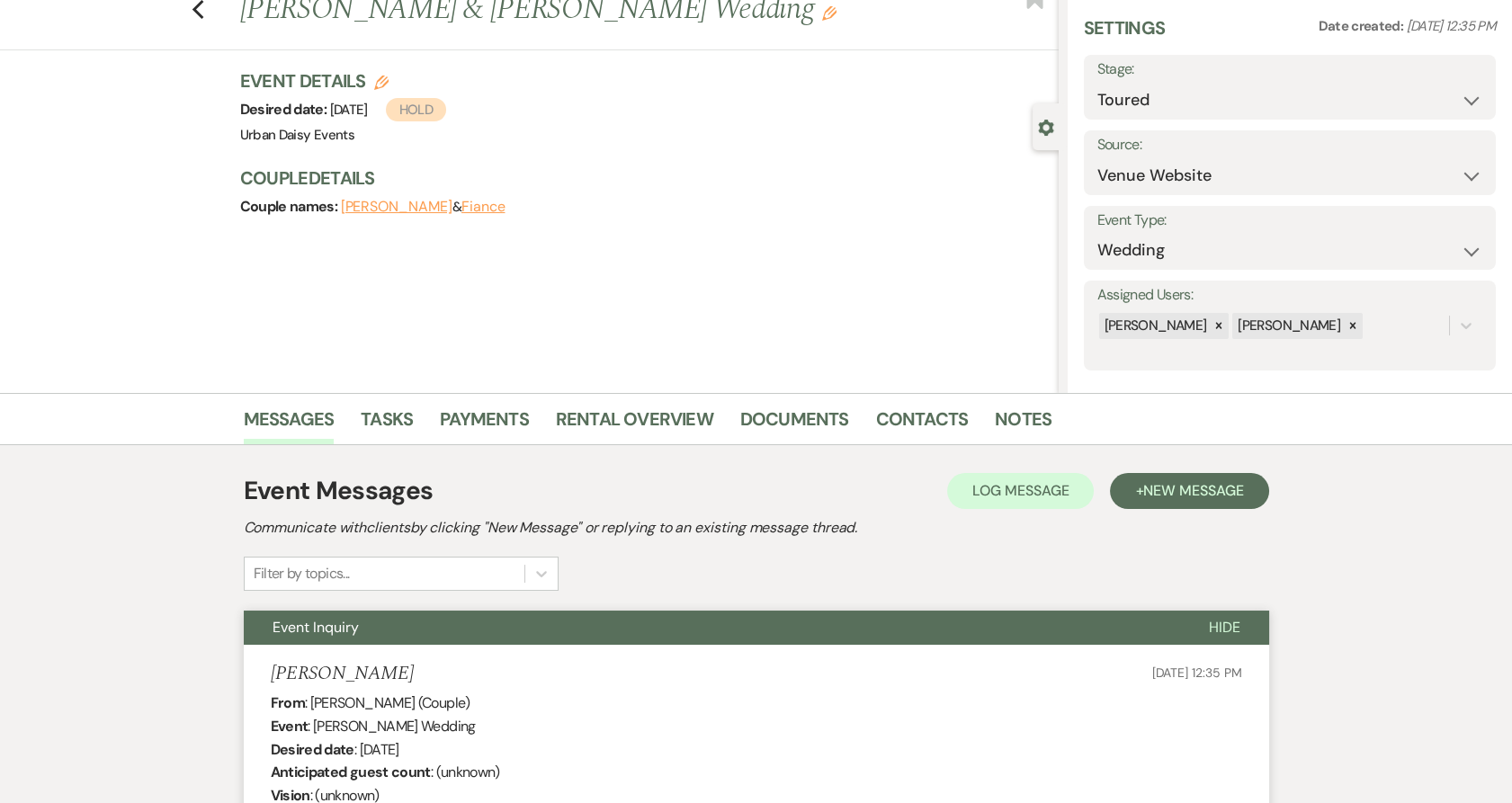
scroll to position [0, 0]
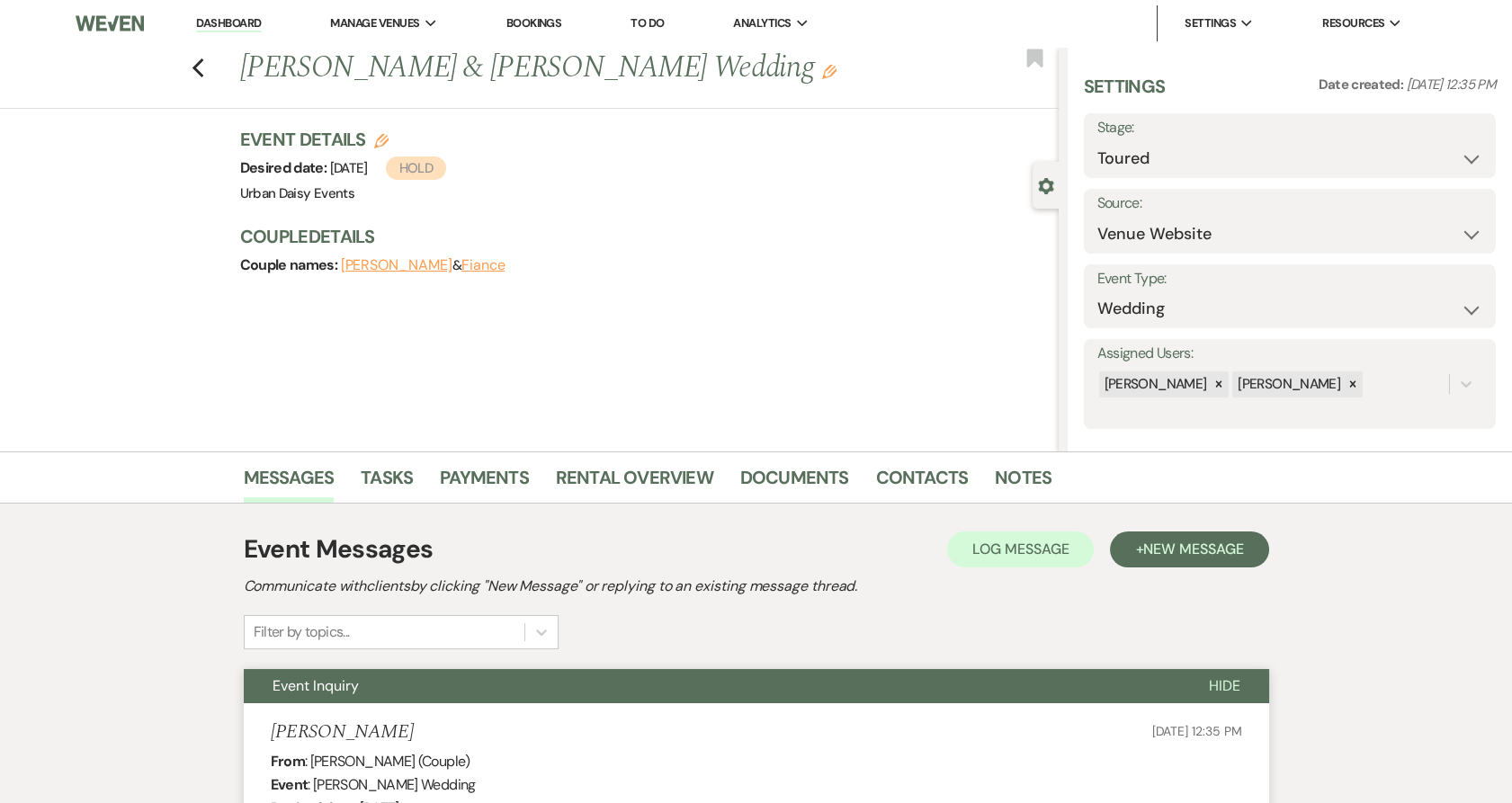
click at [242, 20] on link "Dashboard" at bounding box center [228, 24] width 65 height 17
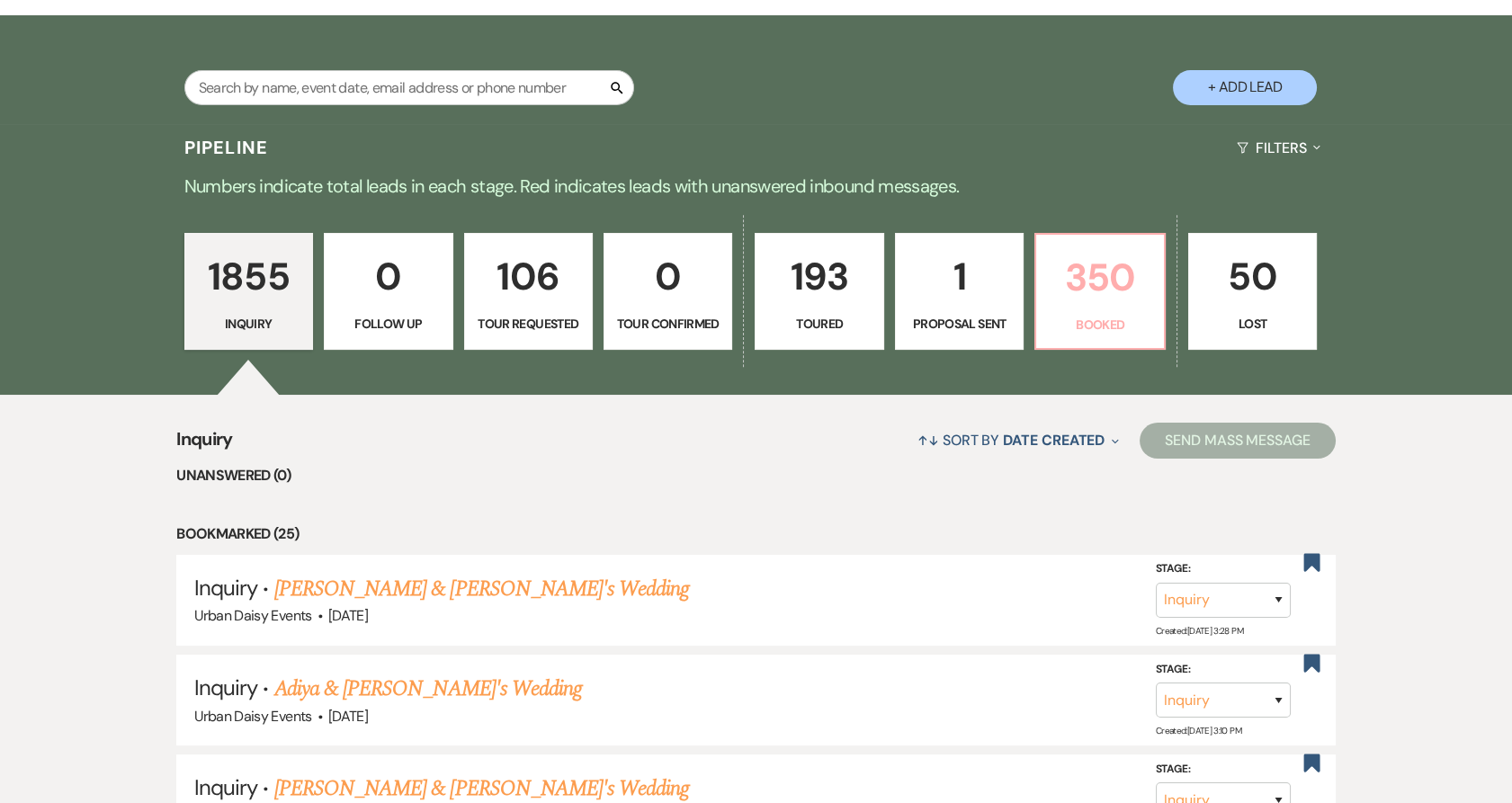
scroll to position [199, 0]
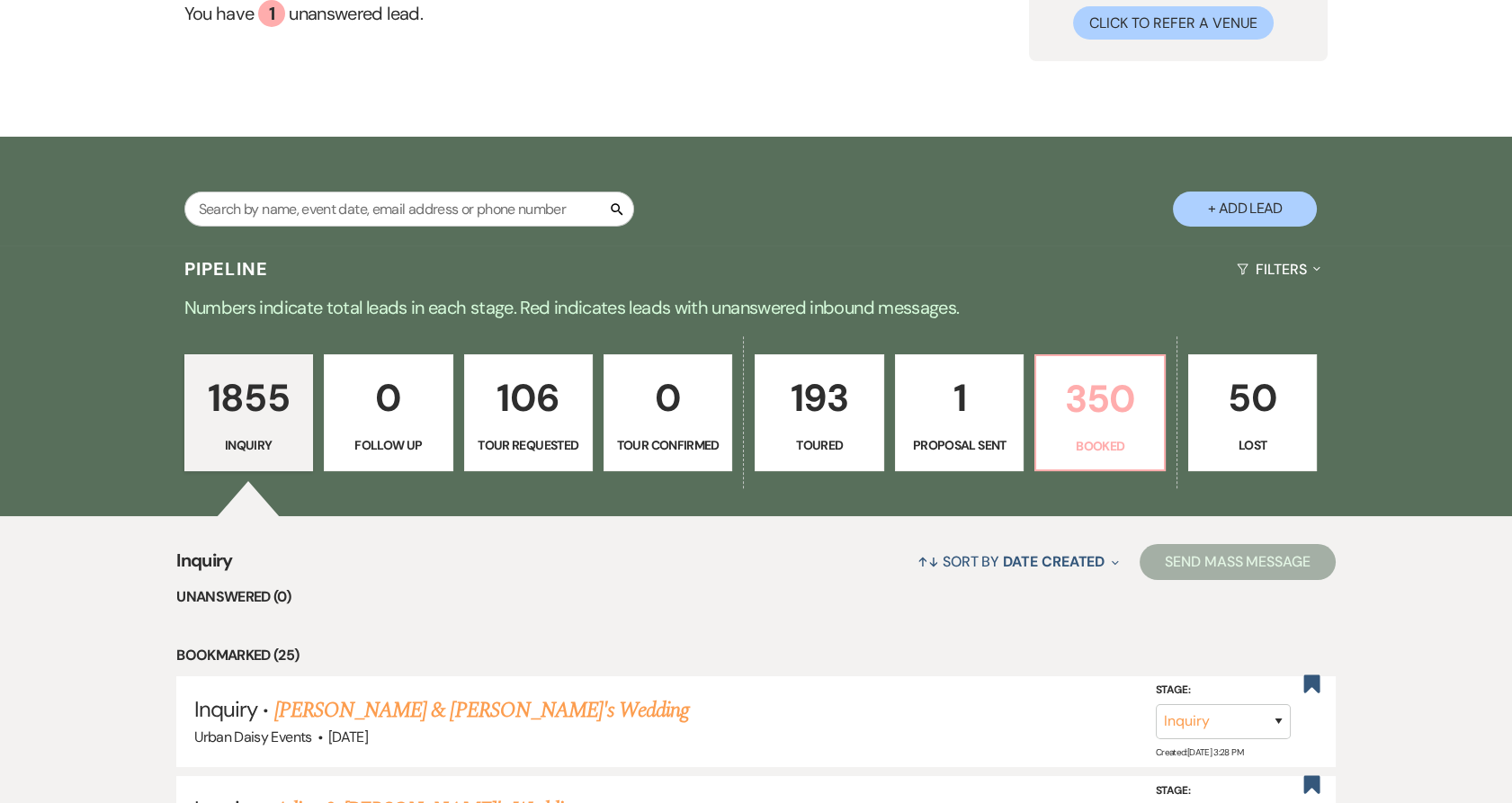
click at [1123, 358] on link "350 Booked" at bounding box center [1099, 413] width 131 height 117
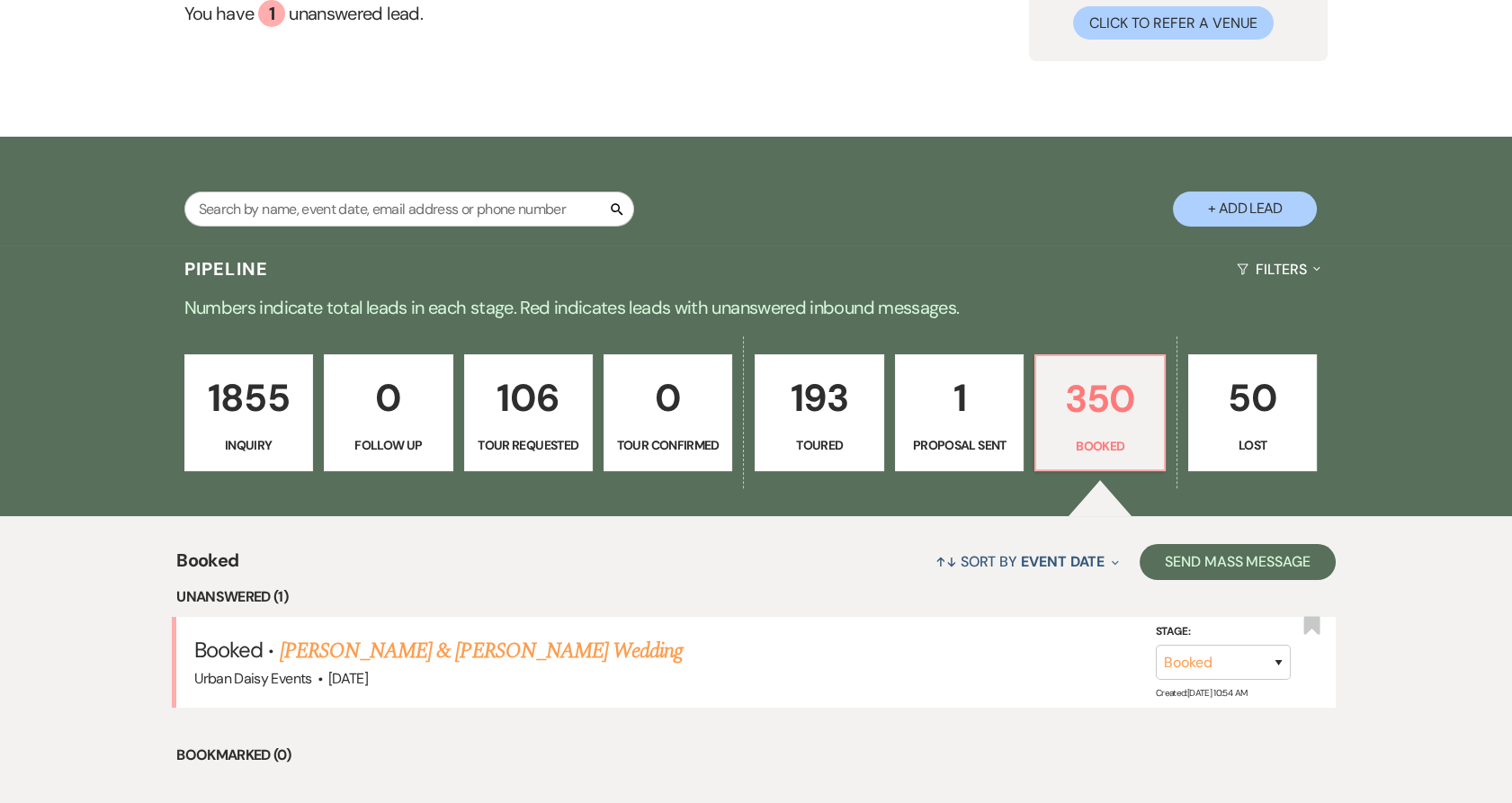
scroll to position [499, 0]
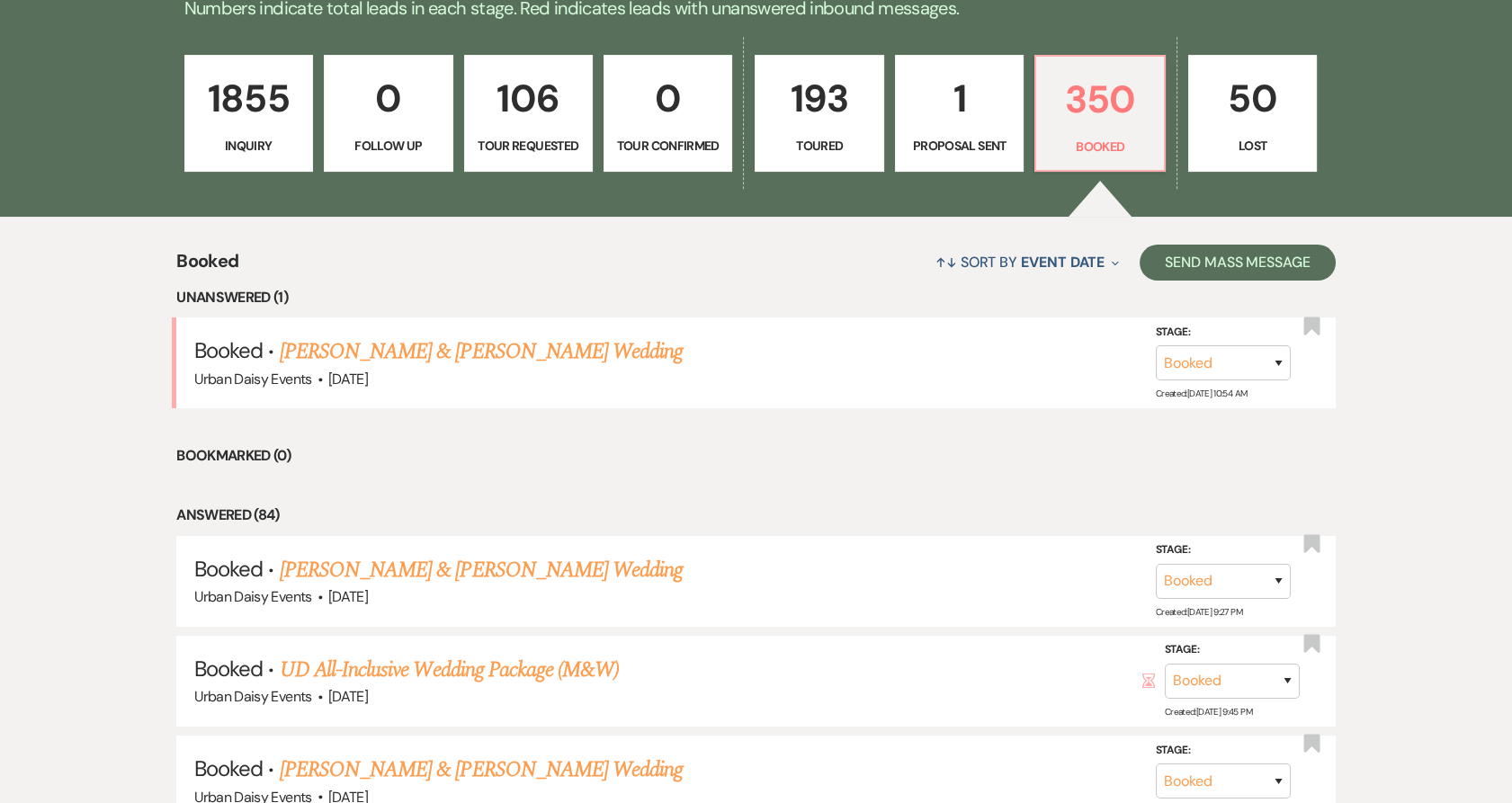
click at [436, 353] on link "[PERSON_NAME] & [PERSON_NAME] Wedding" at bounding box center [481, 352] width 403 height 32
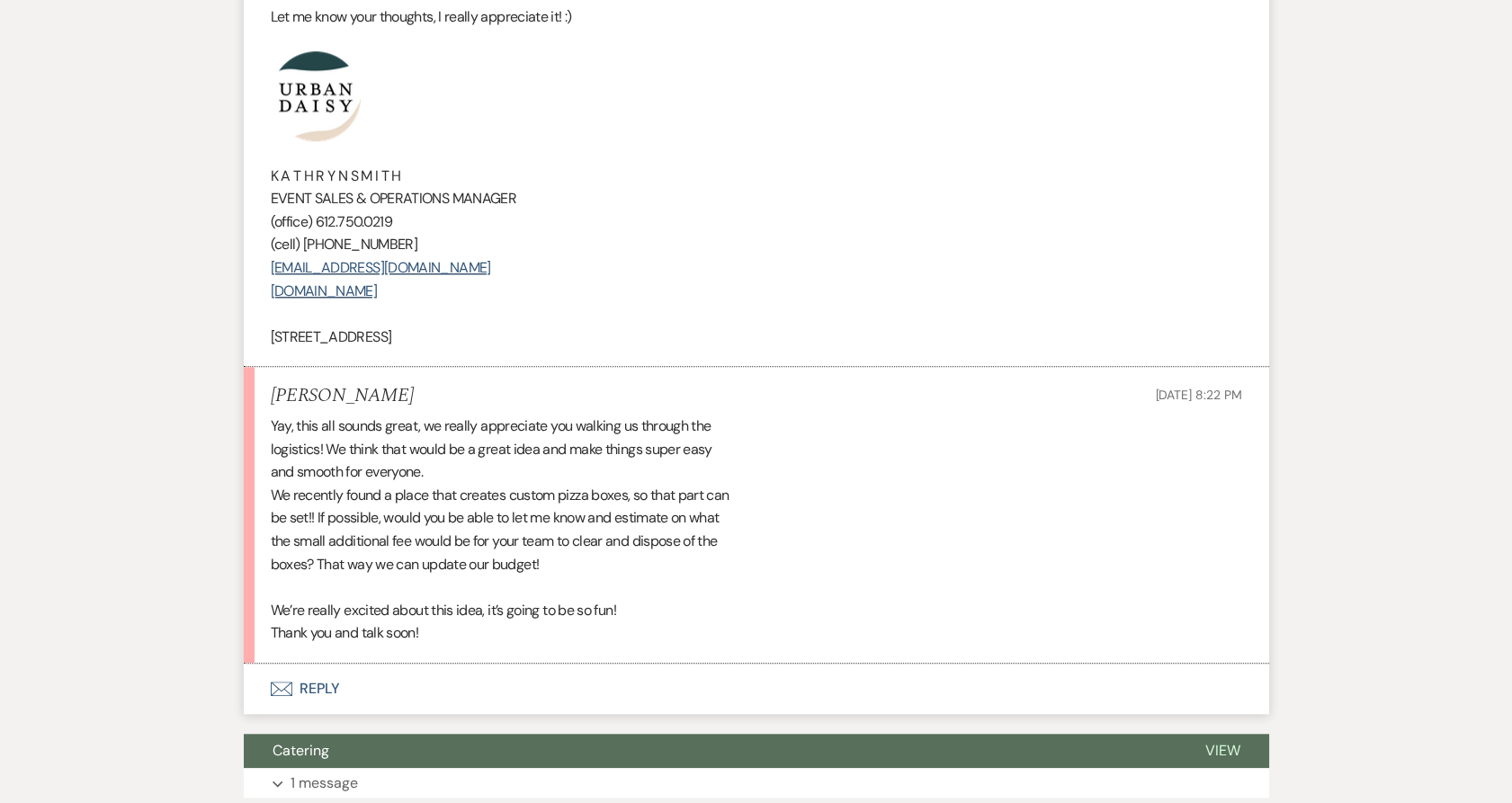
scroll to position [3700, 0]
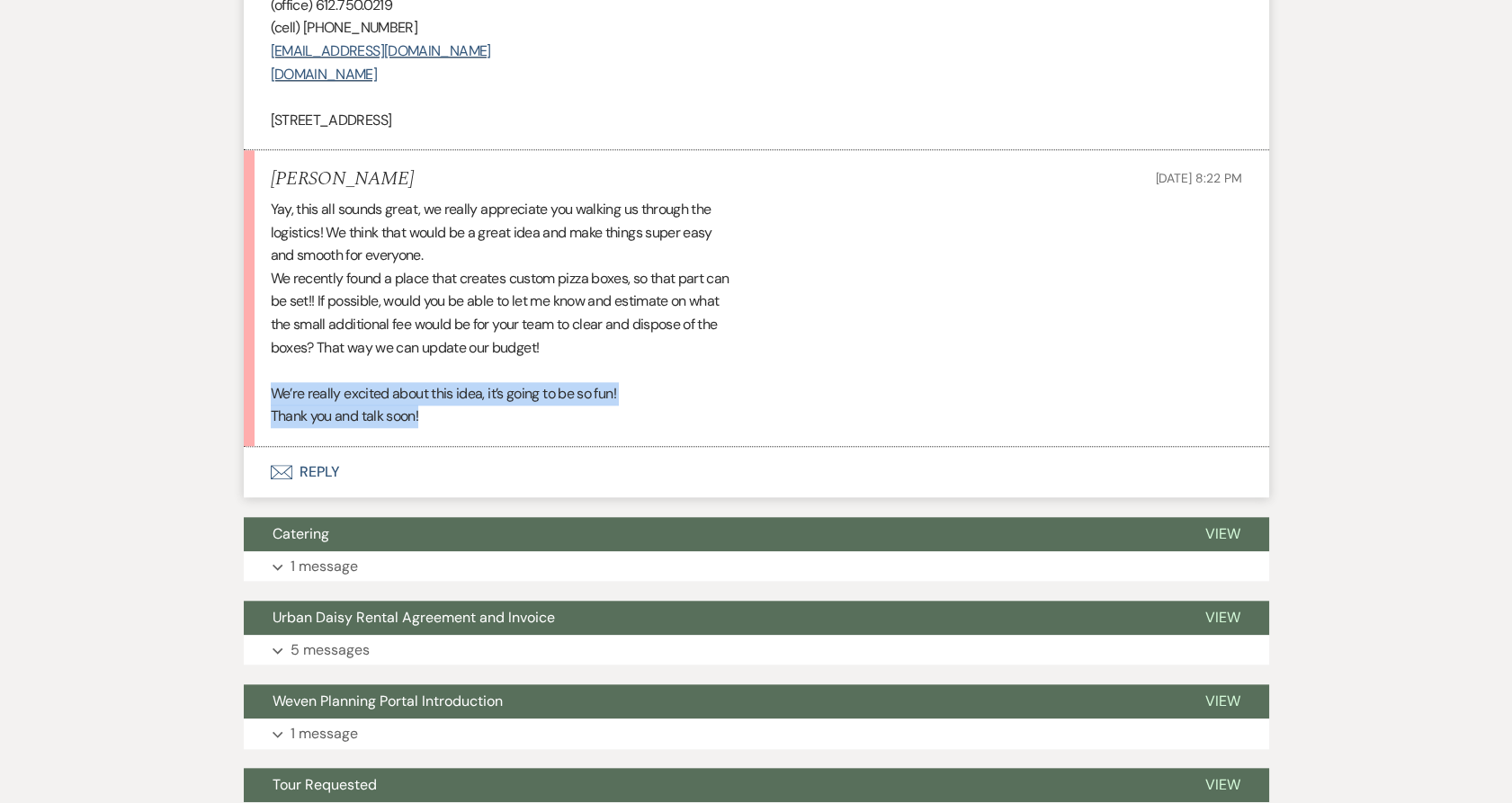
drag, startPoint x: 440, startPoint y: 366, endPoint x: 198, endPoint y: 346, distance: 242.8
click at [247, 386] on li "Kiley Smith Sep 21, 2025, 8:22 PM Yay, this all sounds great, we really appreci…" at bounding box center [756, 299] width 1026 height 297
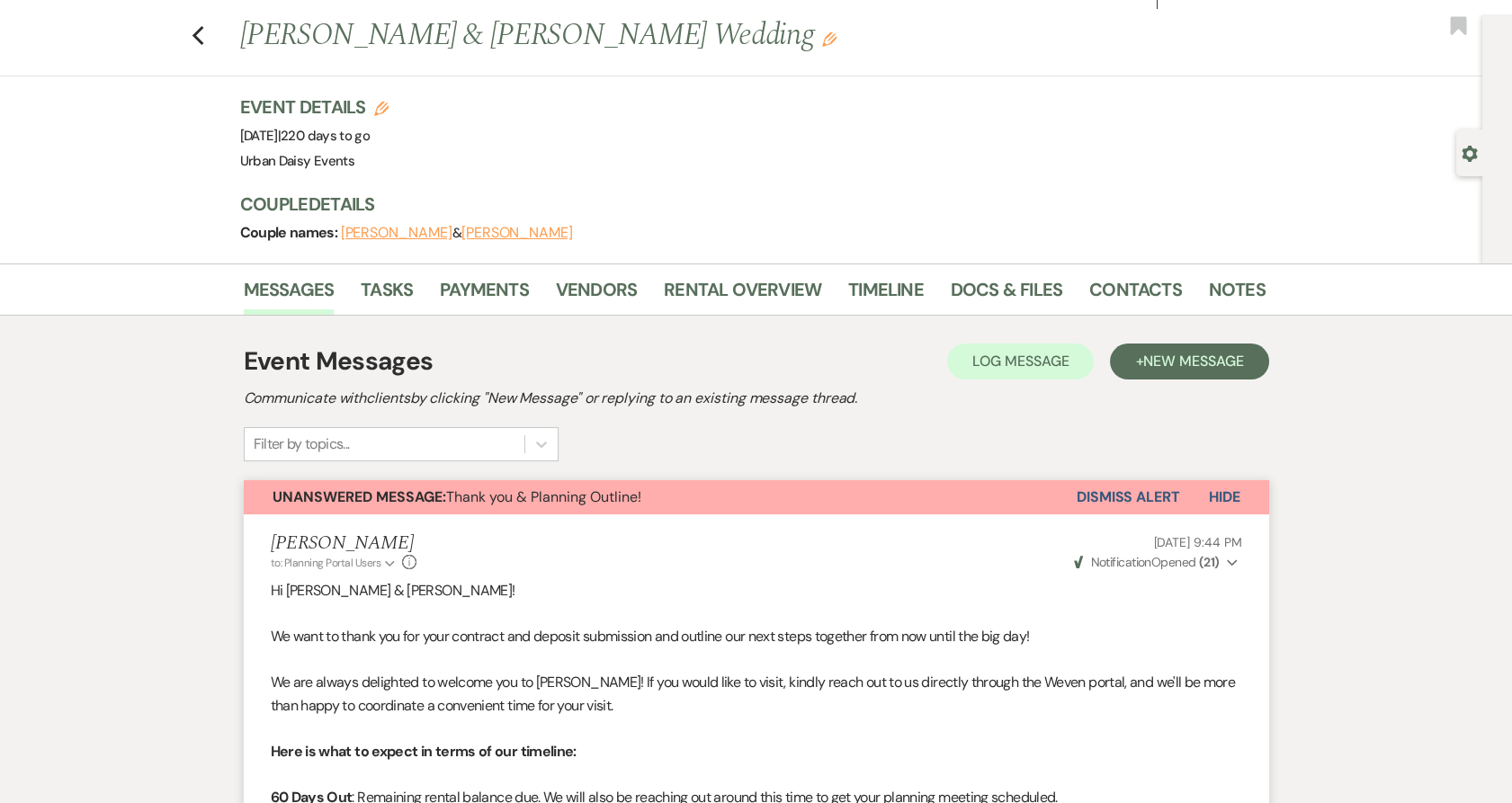
scroll to position [0, 0]
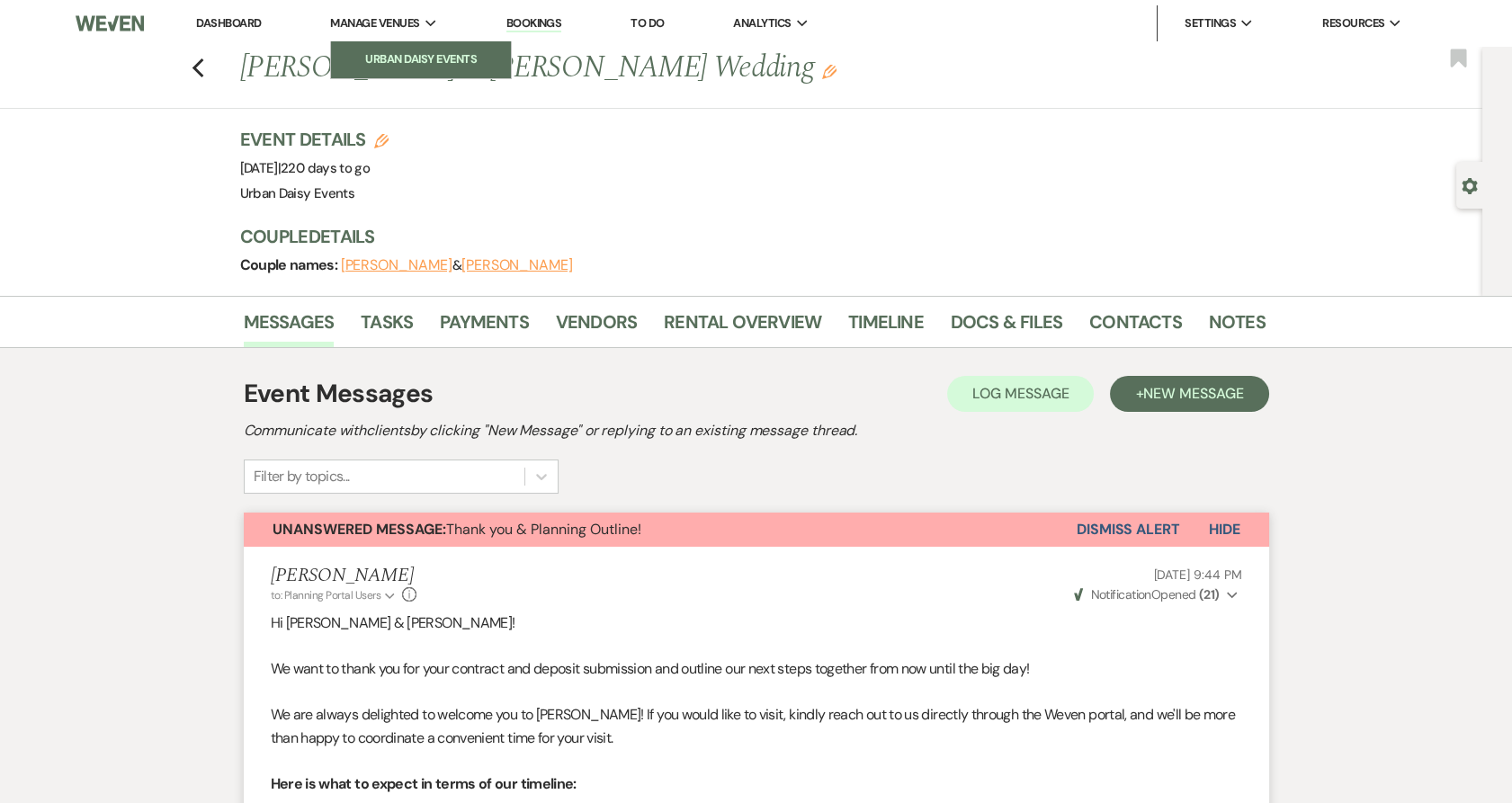
click at [383, 63] on li "Urban Daisy Events" at bounding box center [421, 59] width 162 height 18
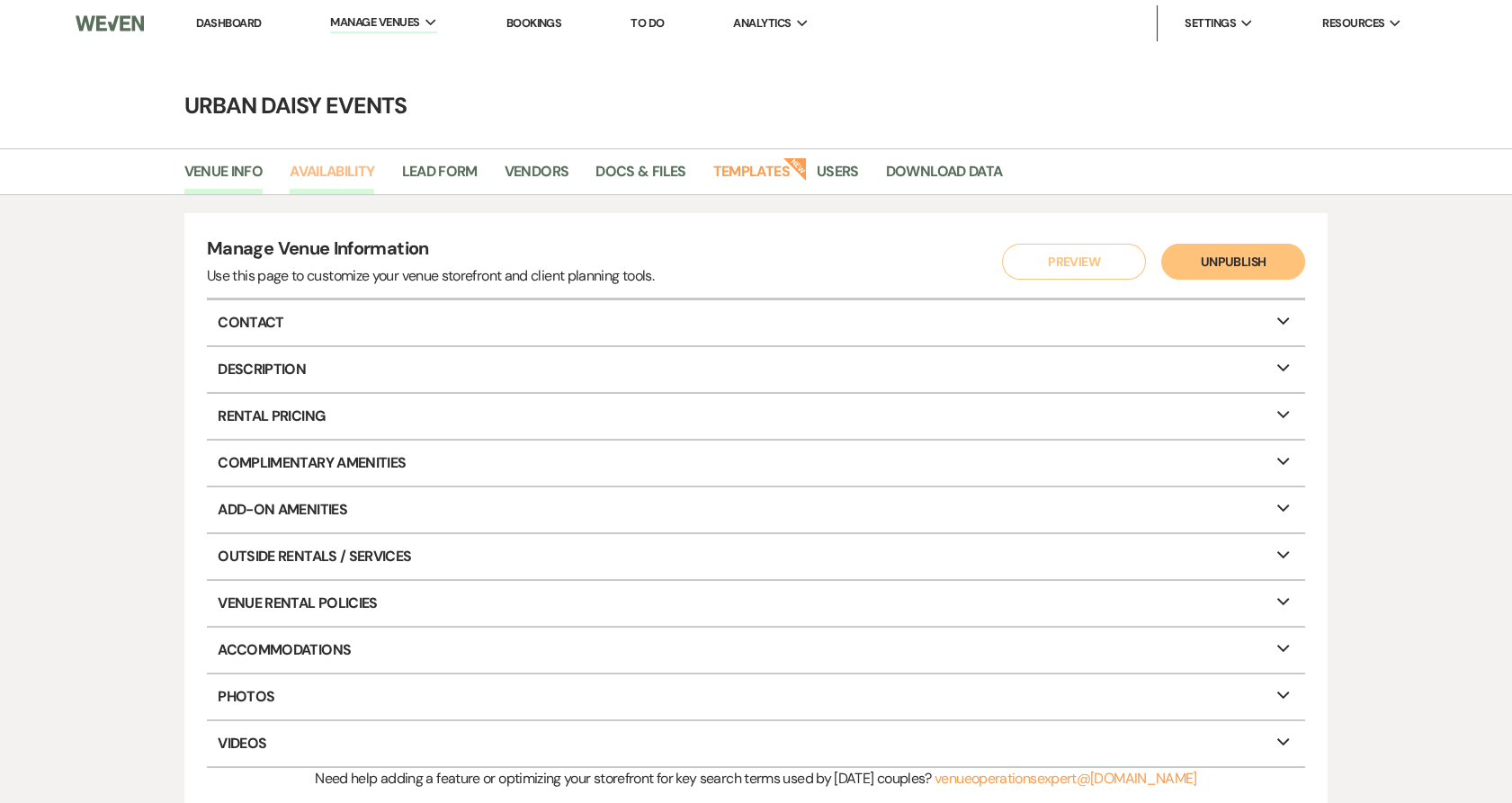
click at [353, 171] on link "Availability" at bounding box center [332, 177] width 85 height 34
select select "2"
select select "2026"
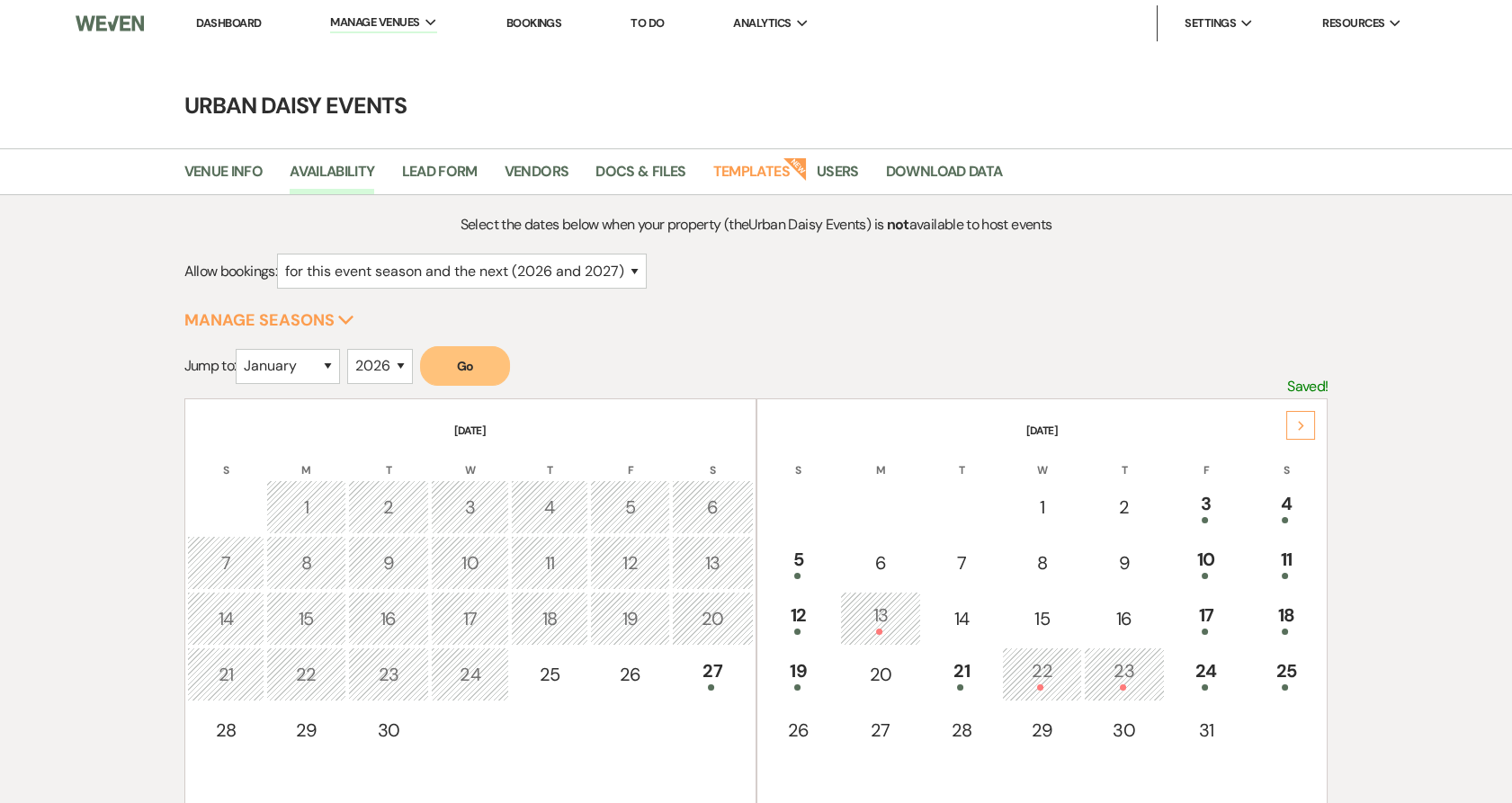
click at [1303, 438] on div "Next" at bounding box center [1300, 425] width 29 height 29
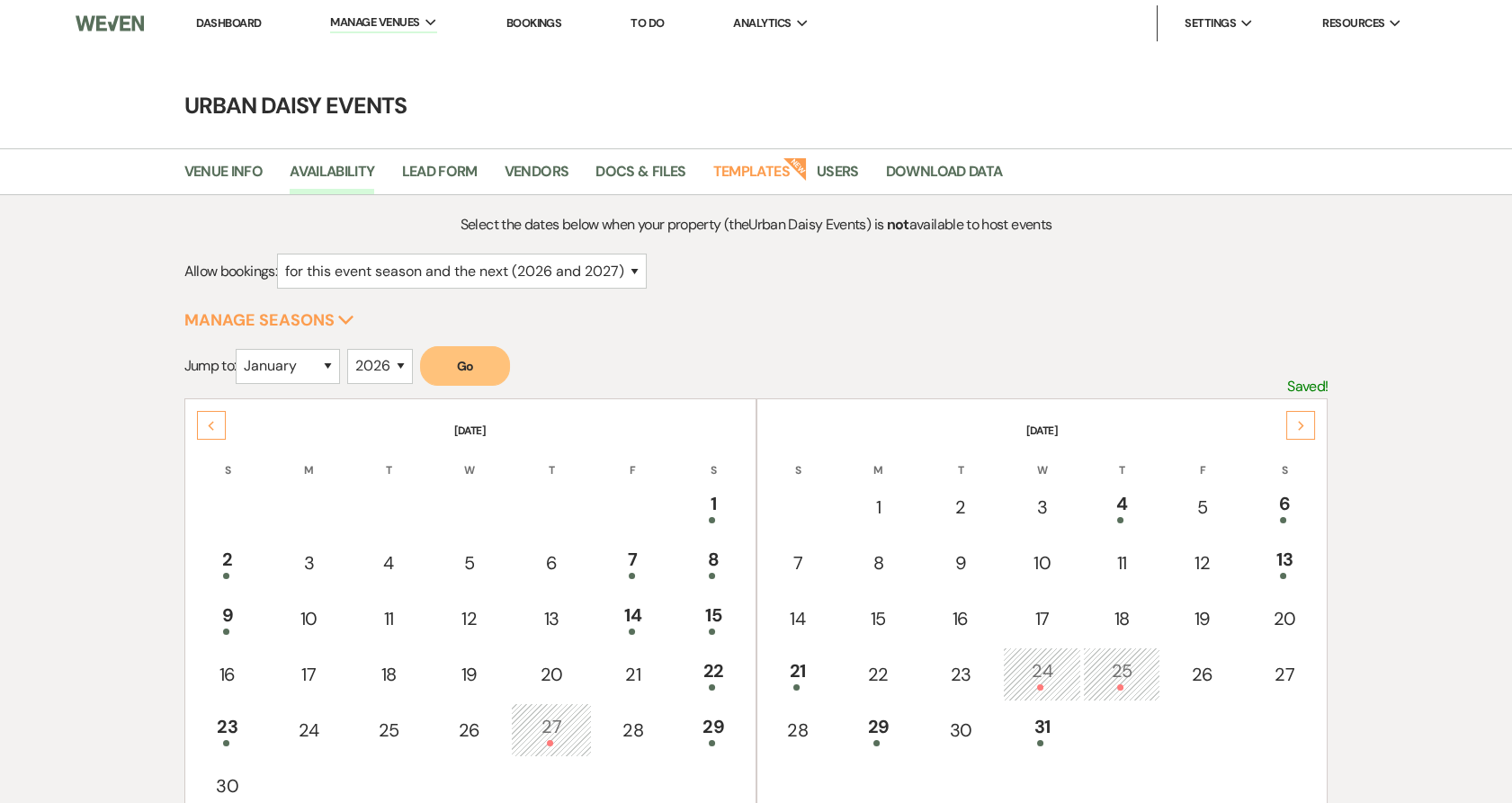
click at [1303, 438] on div "Next" at bounding box center [1300, 425] width 29 height 29
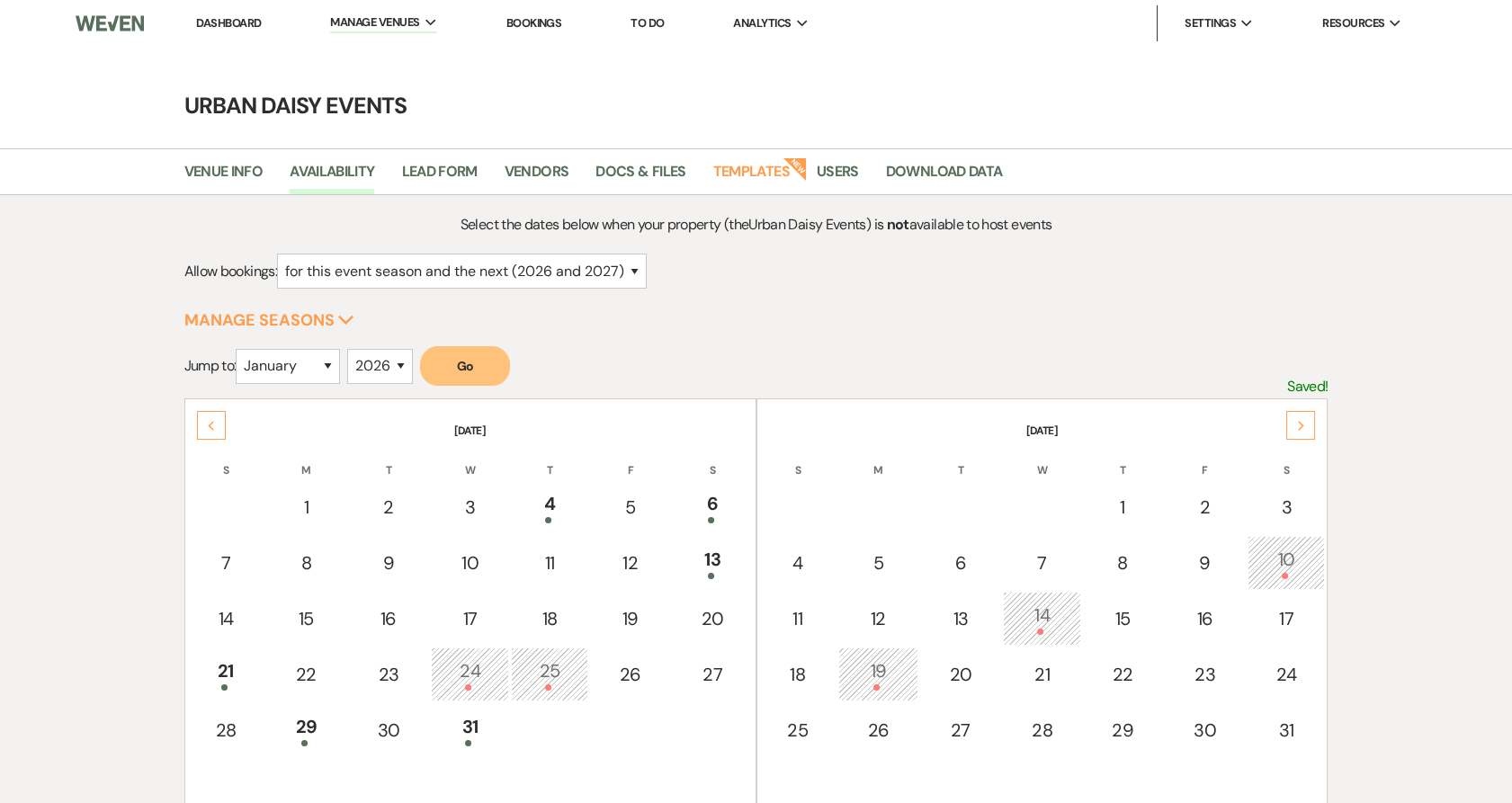
click at [1303, 438] on div "Next" at bounding box center [1300, 425] width 29 height 29
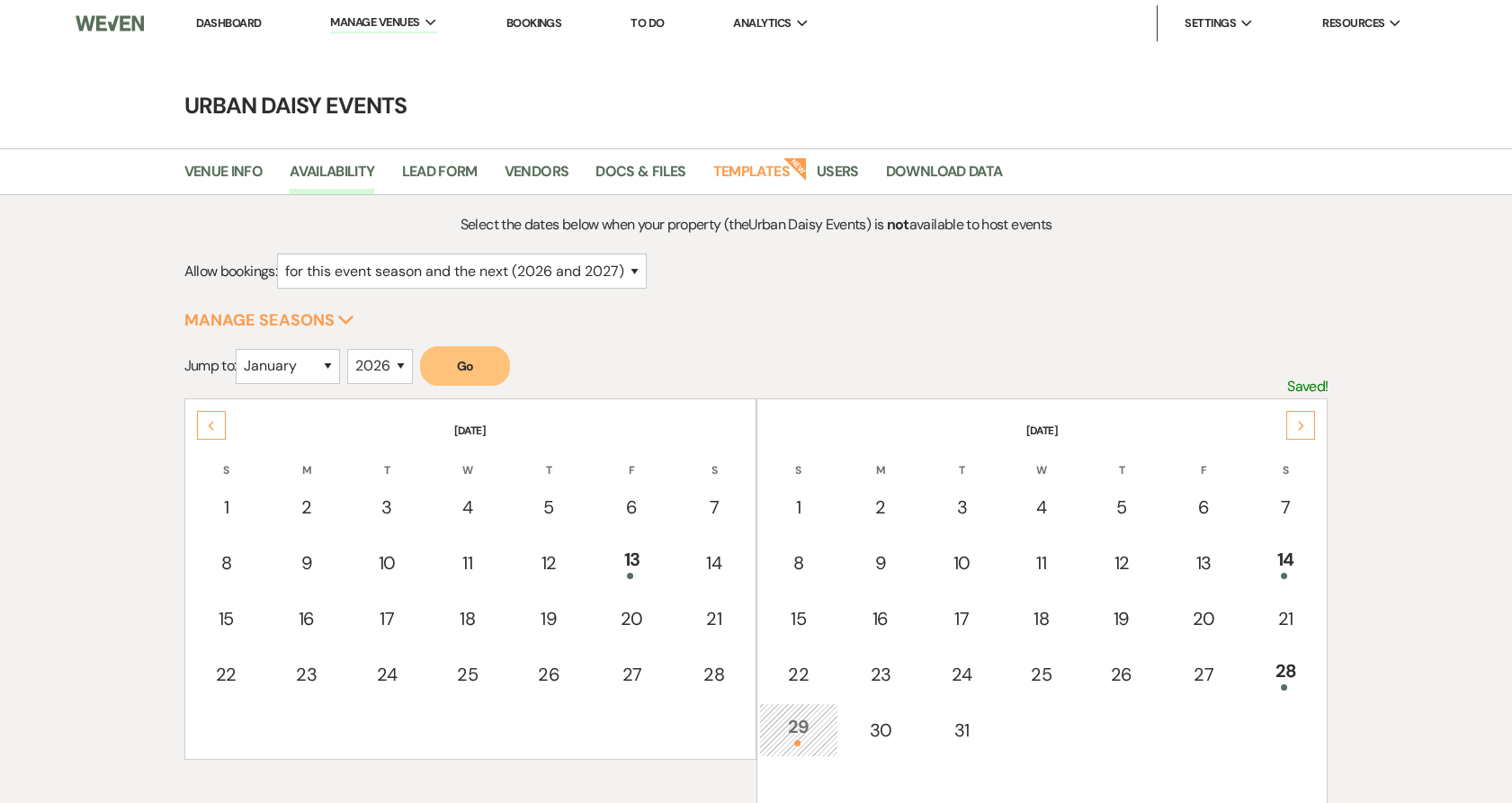
click at [1303, 438] on div "Next" at bounding box center [1300, 425] width 29 height 29
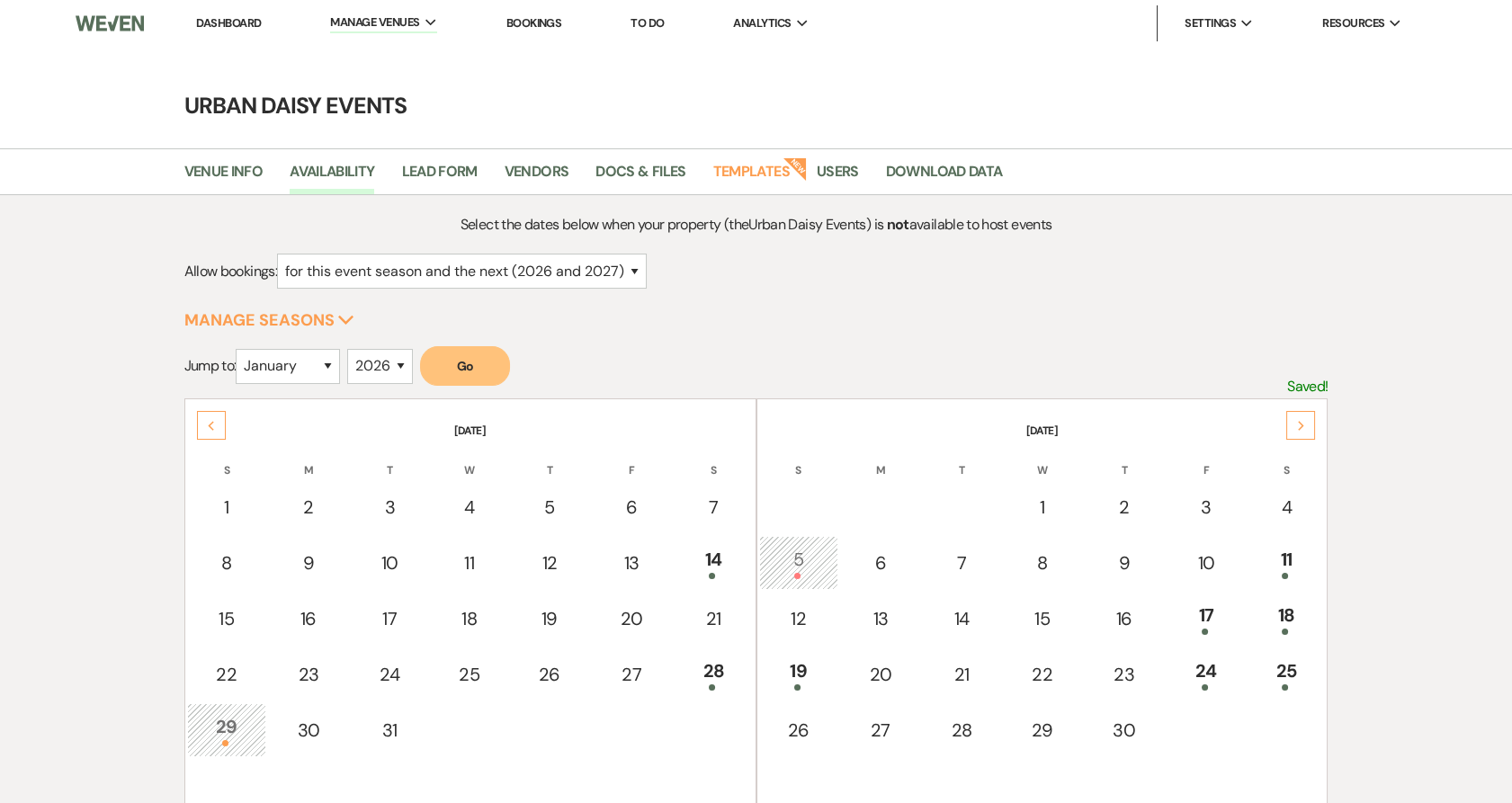
click at [1303, 438] on div "Next" at bounding box center [1300, 425] width 29 height 29
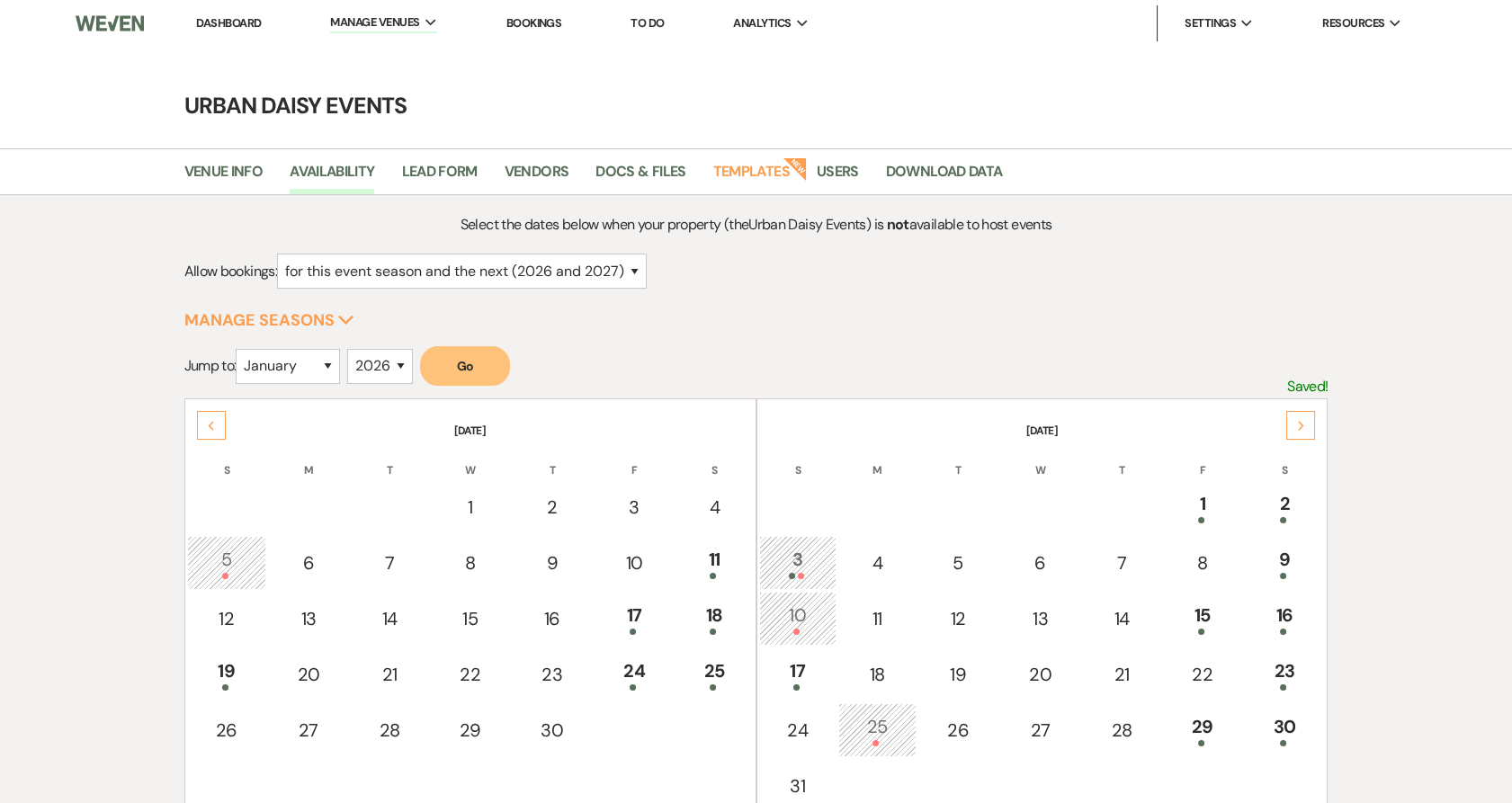
click at [798, 583] on td "3" at bounding box center [798, 562] width 78 height 54
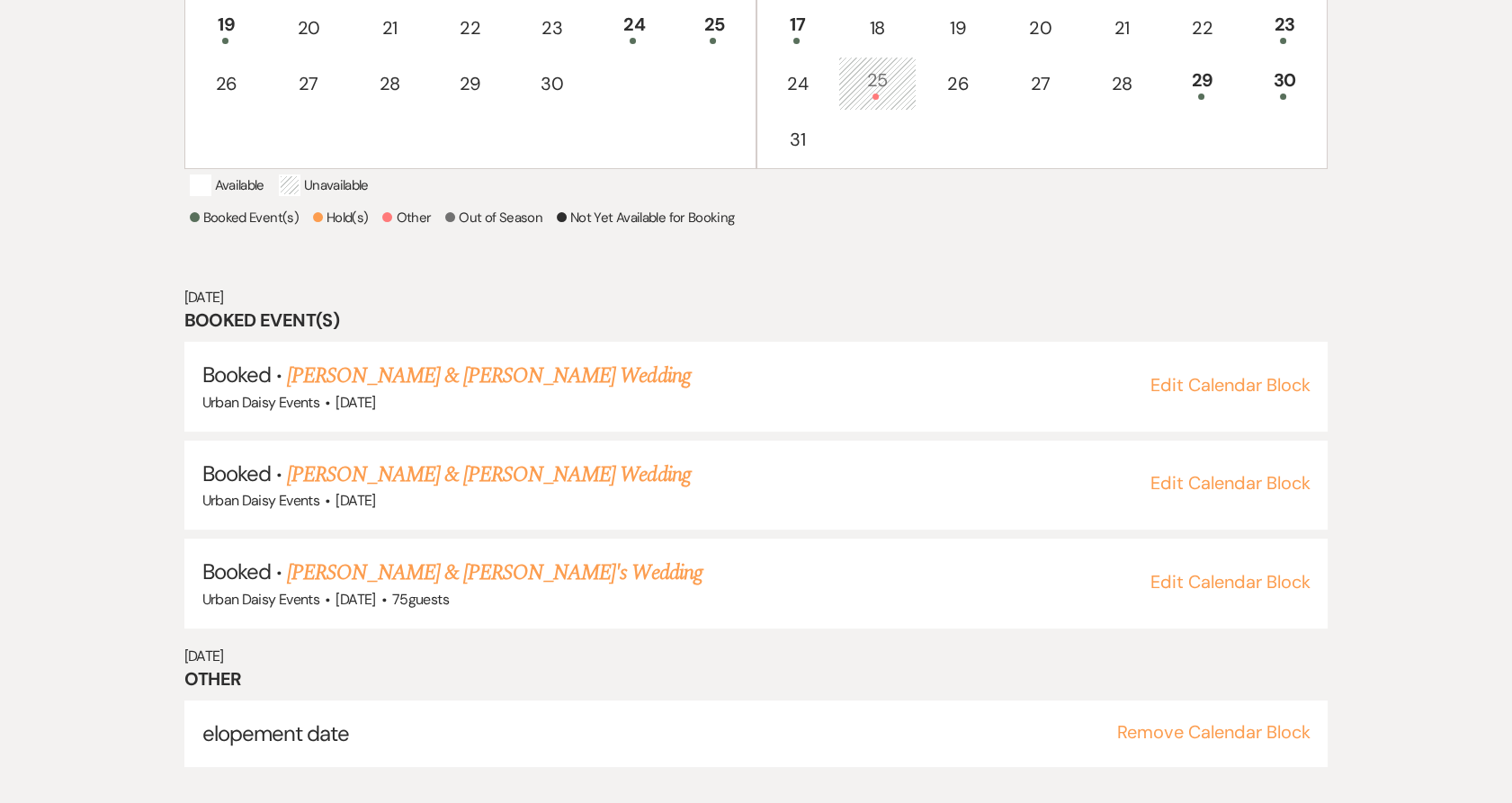
scroll to position [648, 0]
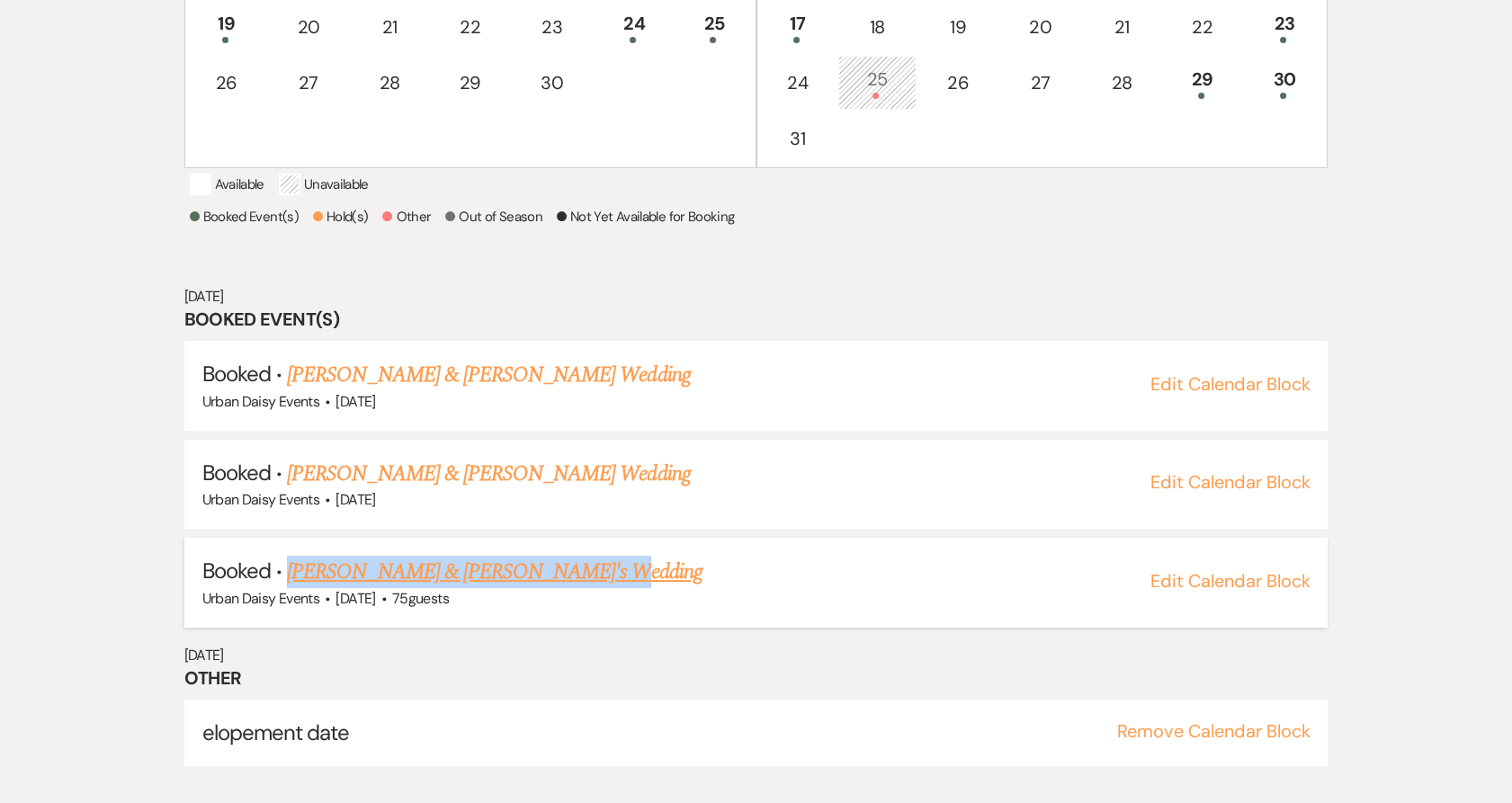
drag, startPoint x: 605, startPoint y: 594, endPoint x: 290, endPoint y: 594, distance: 315.0
click at [290, 589] on h5 "Booked · Lashaye Walton & Fiance's Wedding" at bounding box center [756, 572] width 1109 height 32
copy link "[PERSON_NAME] & [PERSON_NAME]'s Wedding"
click at [559, 589] on link "[PERSON_NAME] & [PERSON_NAME]'s Wedding" at bounding box center [495, 572] width 416 height 32
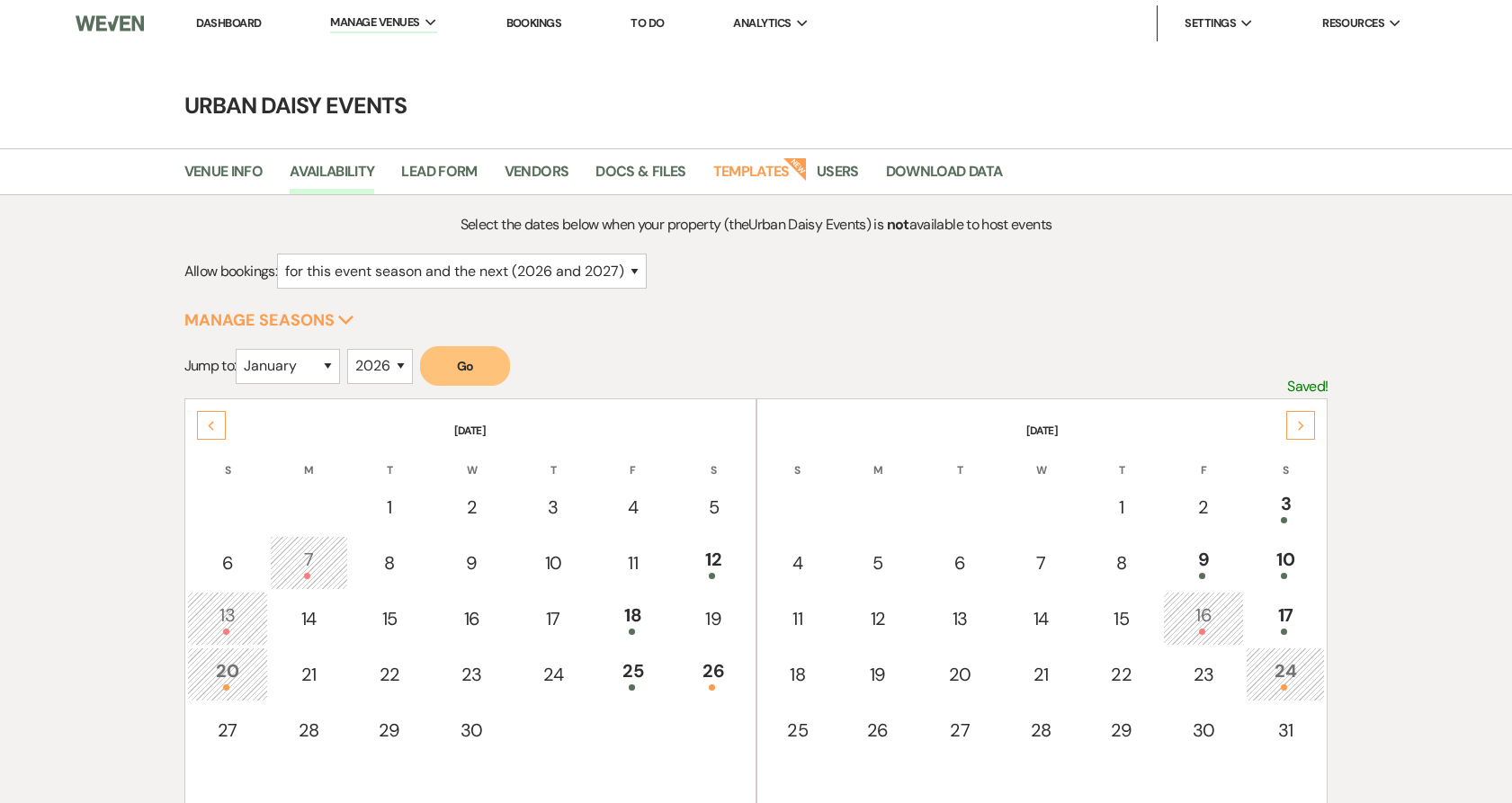
select select "2"
select select "2026"
click at [219, 423] on div "Previous" at bounding box center [212, 425] width 29 height 29
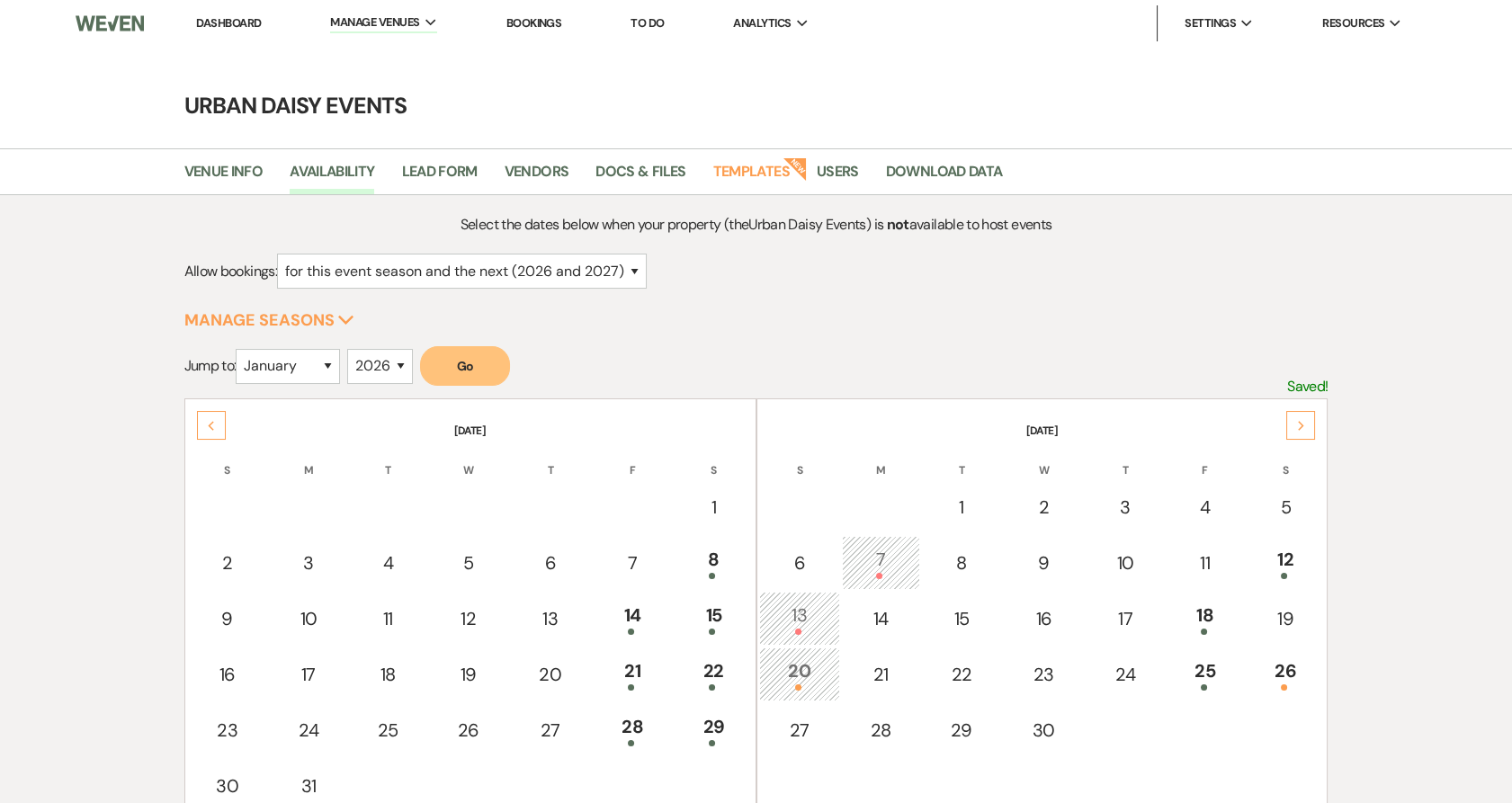
click at [219, 423] on div "Previous" at bounding box center [212, 425] width 29 height 29
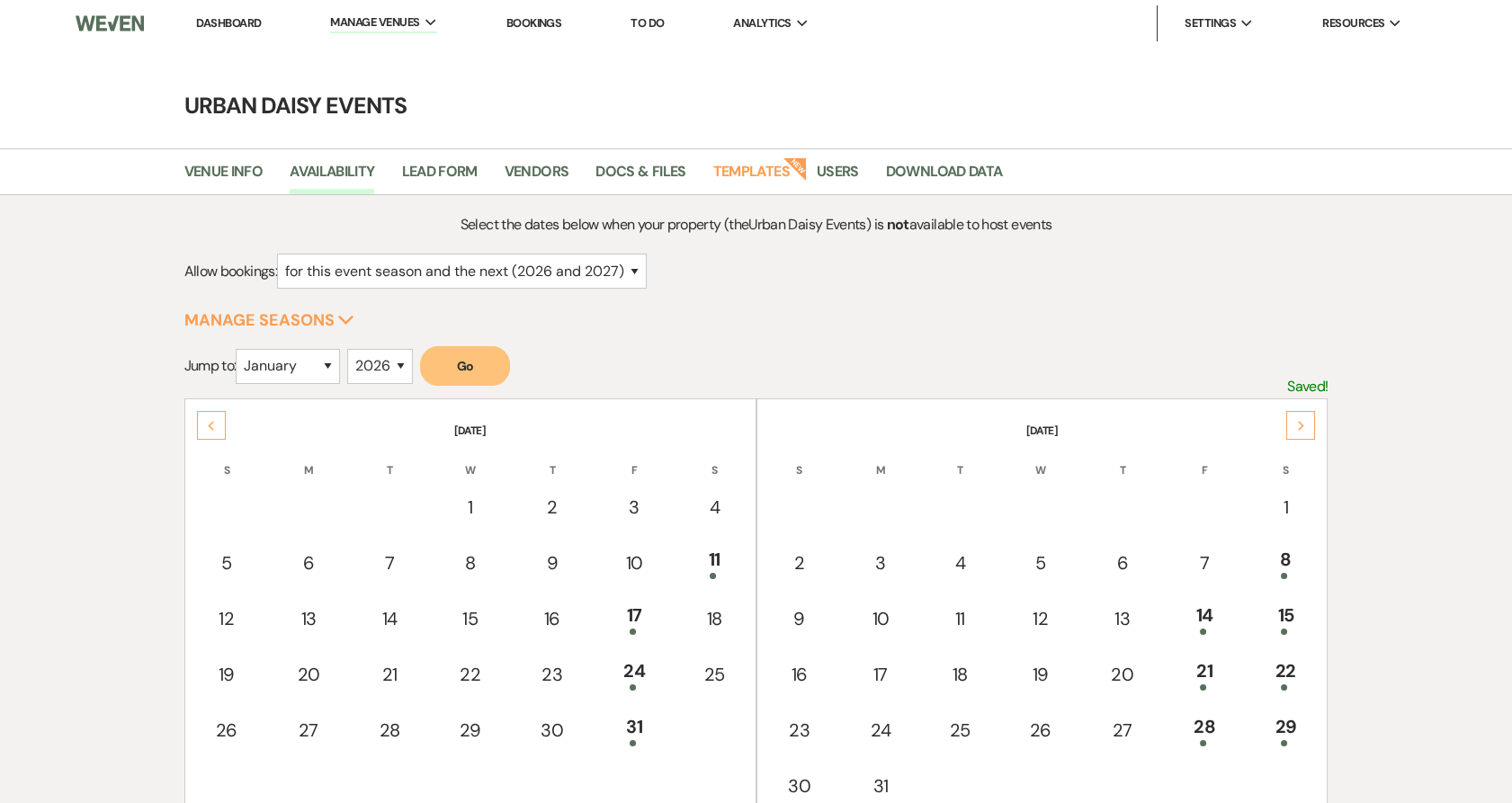
click at [219, 423] on div "Previous" at bounding box center [212, 425] width 29 height 29
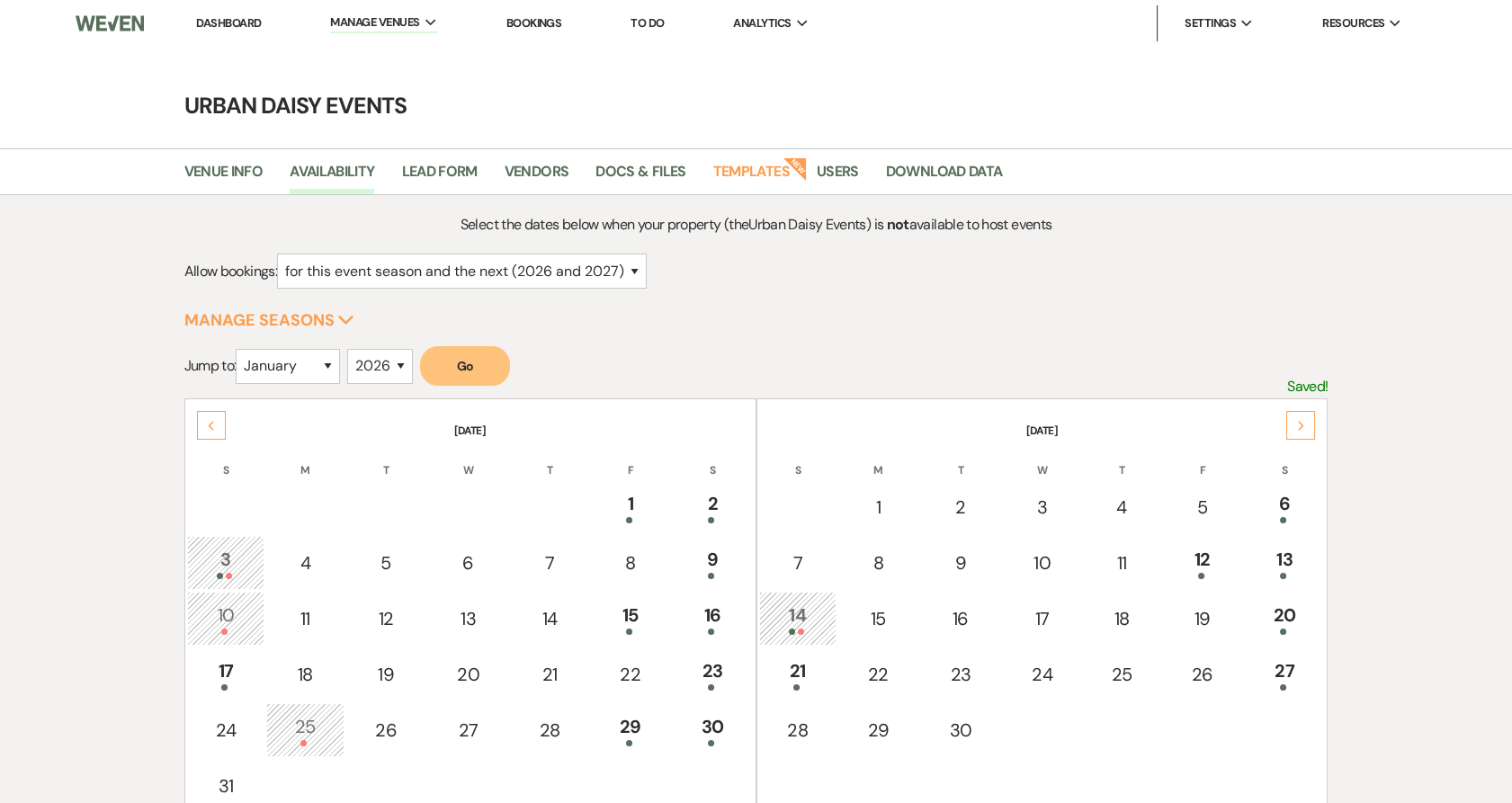
click at [219, 423] on div "Previous" at bounding box center [212, 425] width 29 height 29
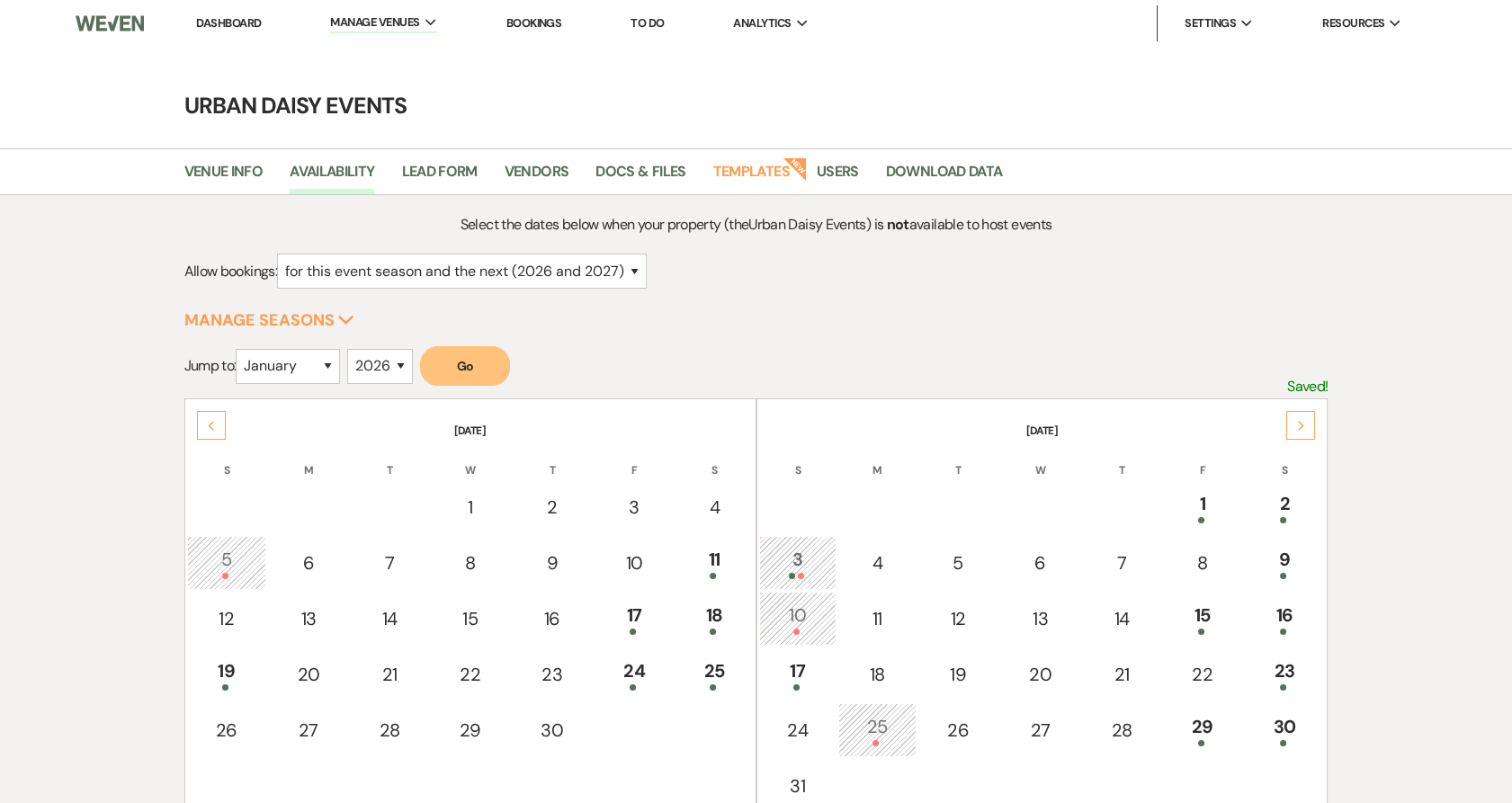
click at [219, 423] on div "Previous" at bounding box center [212, 425] width 29 height 29
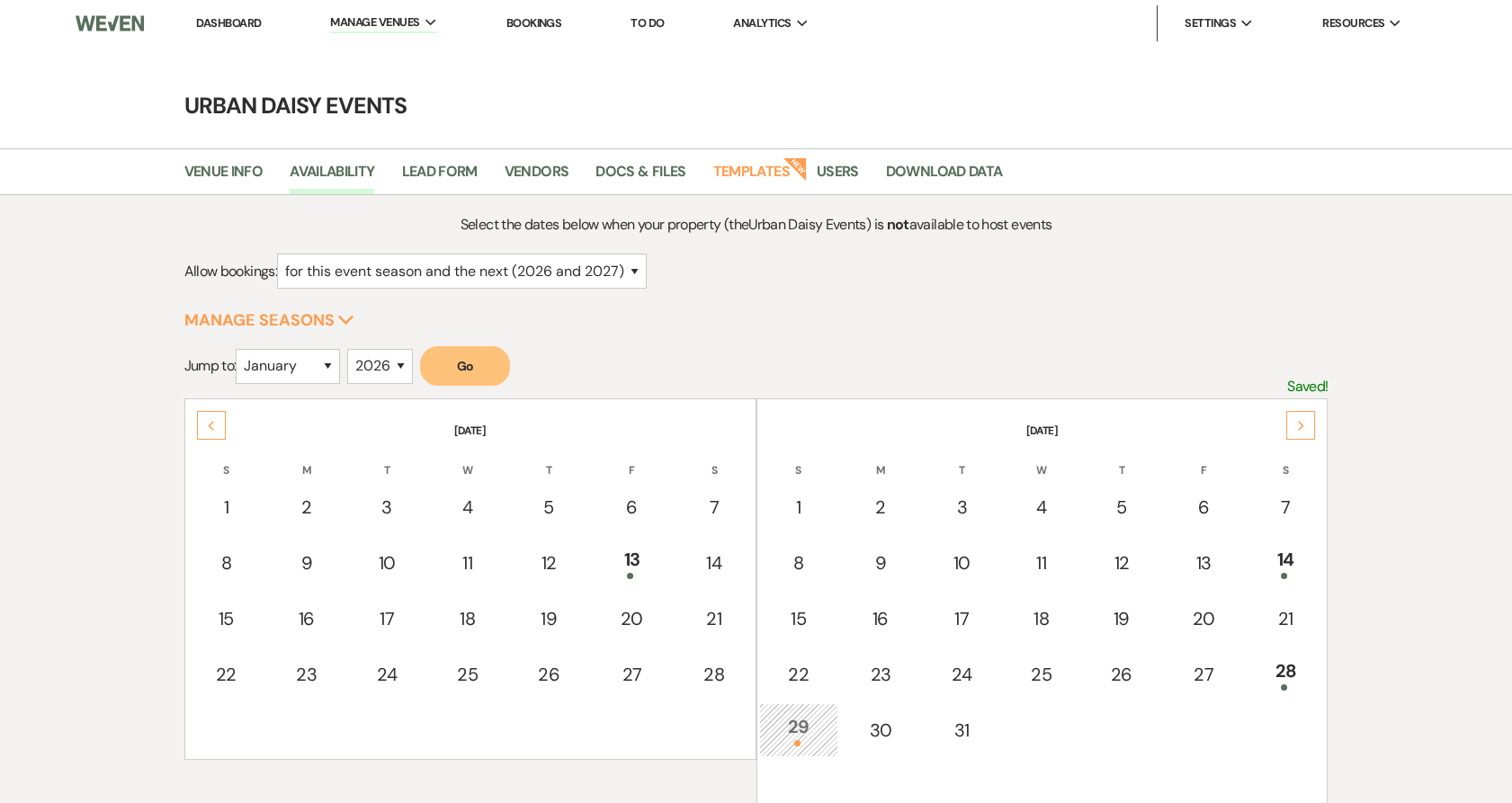
click at [219, 423] on div "Previous" at bounding box center [212, 425] width 29 height 29
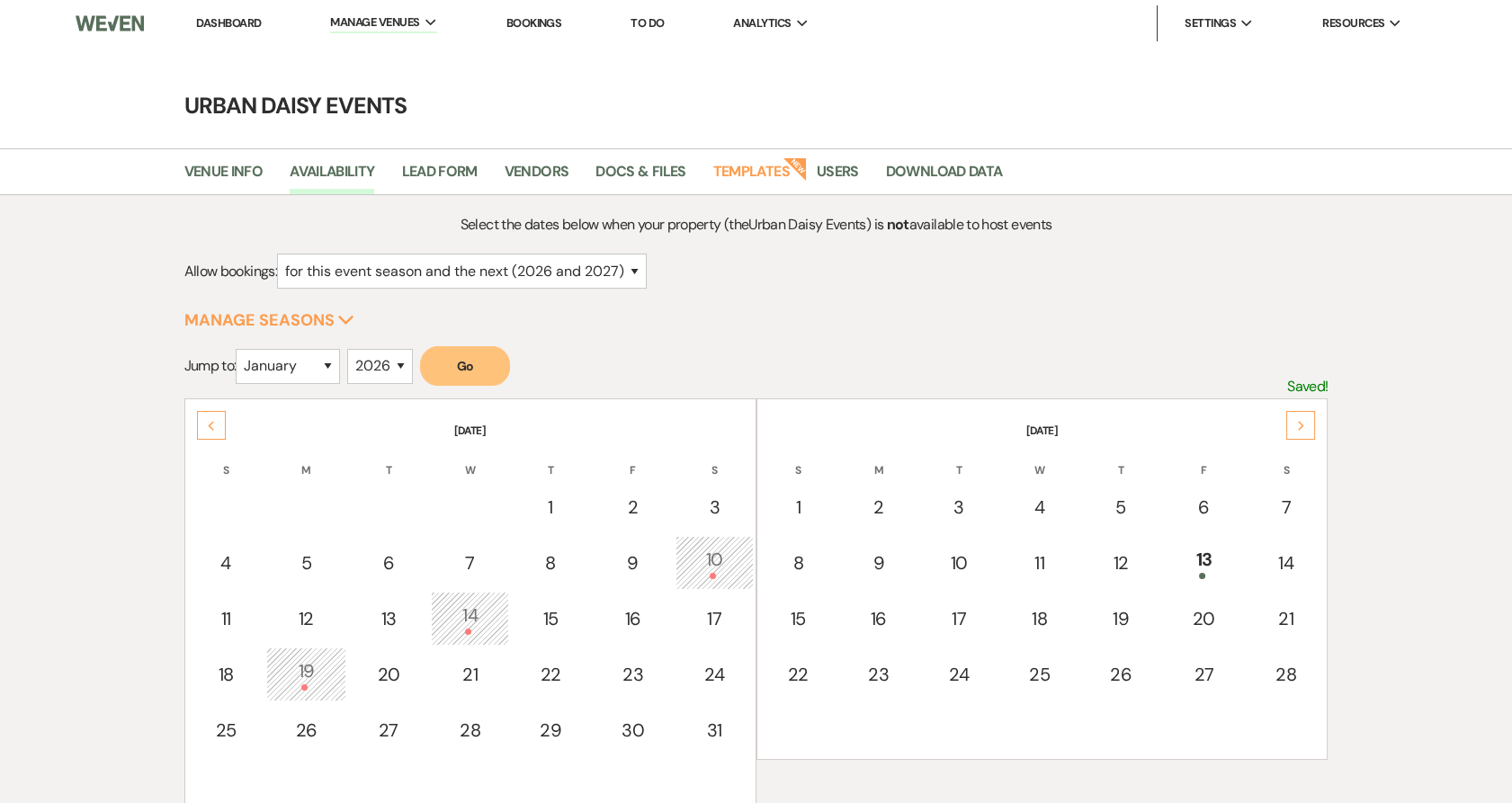
click at [219, 423] on div "Previous" at bounding box center [212, 425] width 29 height 29
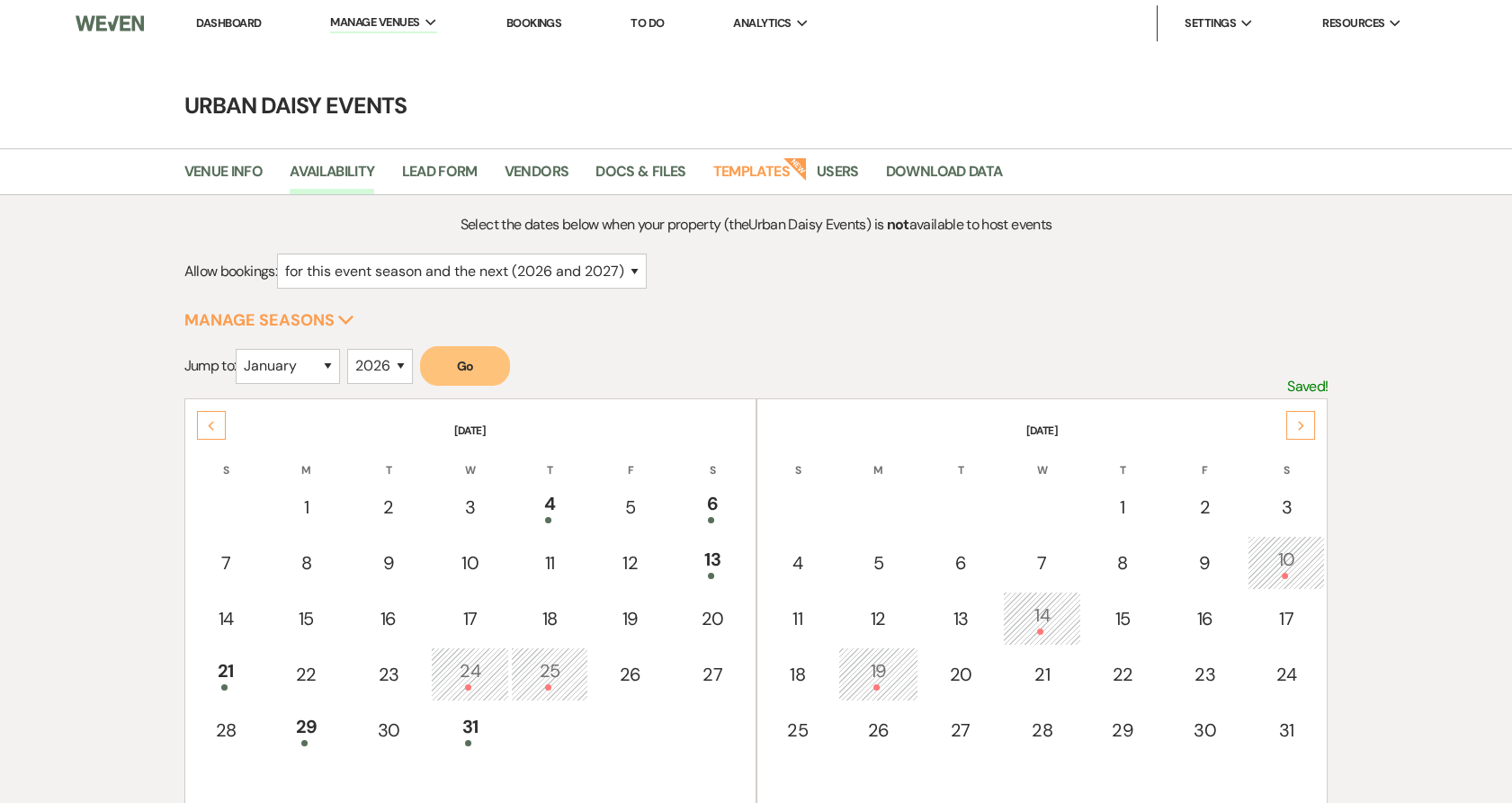
click at [219, 423] on div "Previous" at bounding box center [212, 425] width 29 height 29
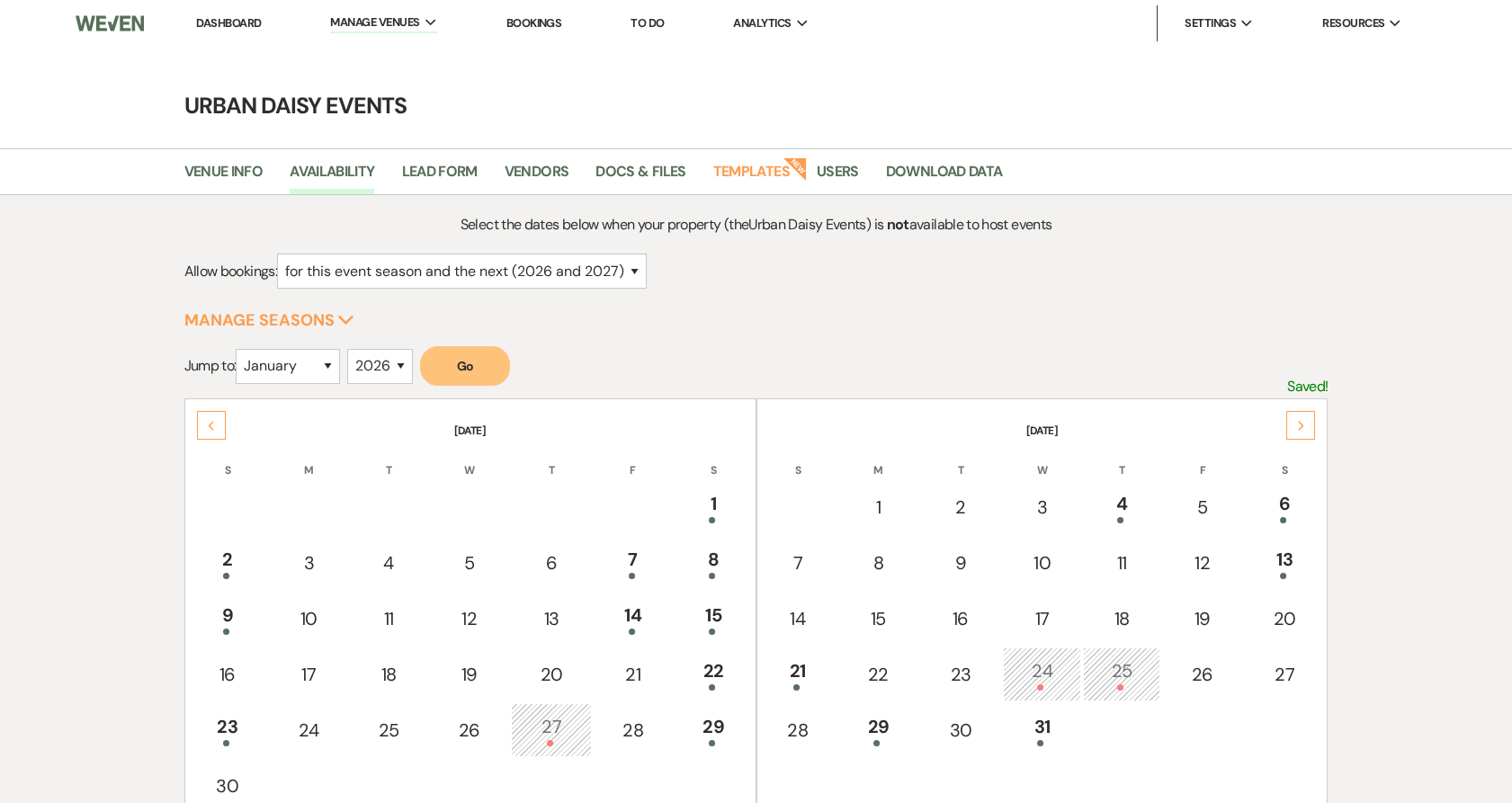
click at [219, 423] on div "Previous" at bounding box center [212, 425] width 29 height 29
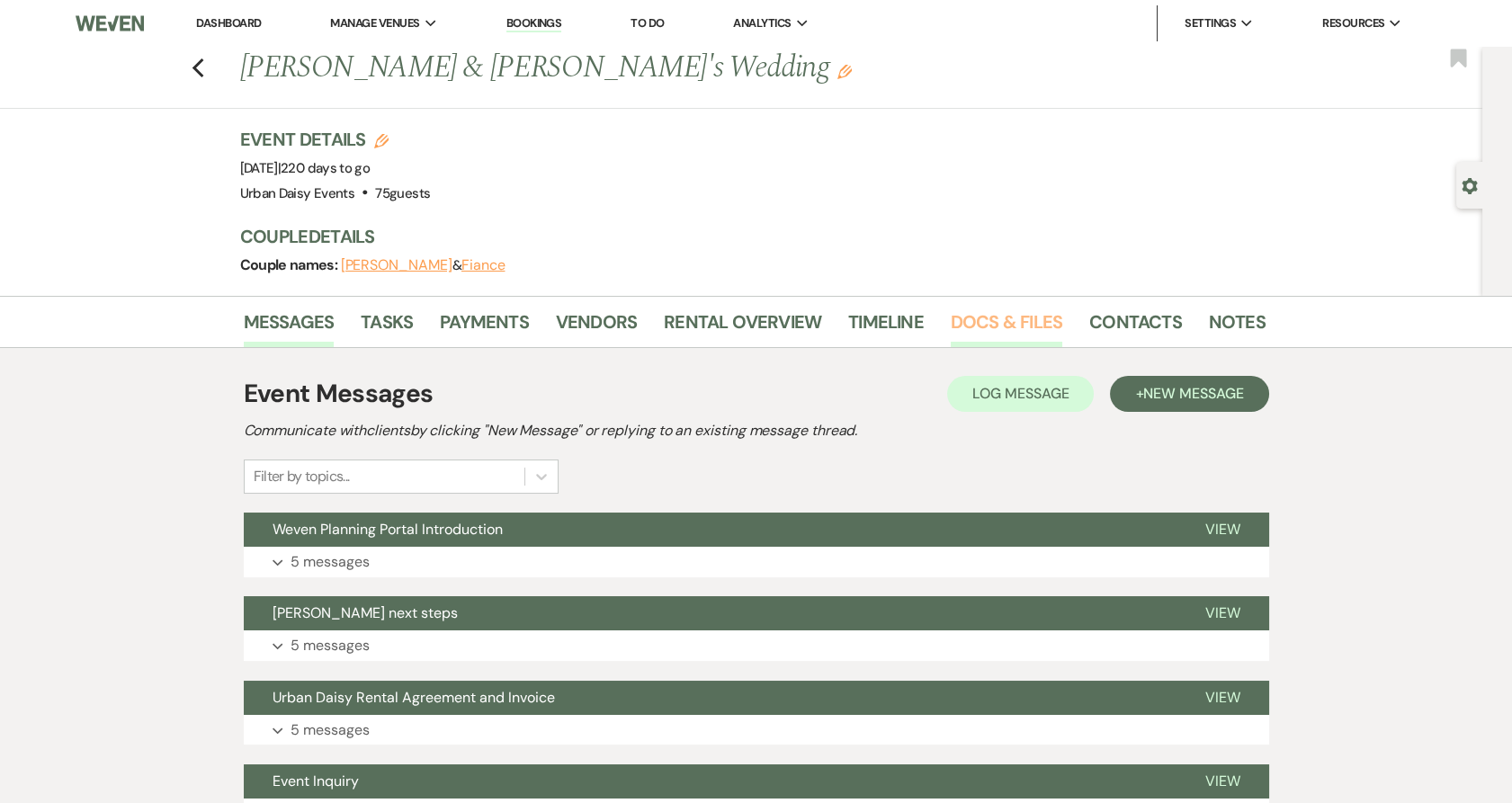
drag, startPoint x: 0, startPoint y: 0, endPoint x: 986, endPoint y: 326, distance: 1038.5
click at [986, 326] on link "Docs & Files" at bounding box center [1006, 327] width 112 height 39
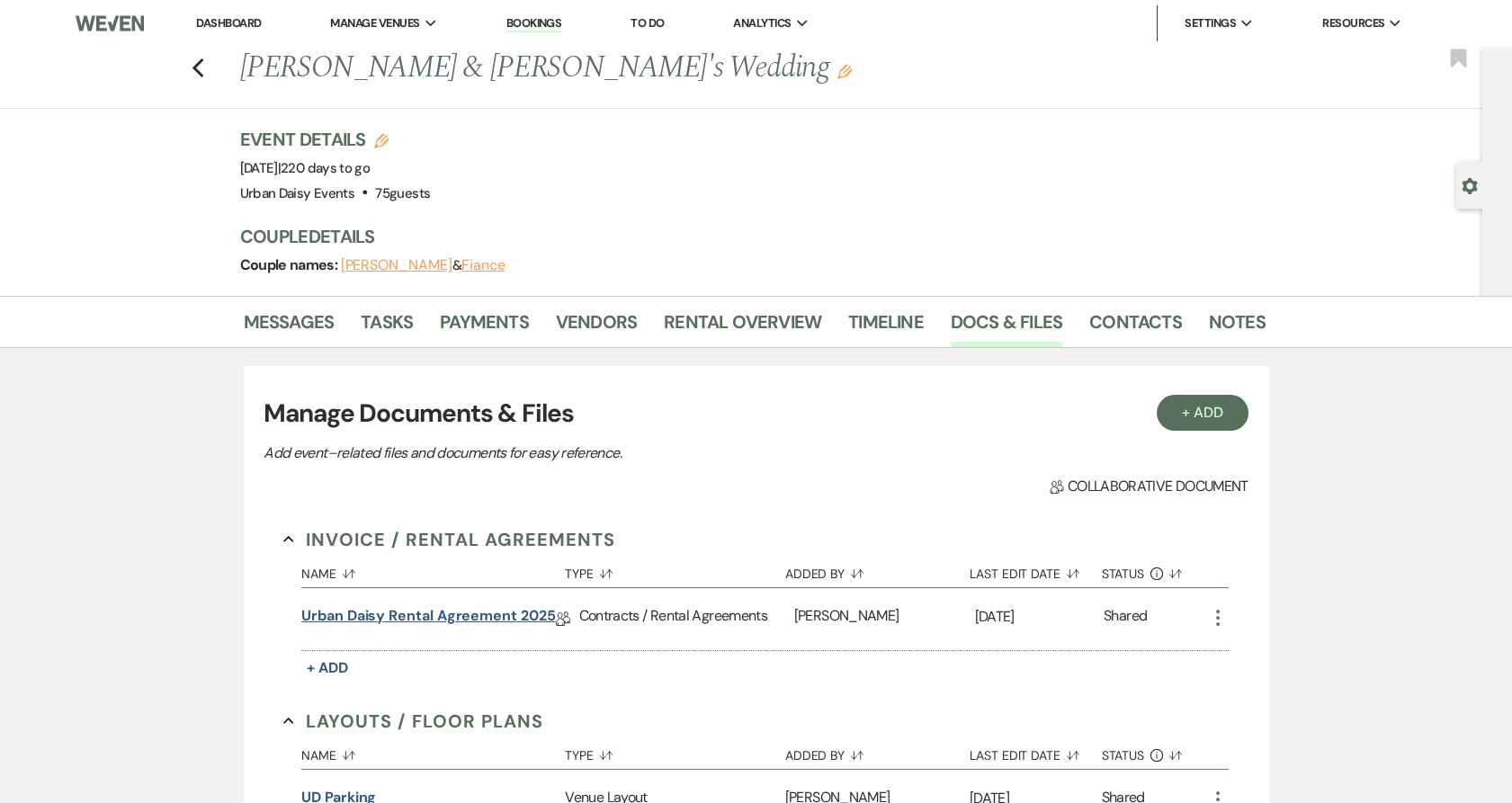
click at [447, 610] on link "Urban Daisy Rental Agreement 2025" at bounding box center [429, 620] width 254 height 28
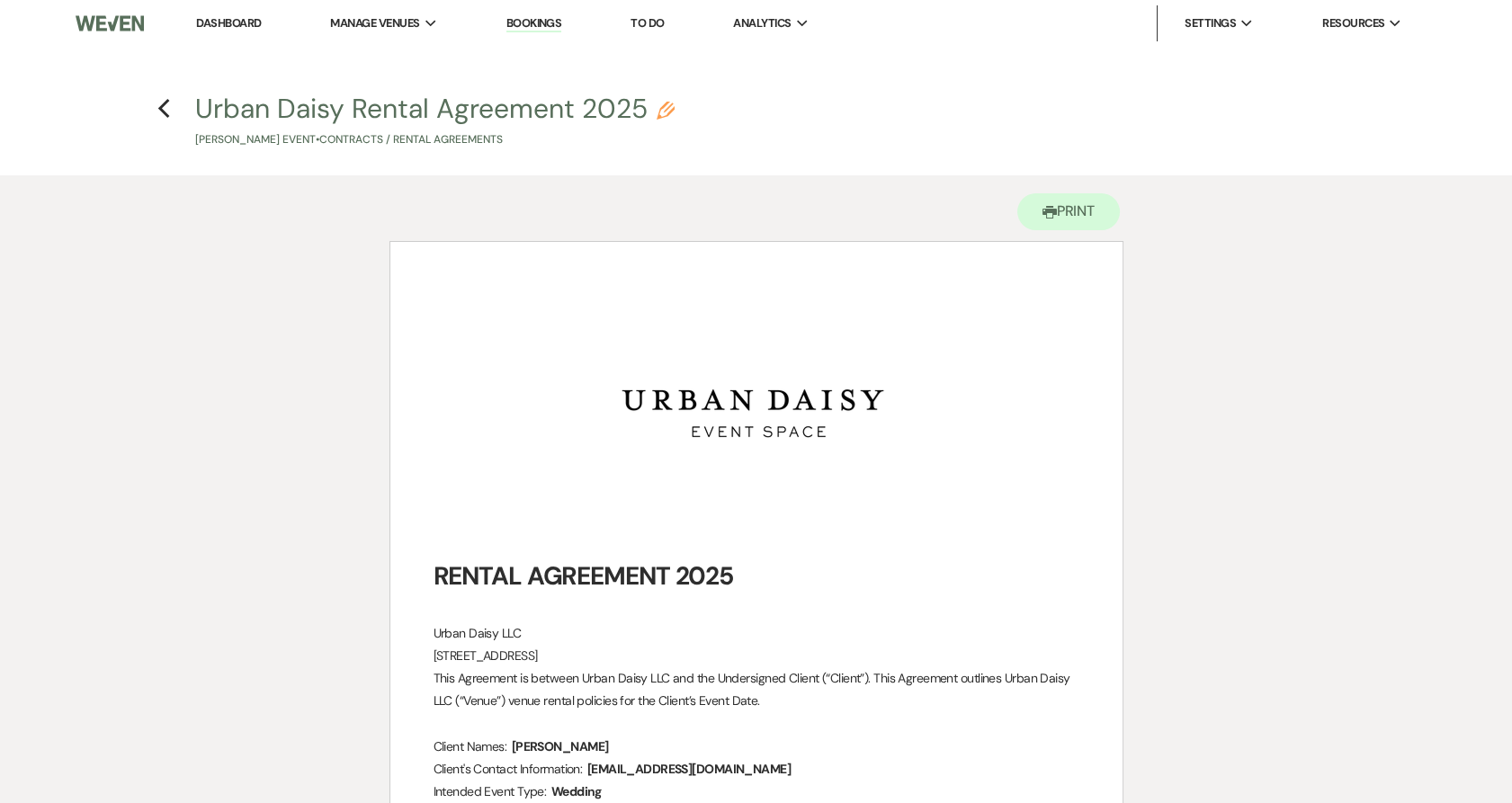
click at [156, 113] on h4 "Previous Urban Daisy Rental Agreement 2025 Pencil Lashaye Walton's Event • Cont…" at bounding box center [757, 119] width 1296 height 58
click at [158, 113] on icon "Previous" at bounding box center [164, 108] width 13 height 22
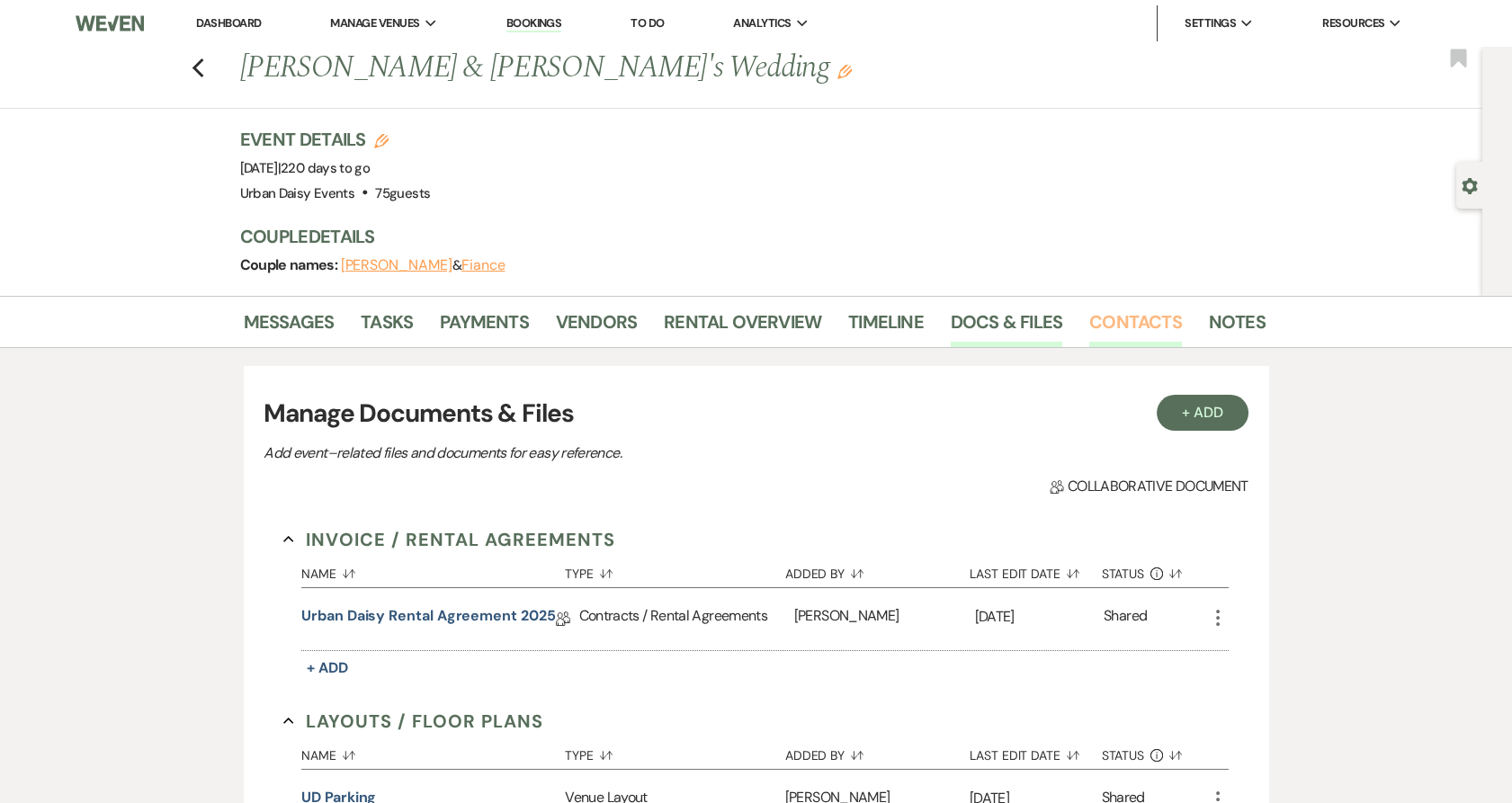
click at [1158, 329] on link "Contacts" at bounding box center [1136, 327] width 93 height 39
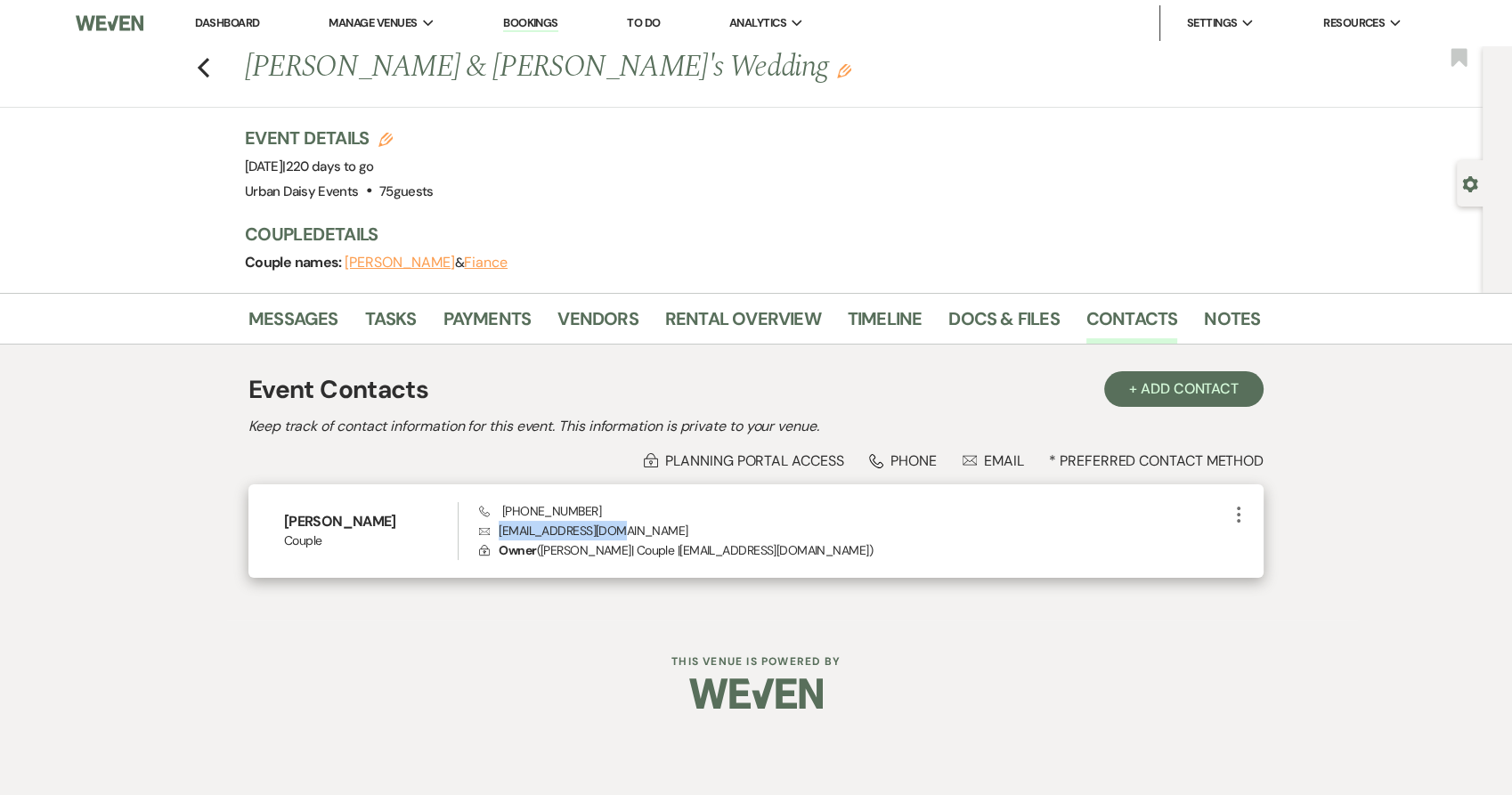
drag, startPoint x: 635, startPoint y: 526, endPoint x: 480, endPoint y: 537, distance: 155.4
click at [480, 537] on p "Envelope shaye0820@gmail.com" at bounding box center [853, 531] width 749 height 20
copy p "shaye0820@gmail.com"
click at [237, 35] on li "Dashboard" at bounding box center [227, 23] width 82 height 35
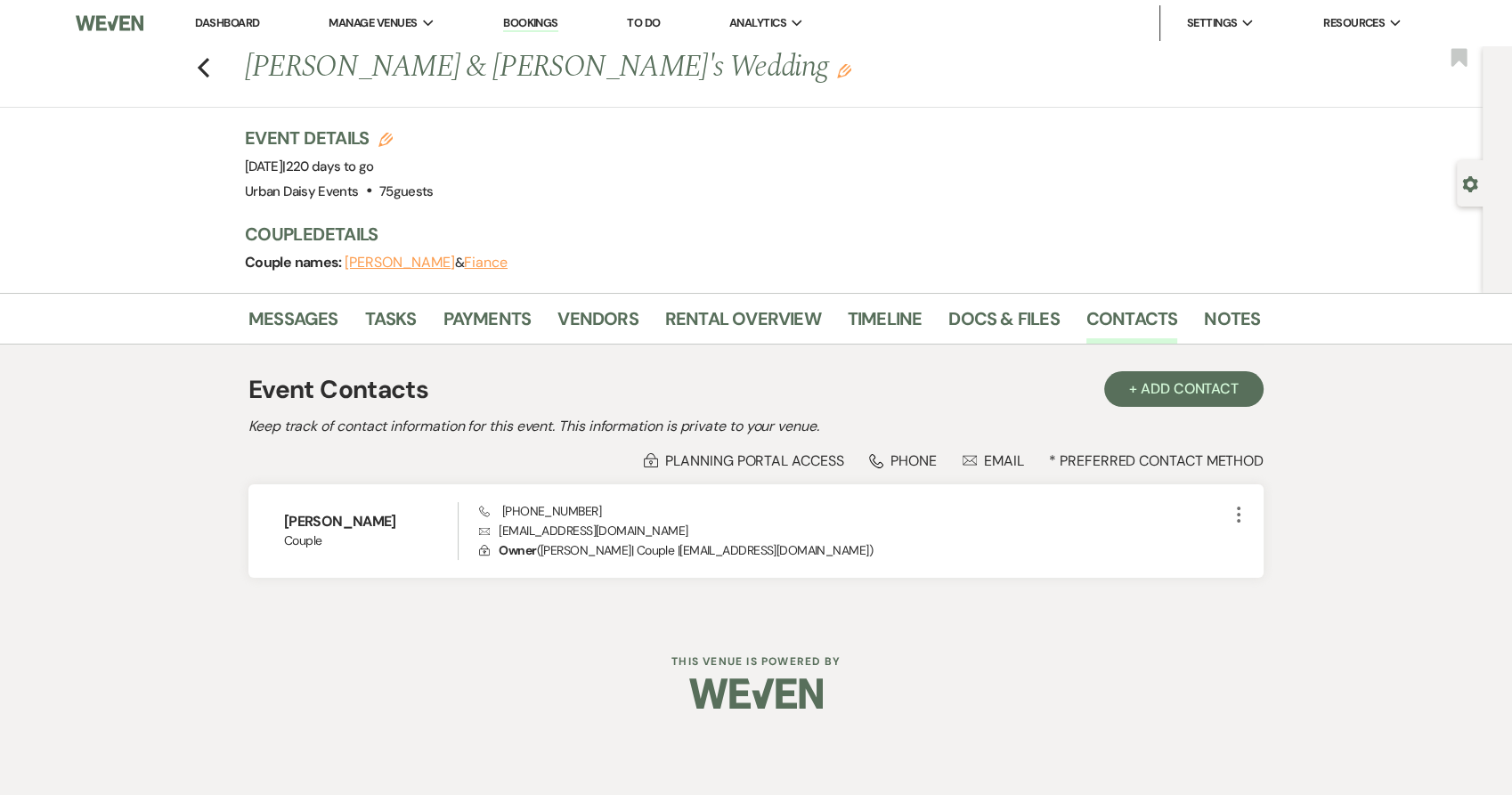
click at [235, 26] on link "Dashboard" at bounding box center [227, 22] width 64 height 15
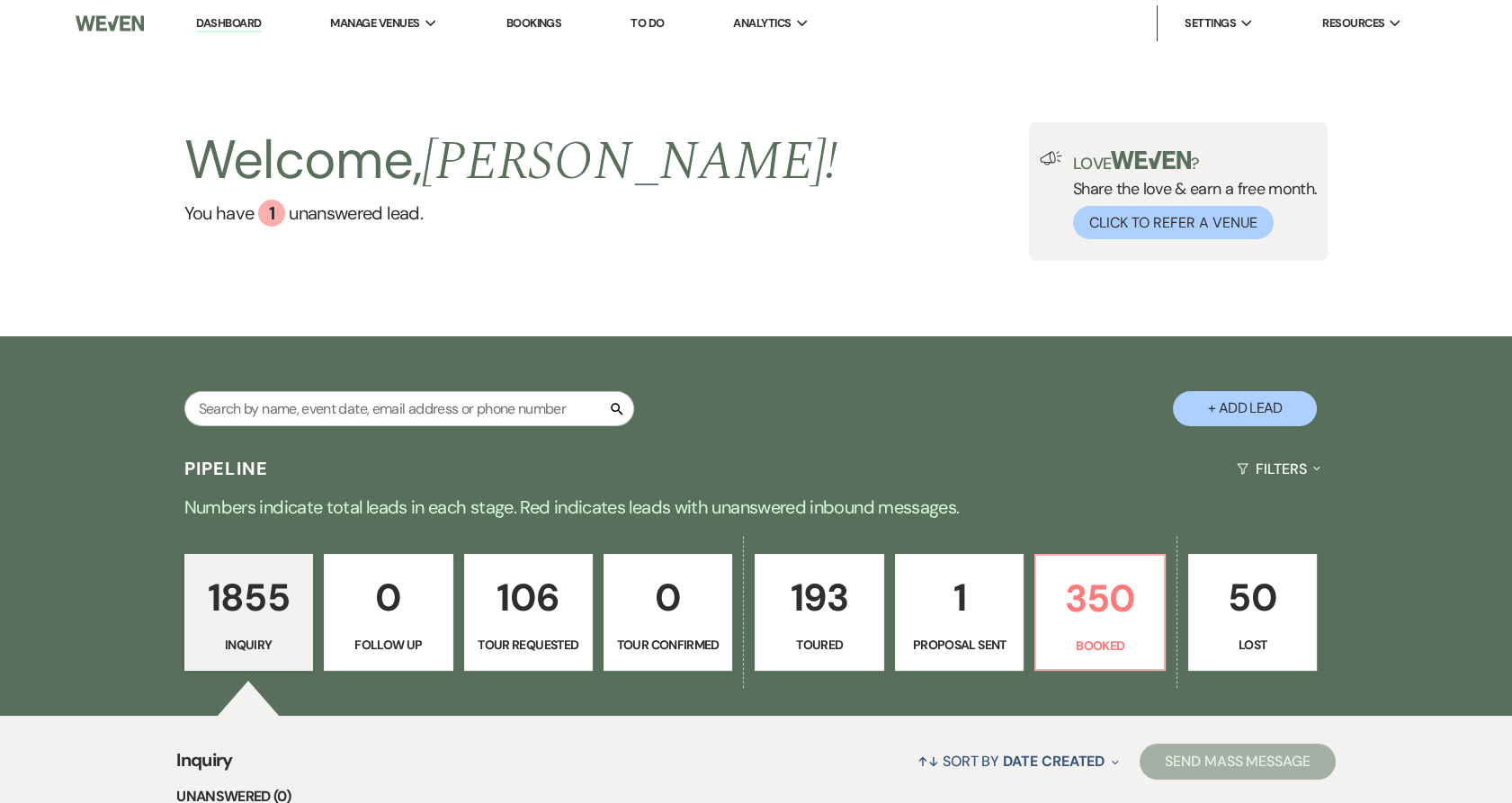
click at [245, 115] on div "Welcome, Kathryn ! You have 1 unanswered lead . Love ? Share the love & earn a …" at bounding box center [756, 192] width 1512 height 290
click at [782, 500] on p "Numbers indicate total leads in each stage. Red indicates leads with unanswered…" at bounding box center [757, 507] width 1296 height 29
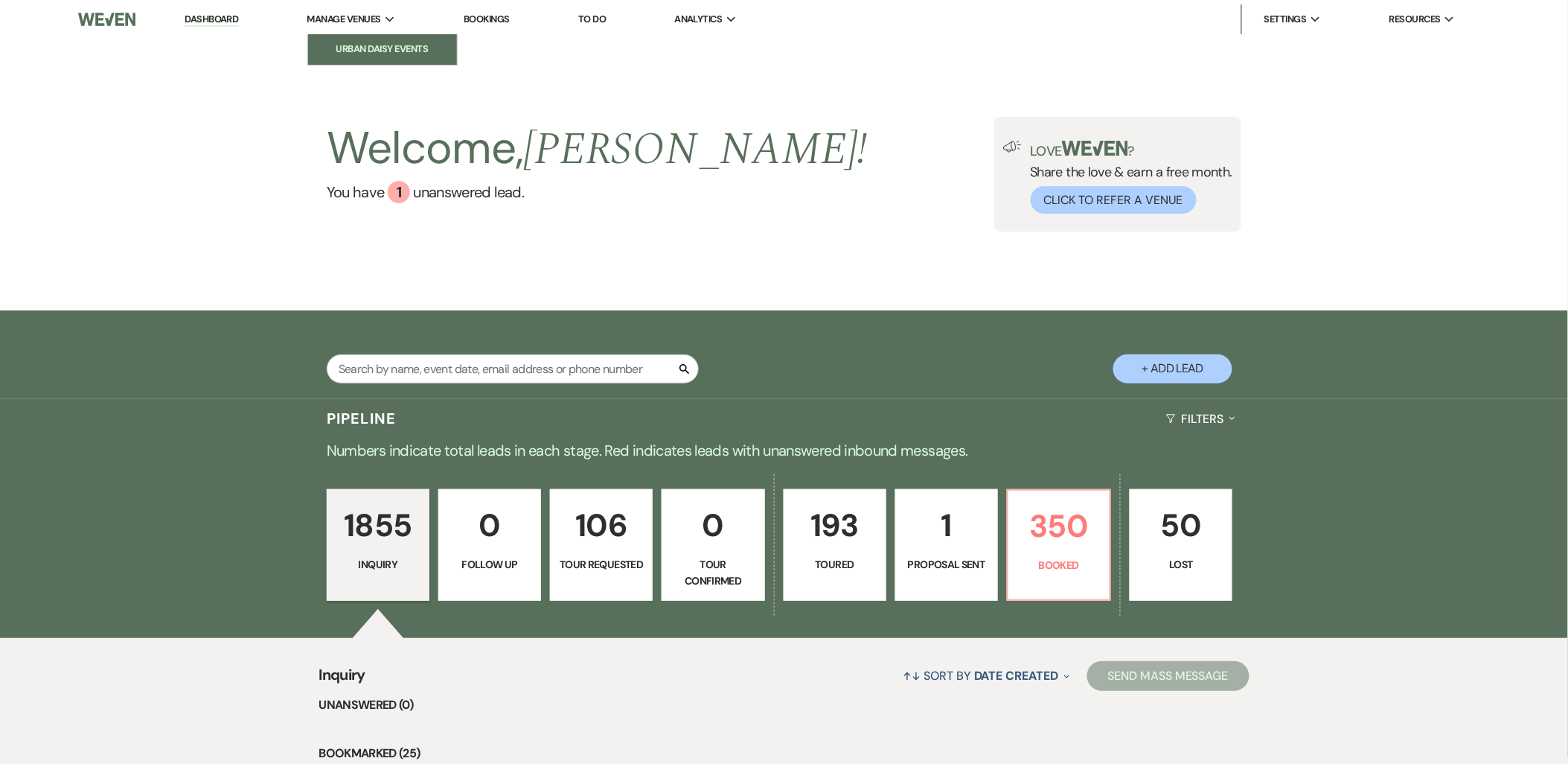
click at [378, 34] on link "Urban Daisy Events" at bounding box center [382, 49] width 149 height 30
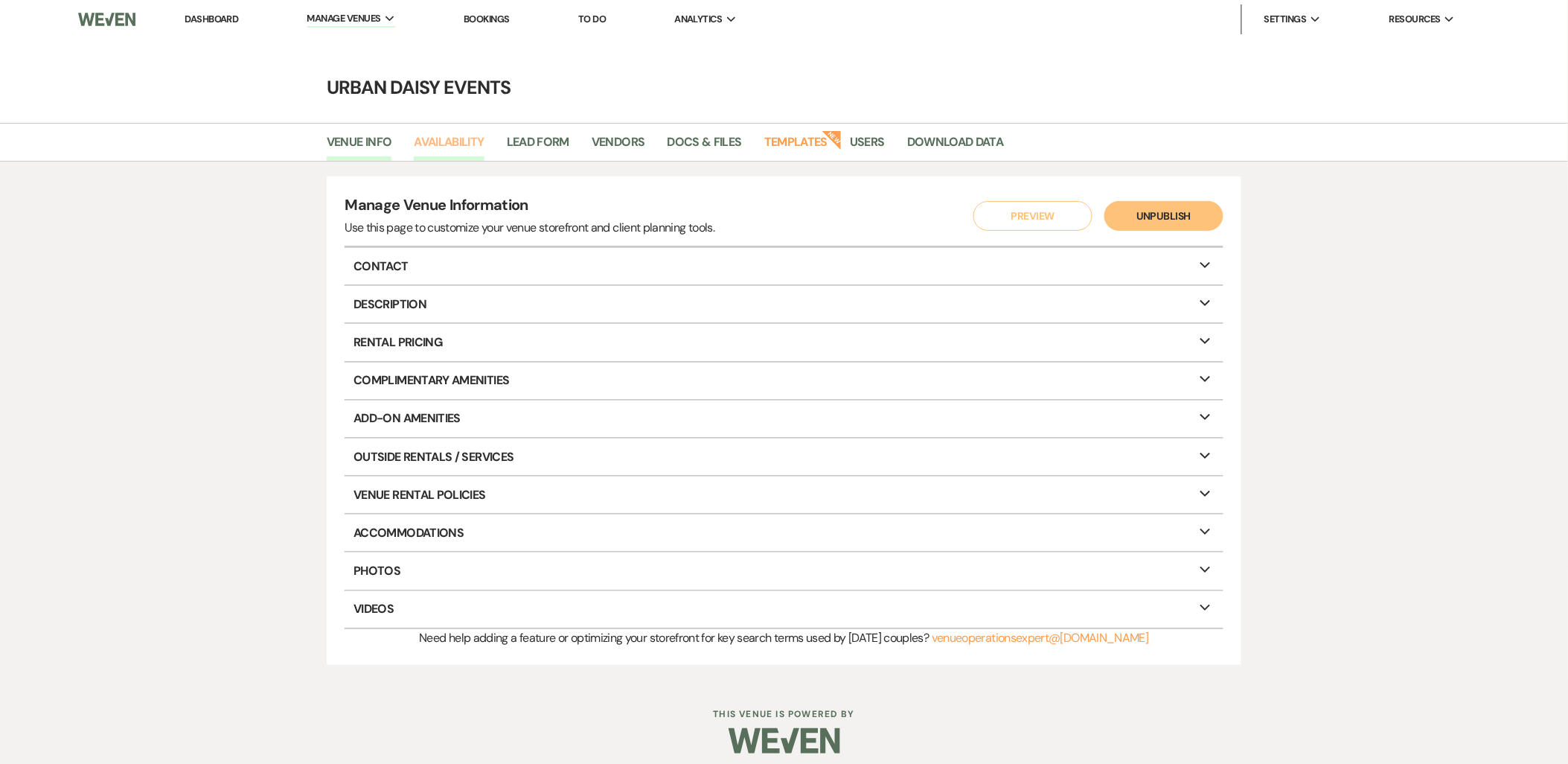
click at [450, 150] on link "Availability" at bounding box center [449, 146] width 70 height 28
select select "2"
select select "2026"
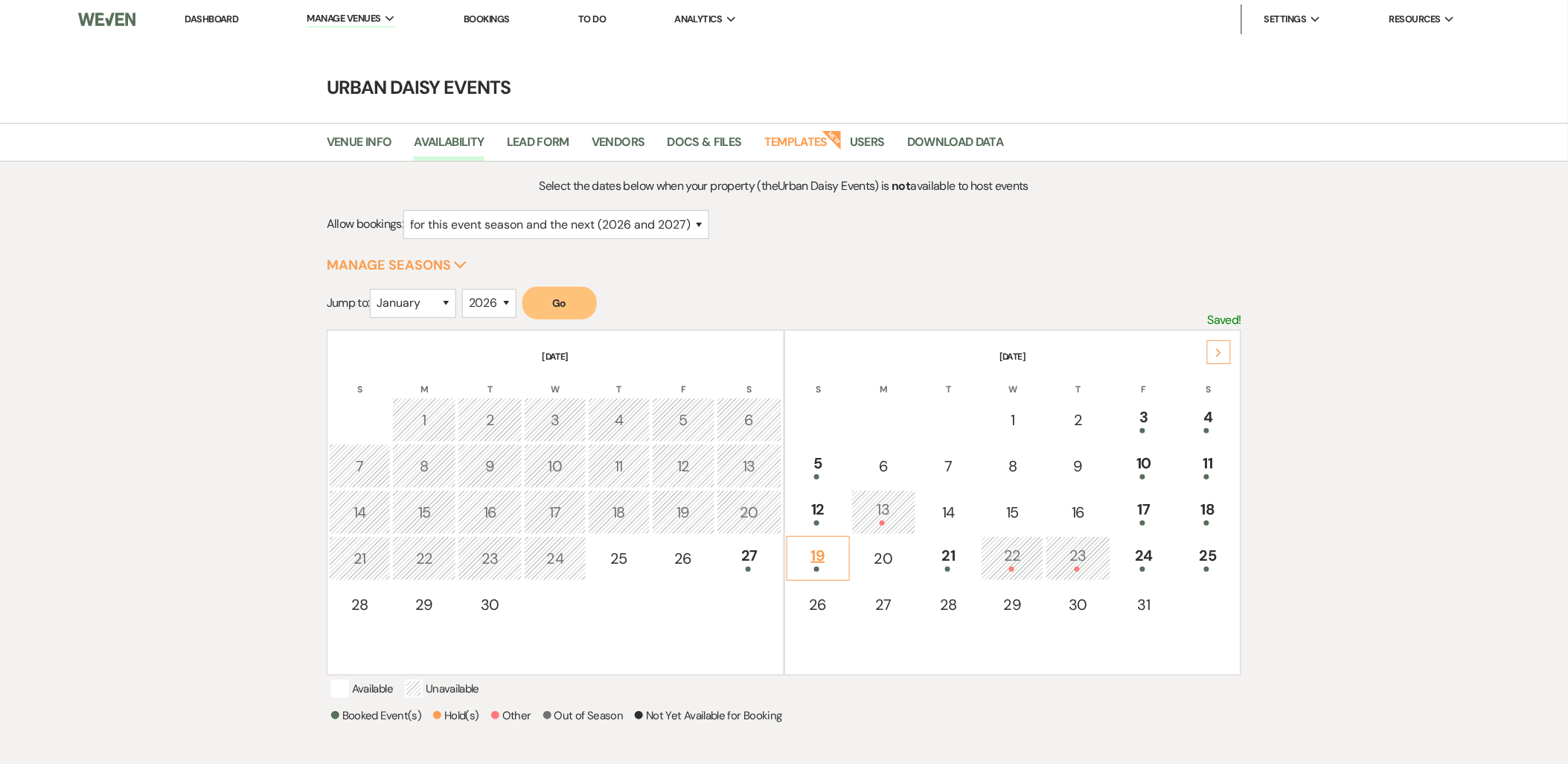
click at [823, 544] on div "19" at bounding box center [818, 557] width 47 height 27
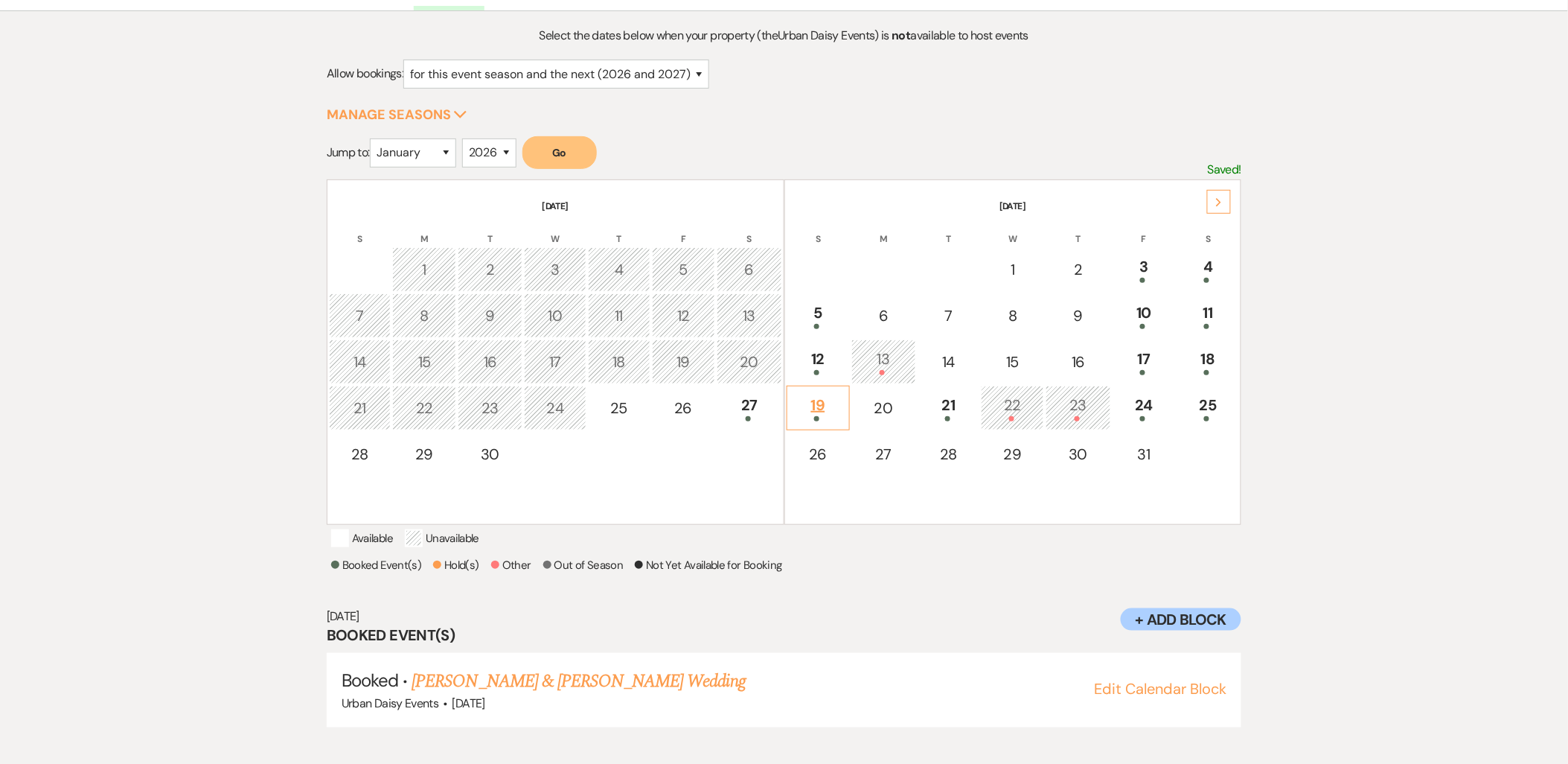
scroll to position [155, 0]
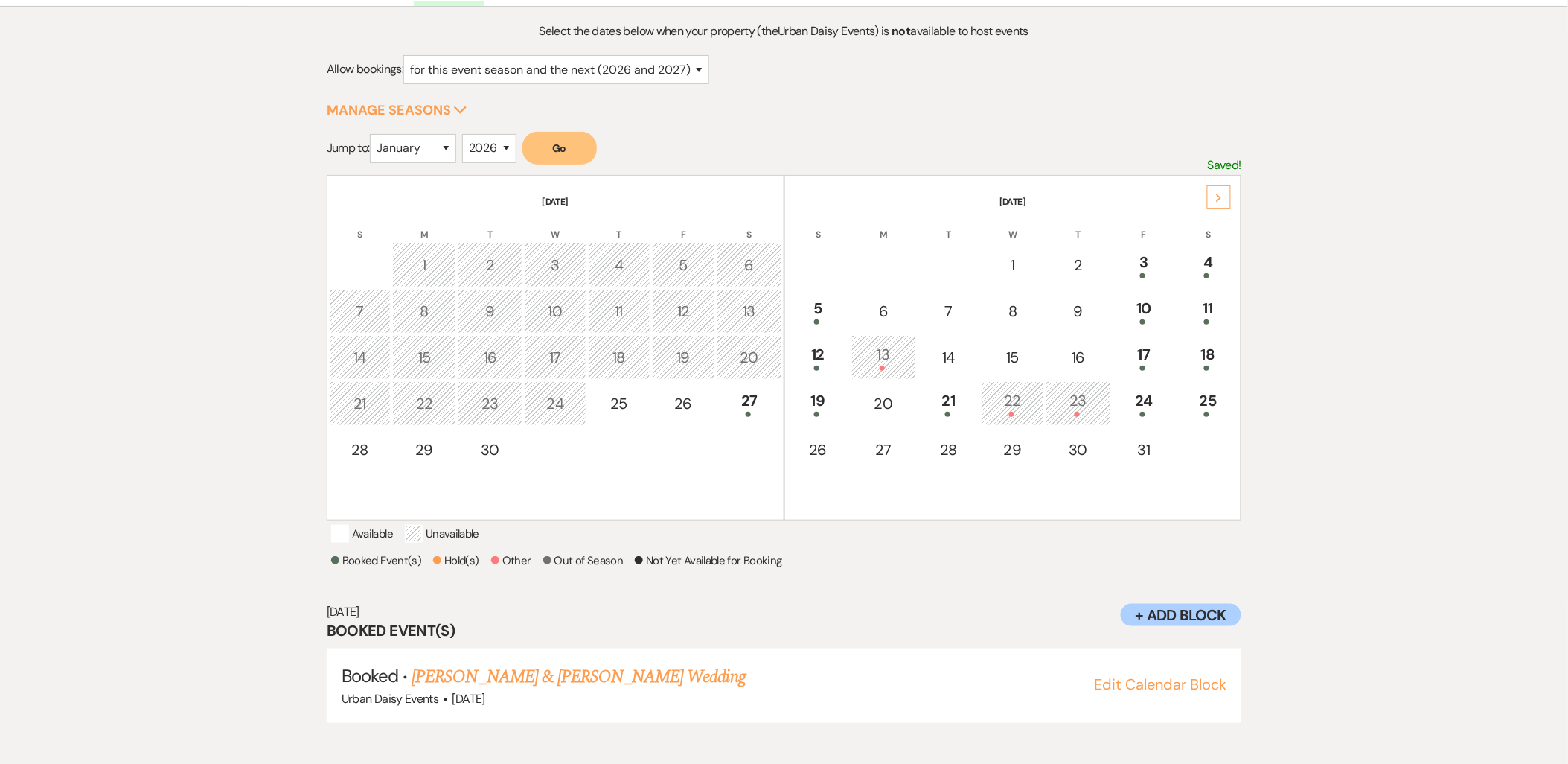
click at [1225, 197] on div "Next" at bounding box center [1219, 197] width 24 height 24
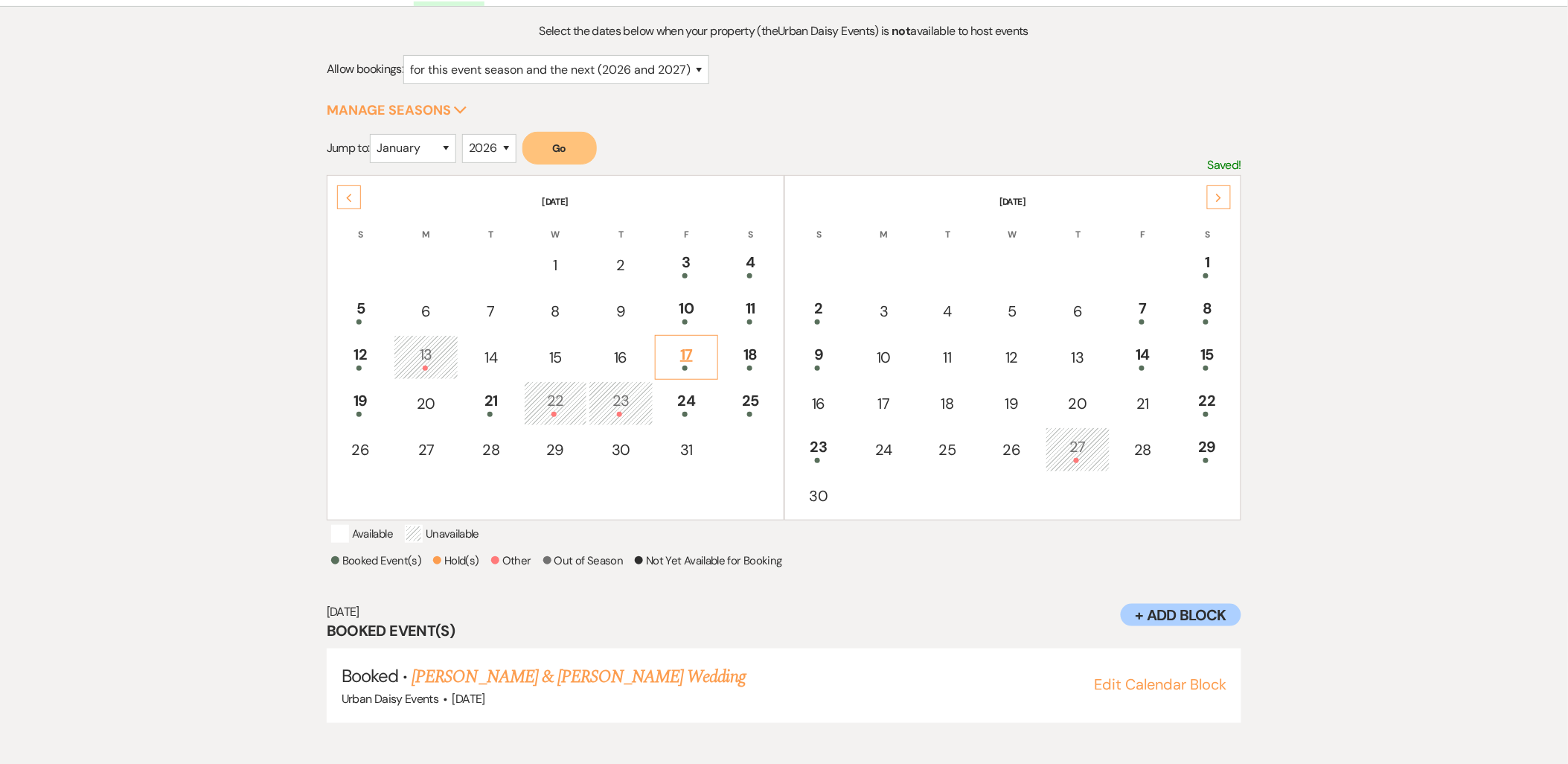
click at [713, 349] on td "17" at bounding box center [686, 357] width 63 height 44
click at [747, 350] on div "18" at bounding box center [751, 356] width 45 height 27
click at [348, 412] on div at bounding box center [360, 414] width 47 height 5
click at [509, 419] on td "21" at bounding box center [490, 403] width 61 height 44
click at [677, 405] on div "24" at bounding box center [687, 402] width 47 height 27
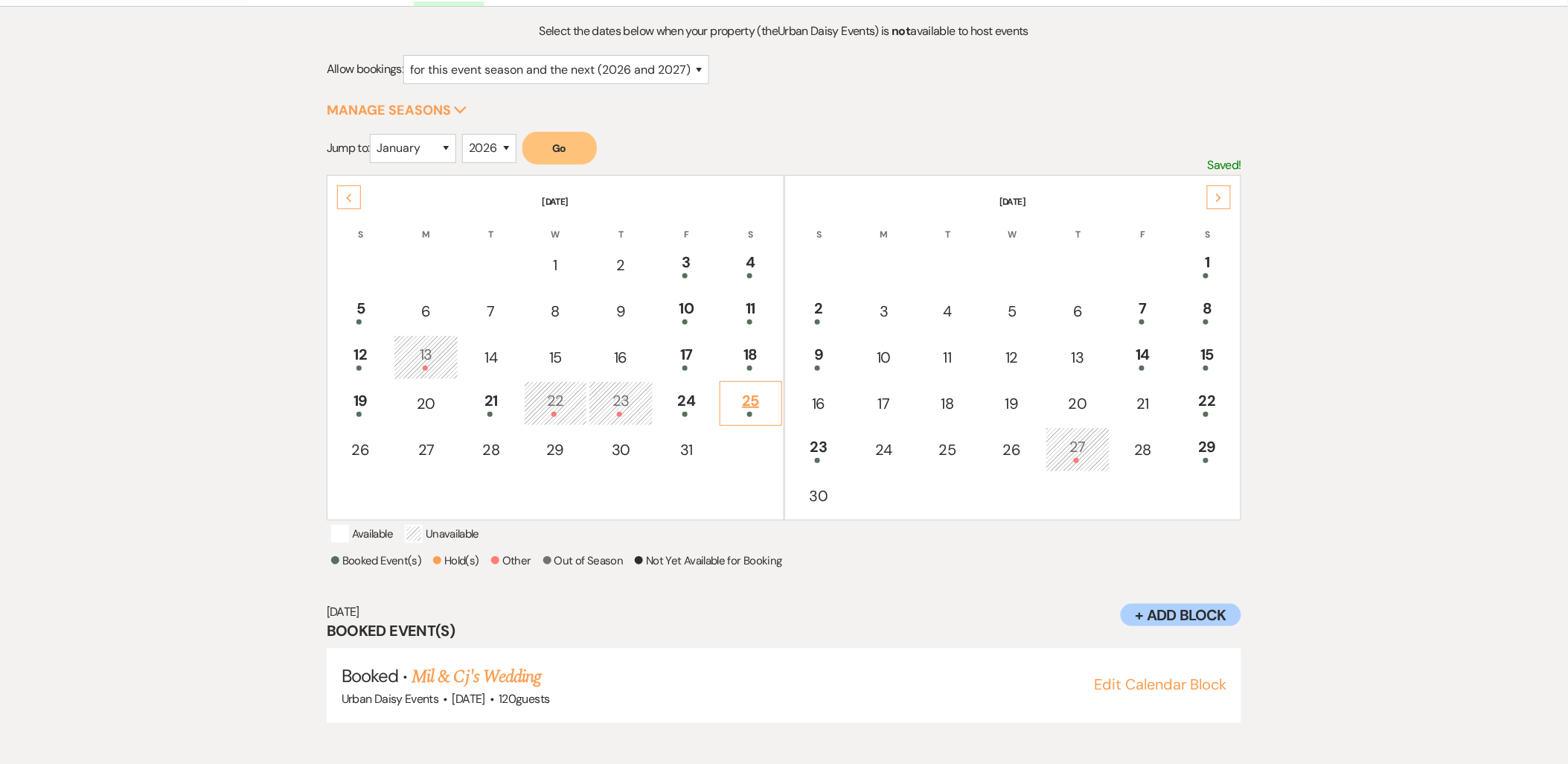
click at [734, 395] on div "25" at bounding box center [751, 402] width 45 height 27
click at [303, 432] on div "Select the dates below when your property (the Urban Daisy Events ) is not avai…" at bounding box center [785, 387] width 1072 height 731
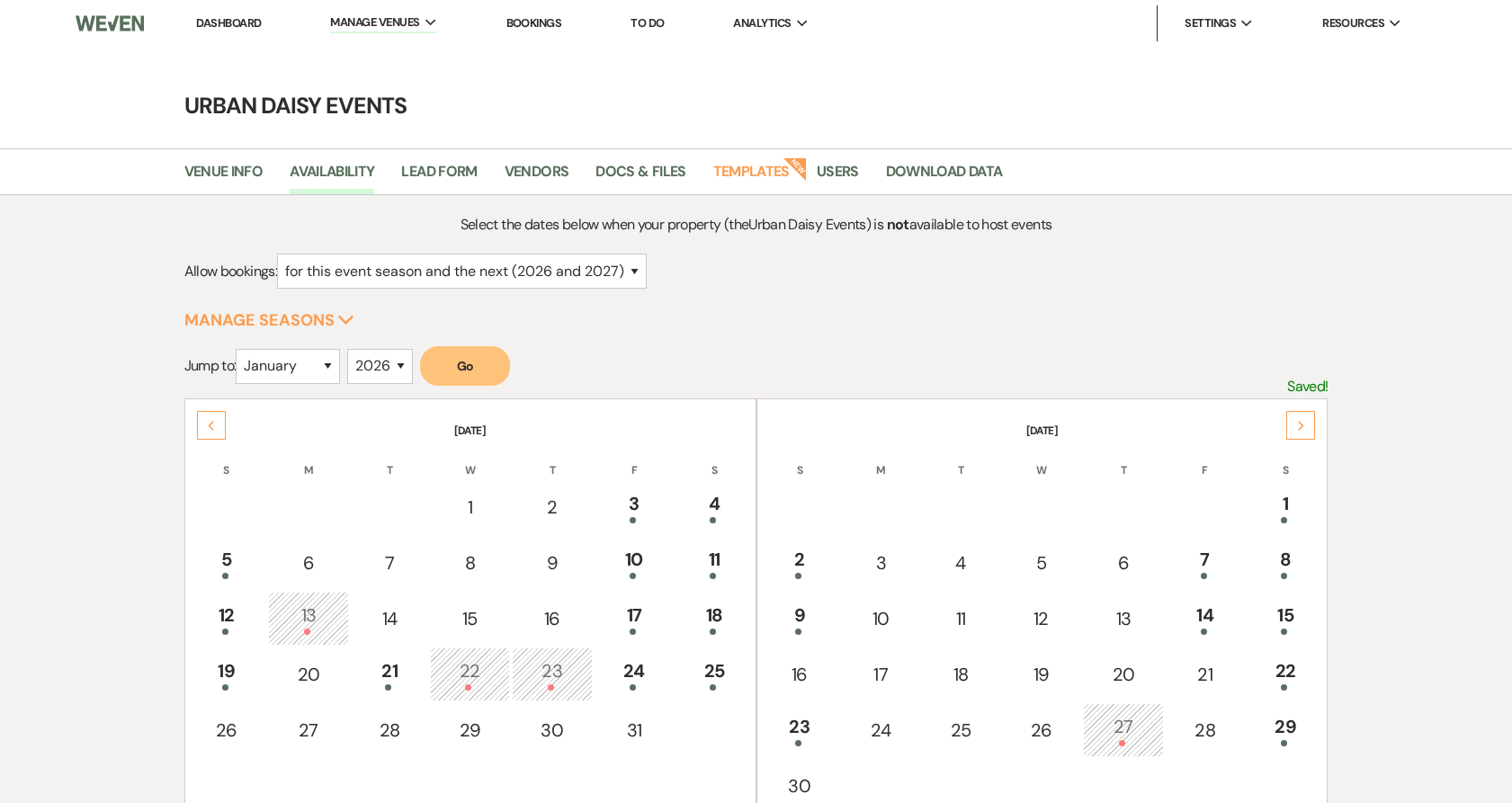
select select "2"
select select "2026"
click at [385, 52] on li "Urban Daisy Events" at bounding box center [421, 60] width 162 height 18
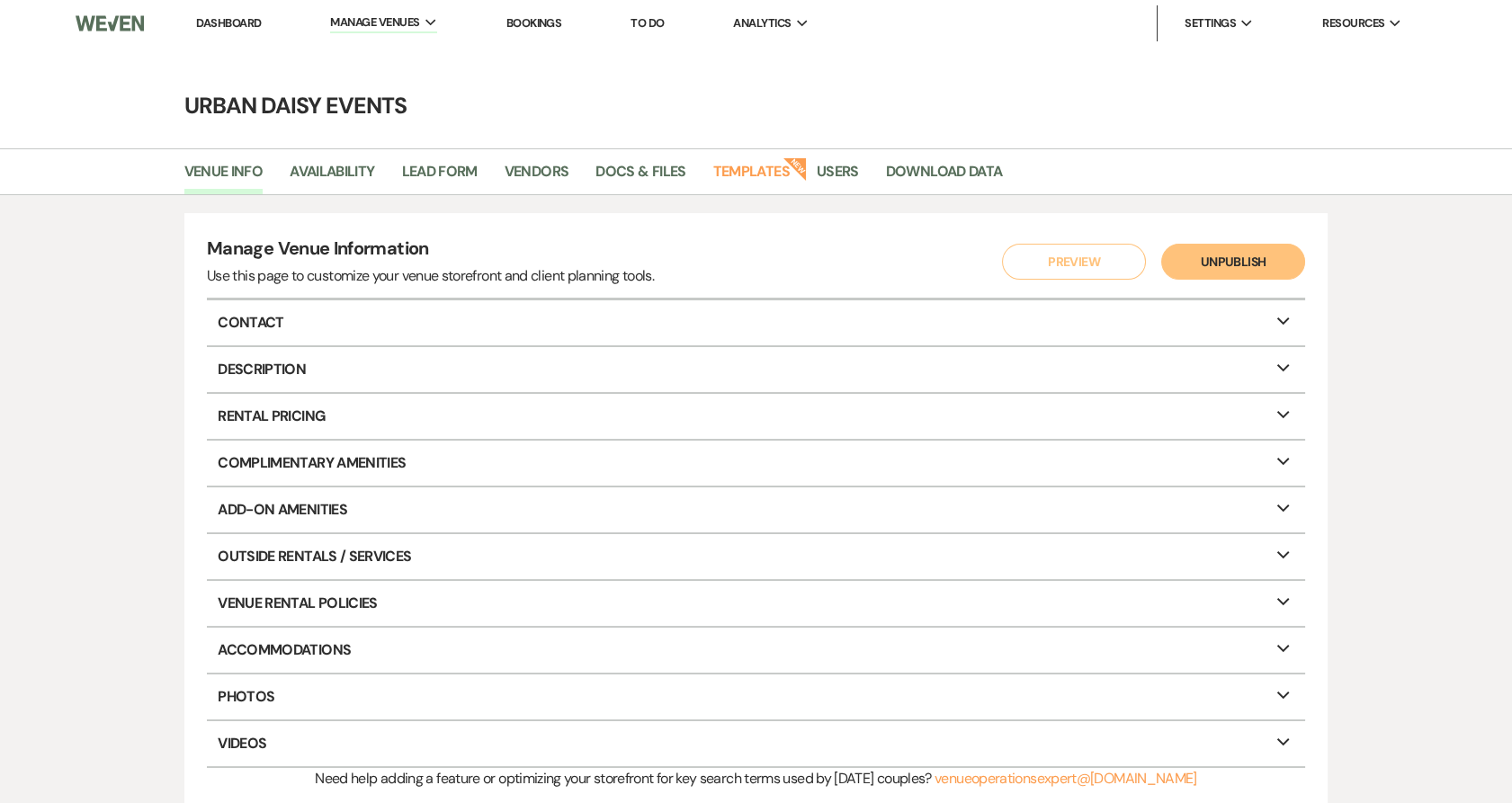
click at [551, 21] on link "Bookings" at bounding box center [534, 23] width 55 height 15
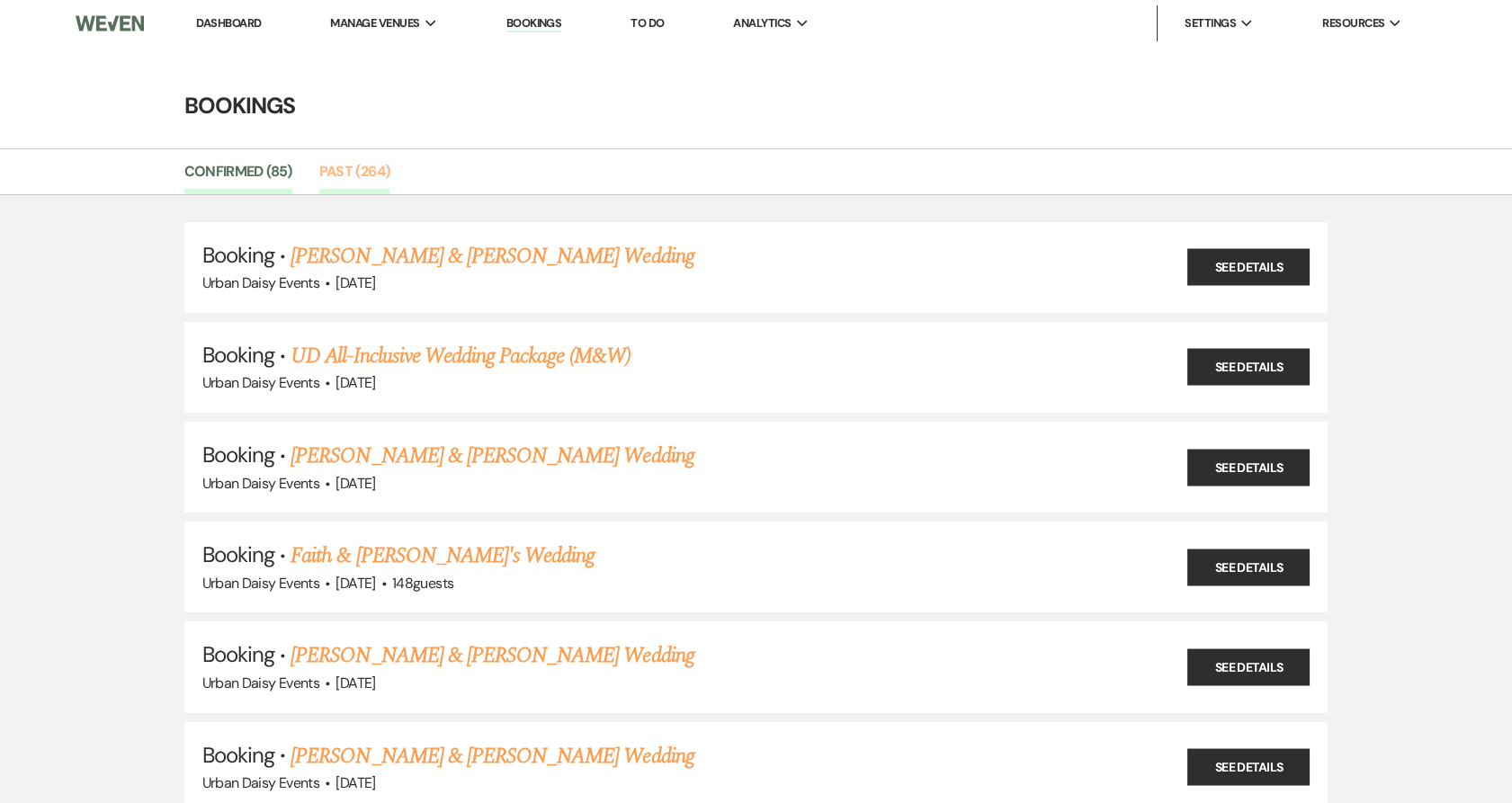
click at [353, 169] on link "Past (264)" at bounding box center [355, 177] width 71 height 34
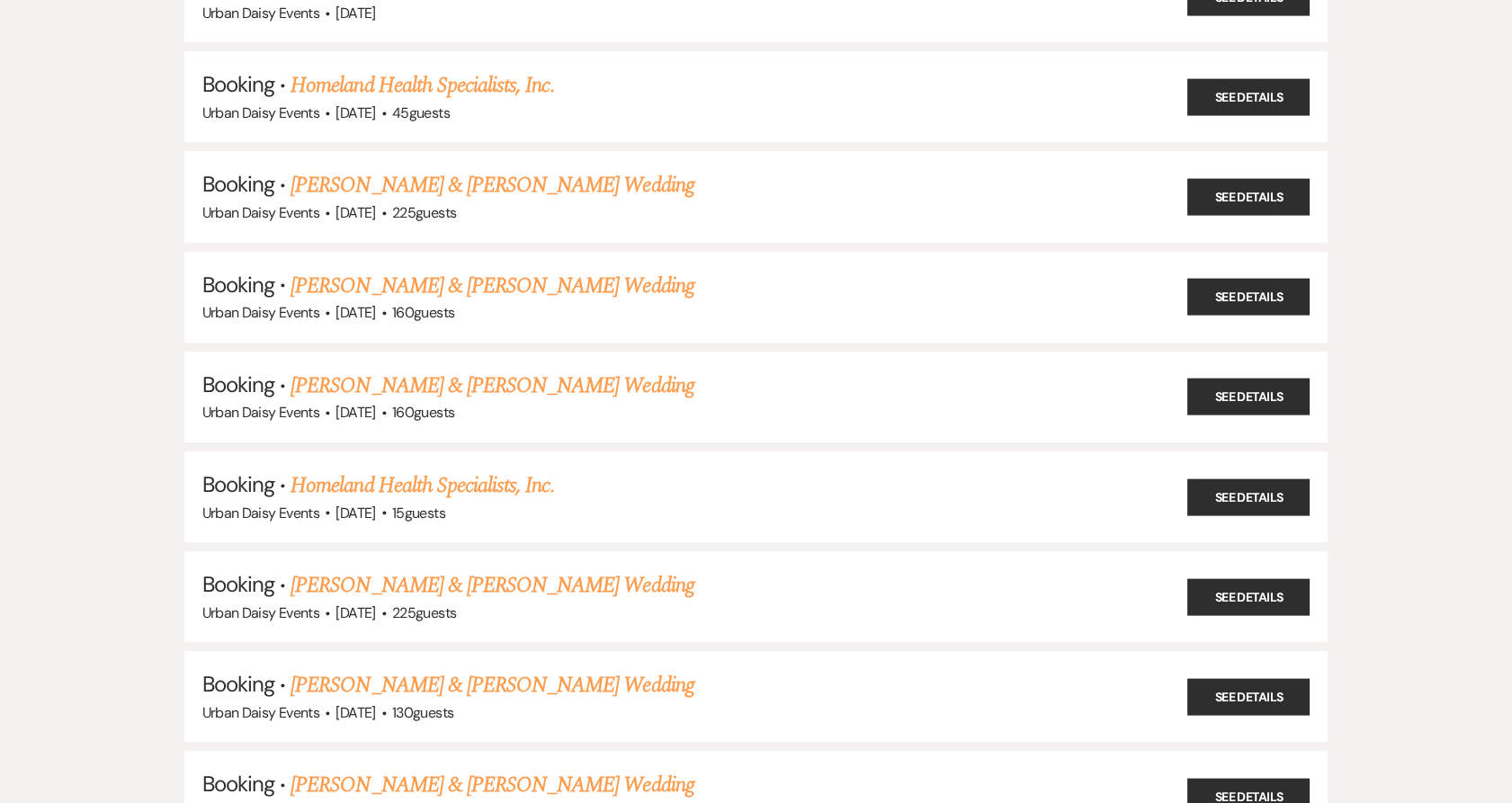
scroll to position [14895, 0]
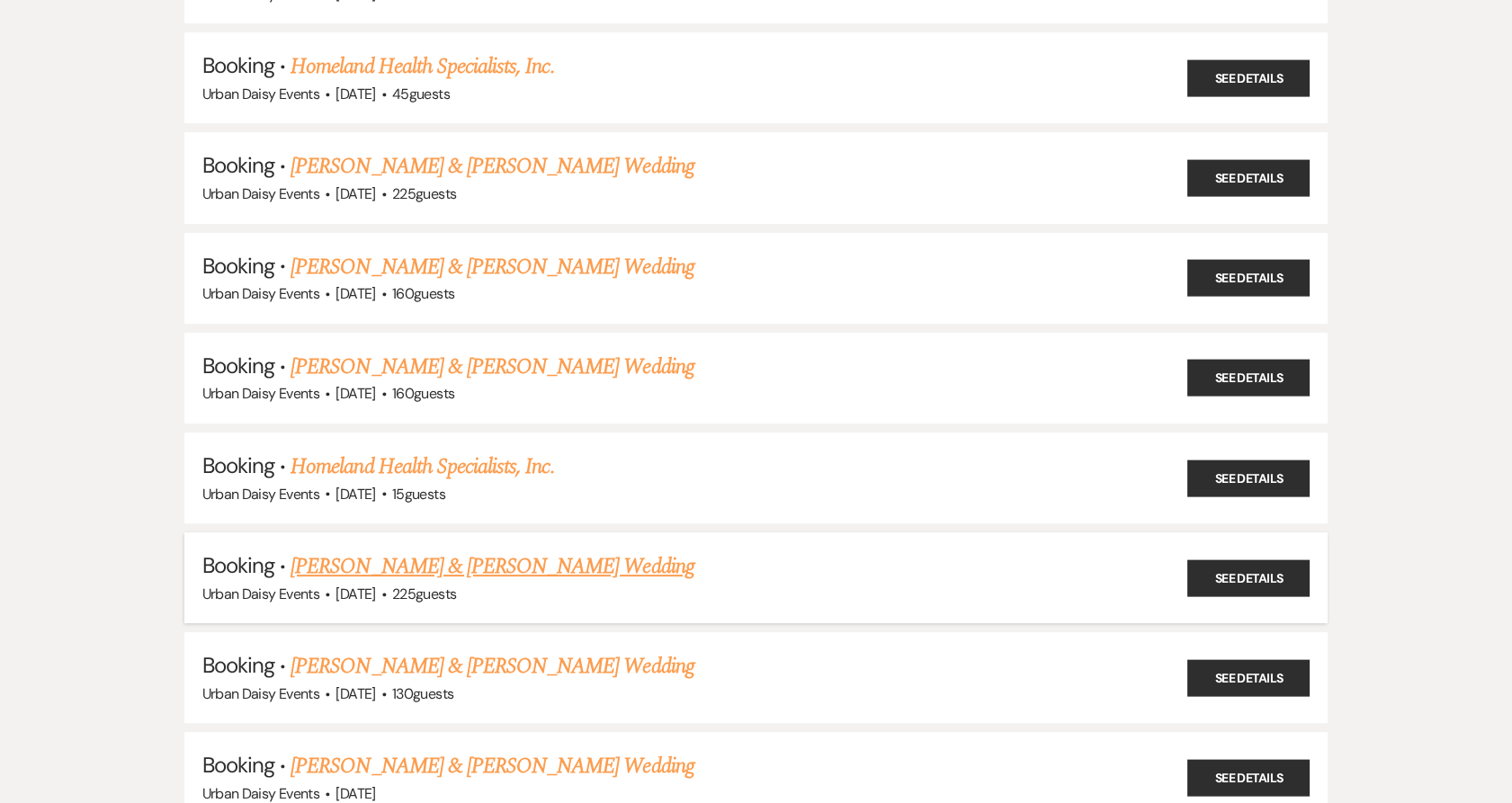
click at [397, 551] on link "Ricky Vang & Charisma Herr's Wedding" at bounding box center [492, 567] width 403 height 32
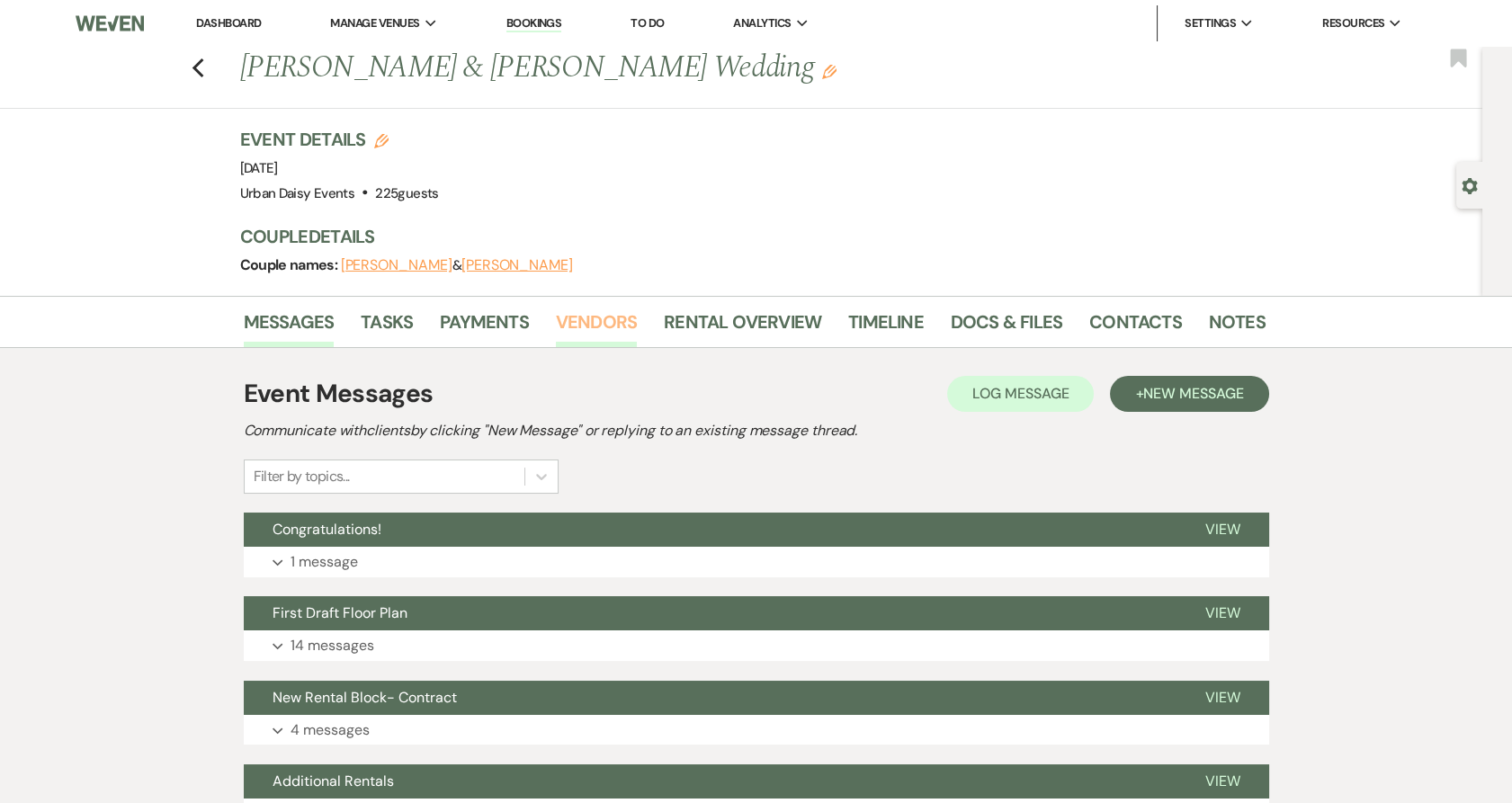
click at [588, 332] on link "Vendors" at bounding box center [596, 327] width 81 height 39
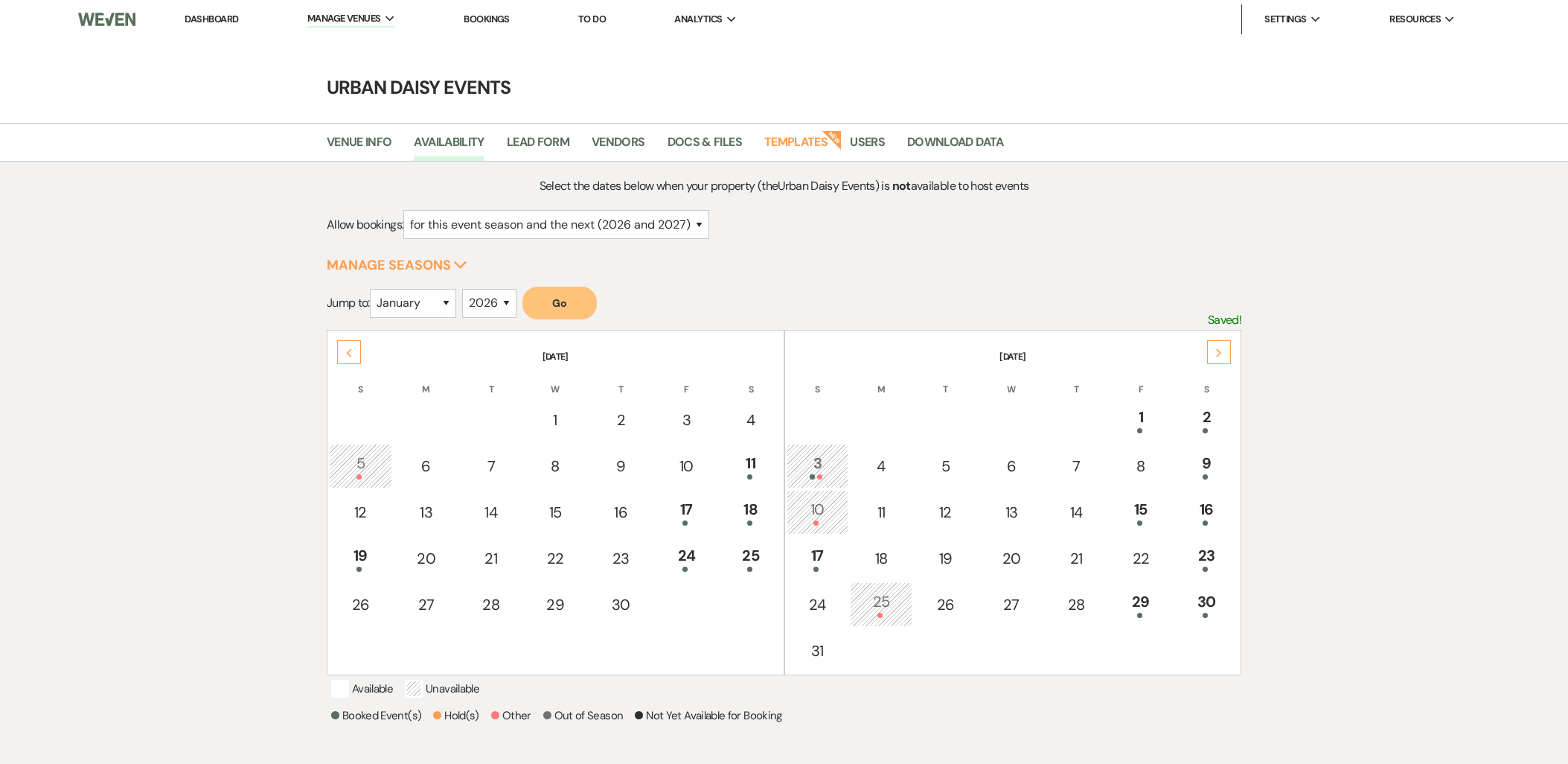
select select "2"
select select "2026"
click at [354, 351] on div "Previous" at bounding box center [348, 352] width 24 height 24
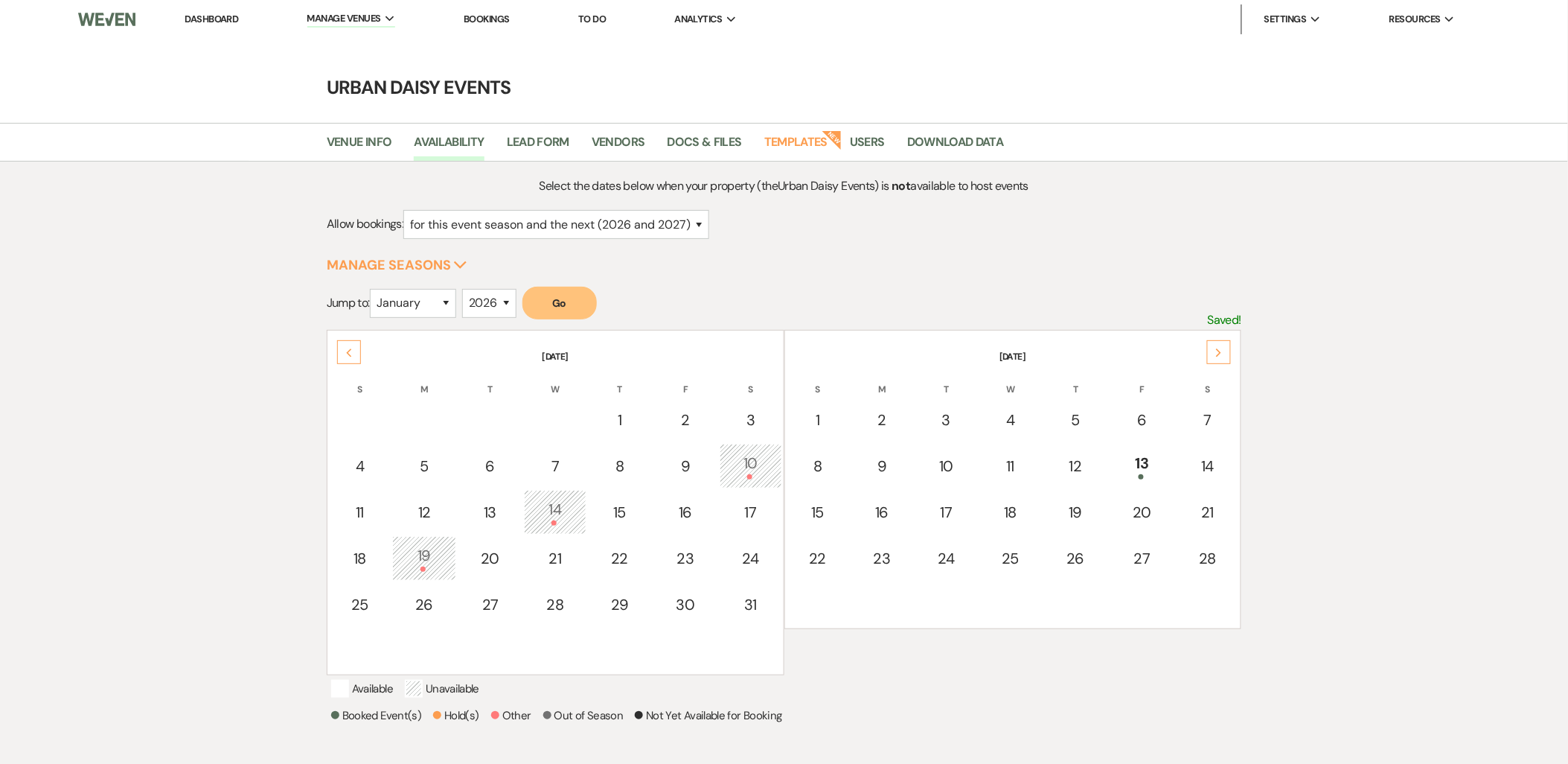
click at [354, 351] on div "Previous" at bounding box center [348, 352] width 24 height 24
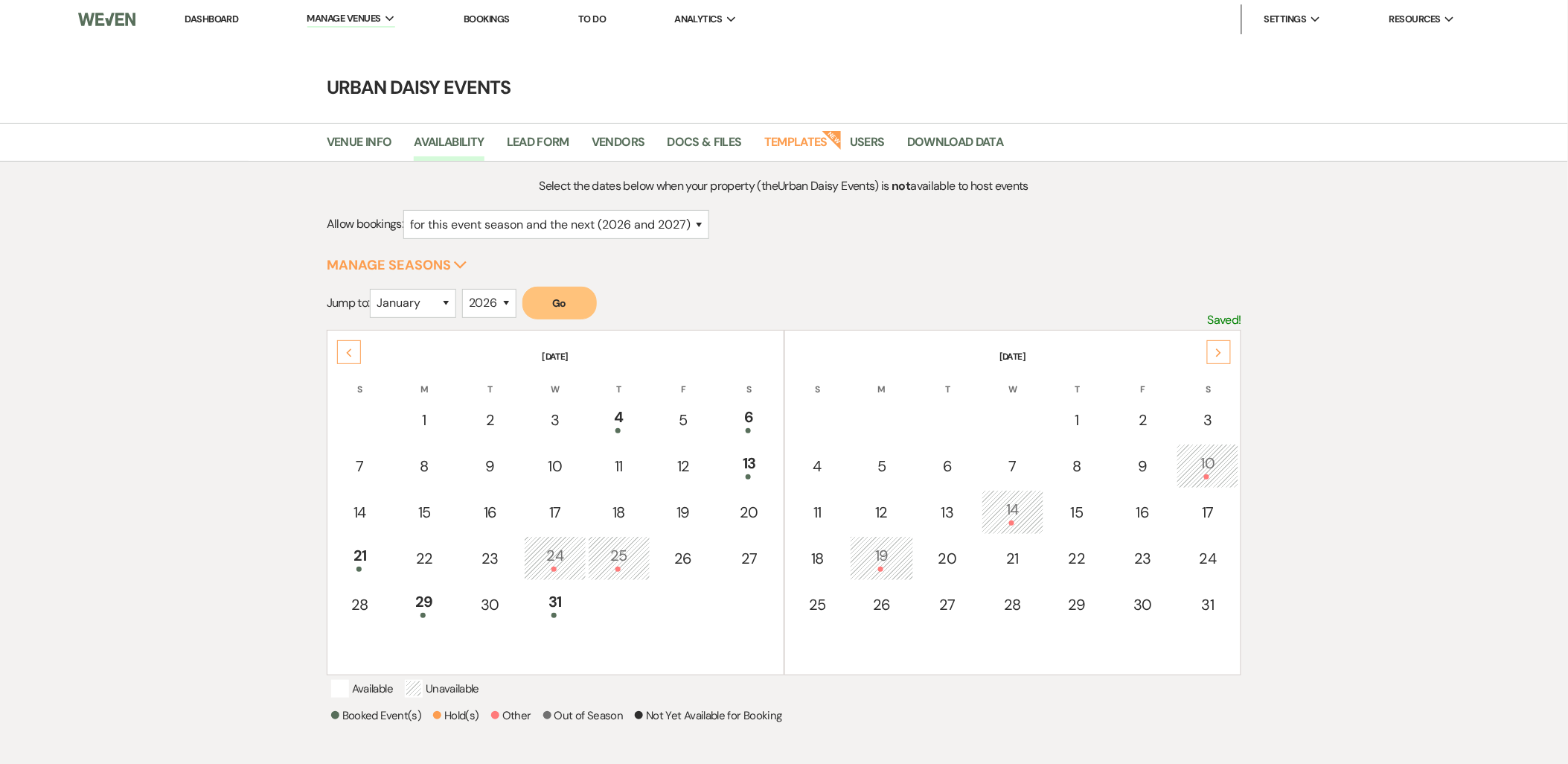
click at [354, 351] on div "Previous" at bounding box center [348, 352] width 24 height 24
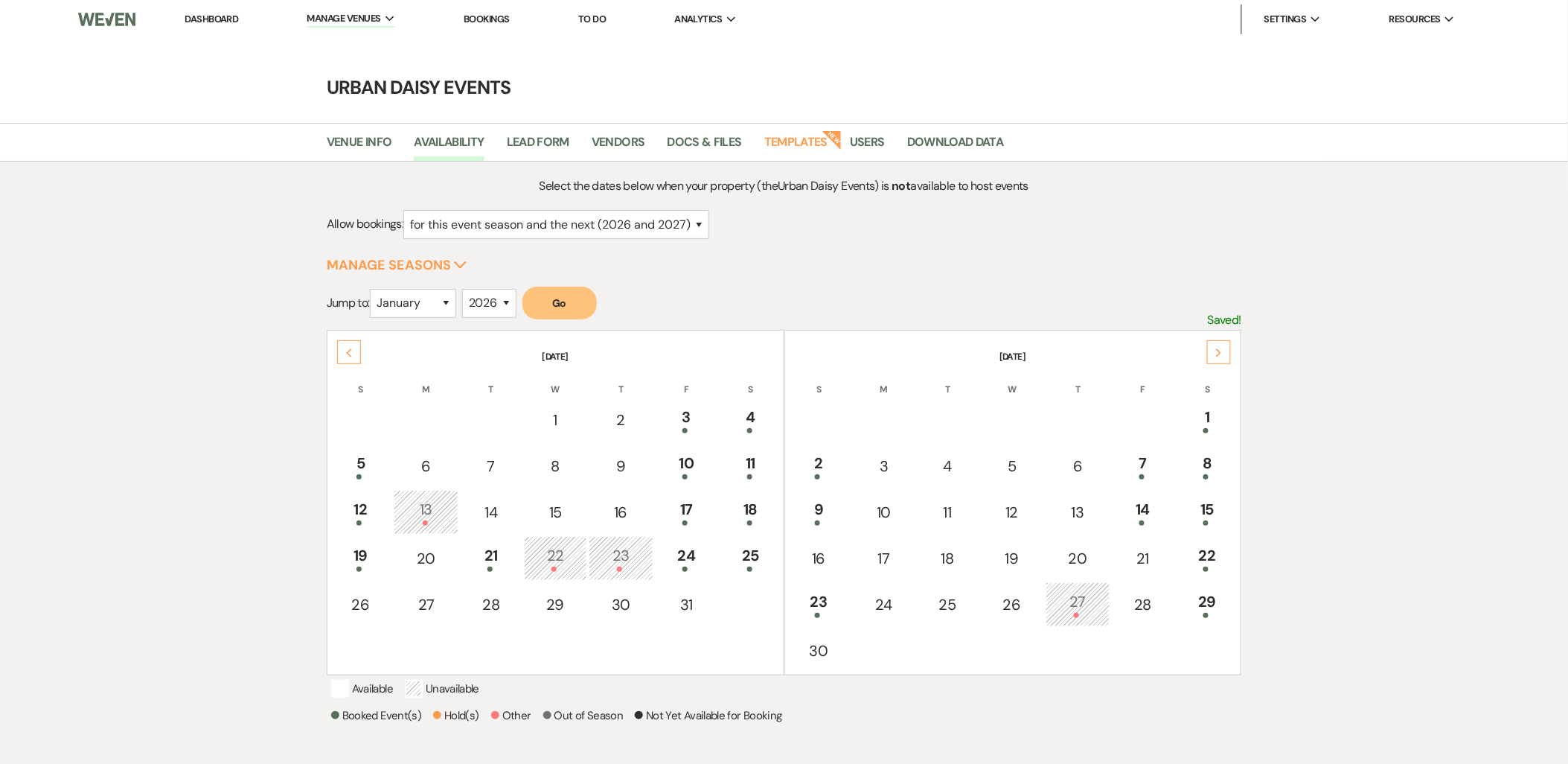
click at [354, 351] on div "Previous" at bounding box center [348, 352] width 24 height 24
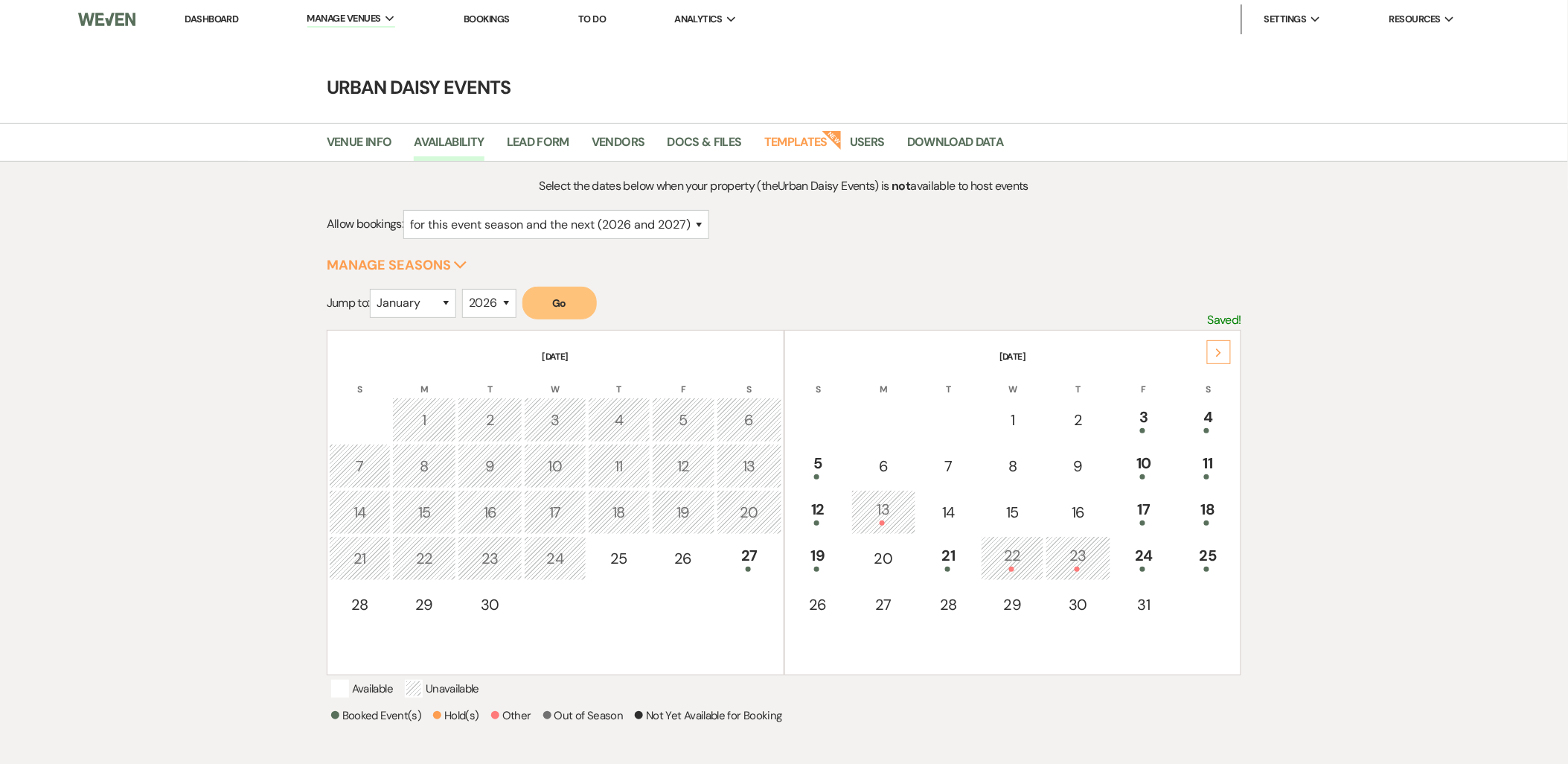
click at [354, 351] on th "[DATE]" at bounding box center [555, 348] width 453 height 31
click at [1199, 462] on div "11" at bounding box center [1208, 465] width 45 height 27
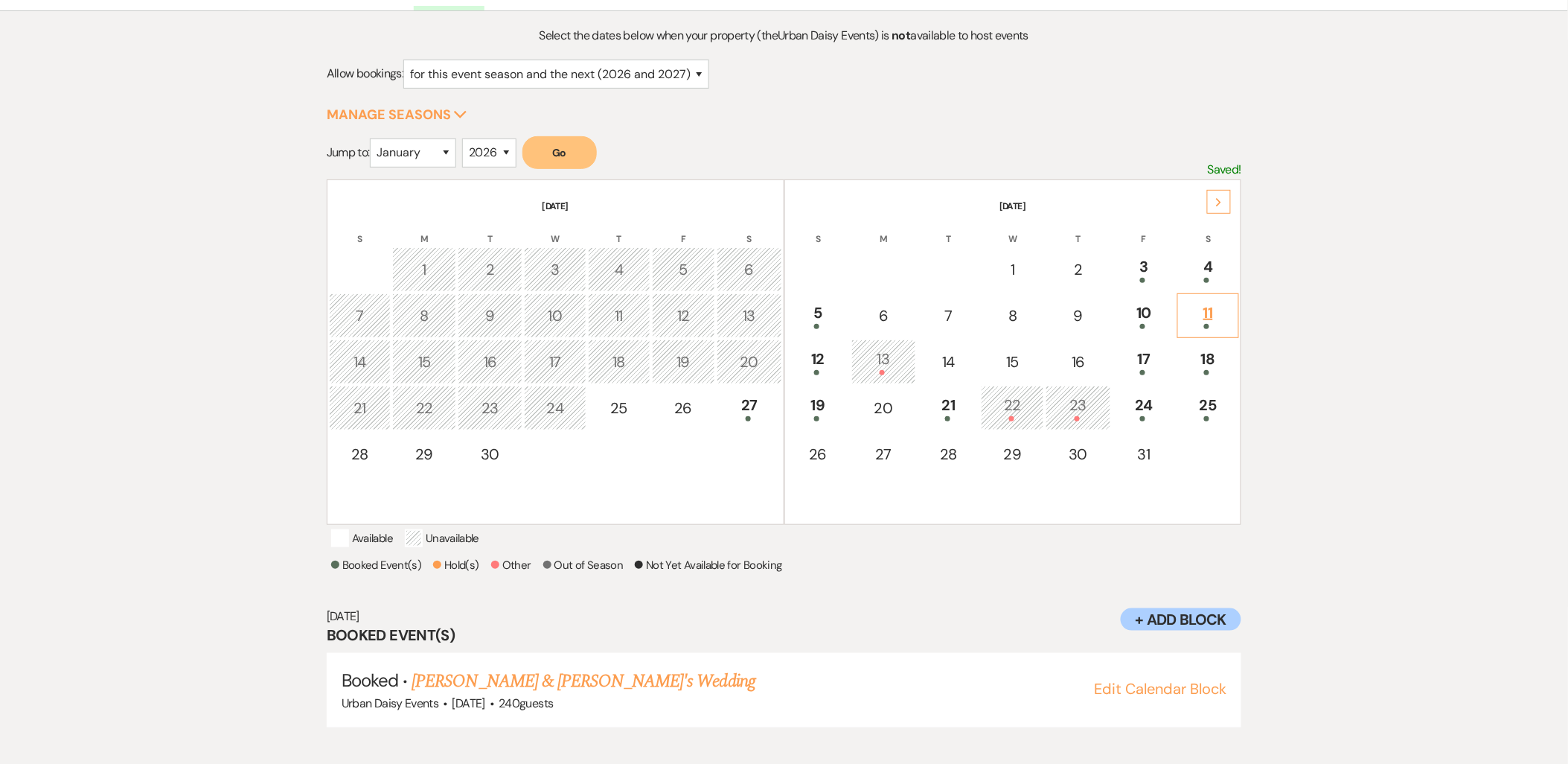
scroll to position [155, 0]
